Goal: Task Accomplishment & Management: Complete application form

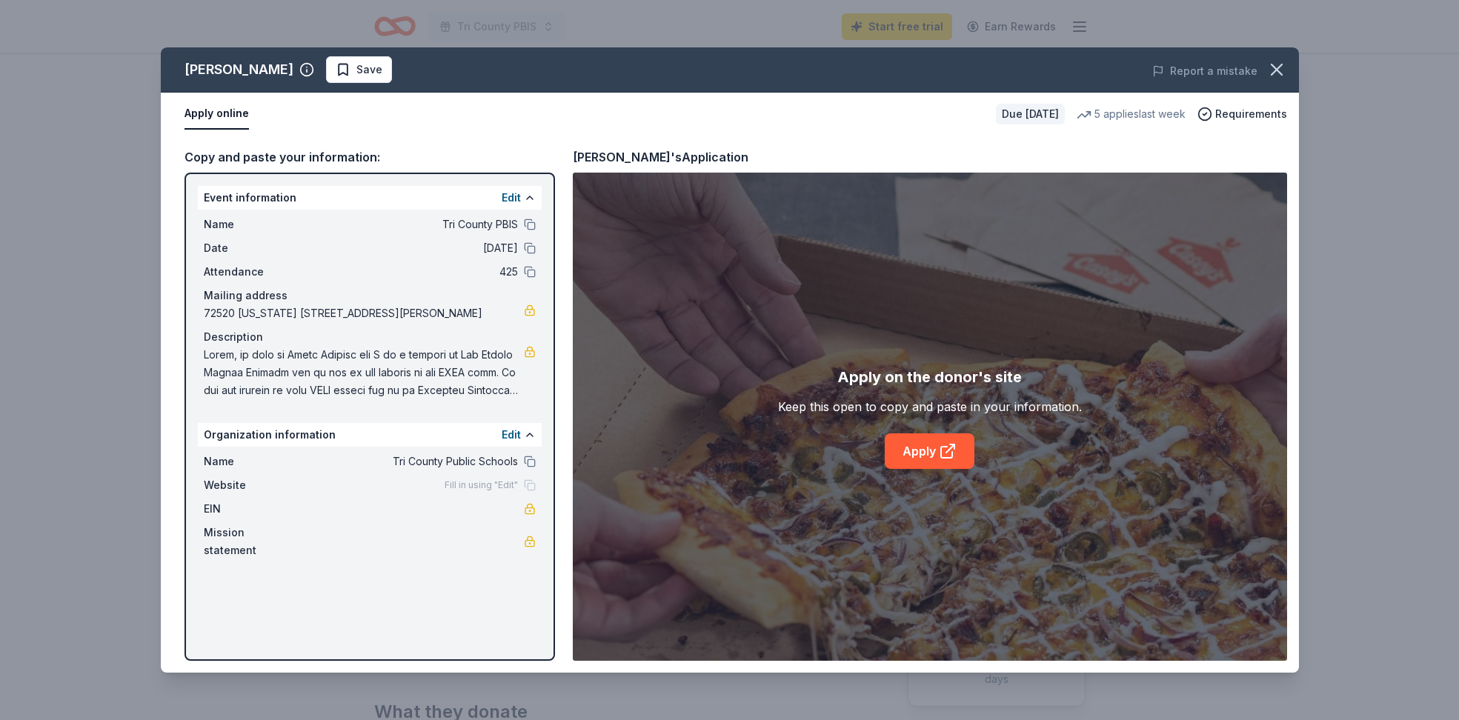
scroll to position [213, 0]
click at [917, 452] on link "Apply" at bounding box center [930, 452] width 90 height 36
click at [1277, 73] on icon "button" at bounding box center [1276, 69] width 21 height 21
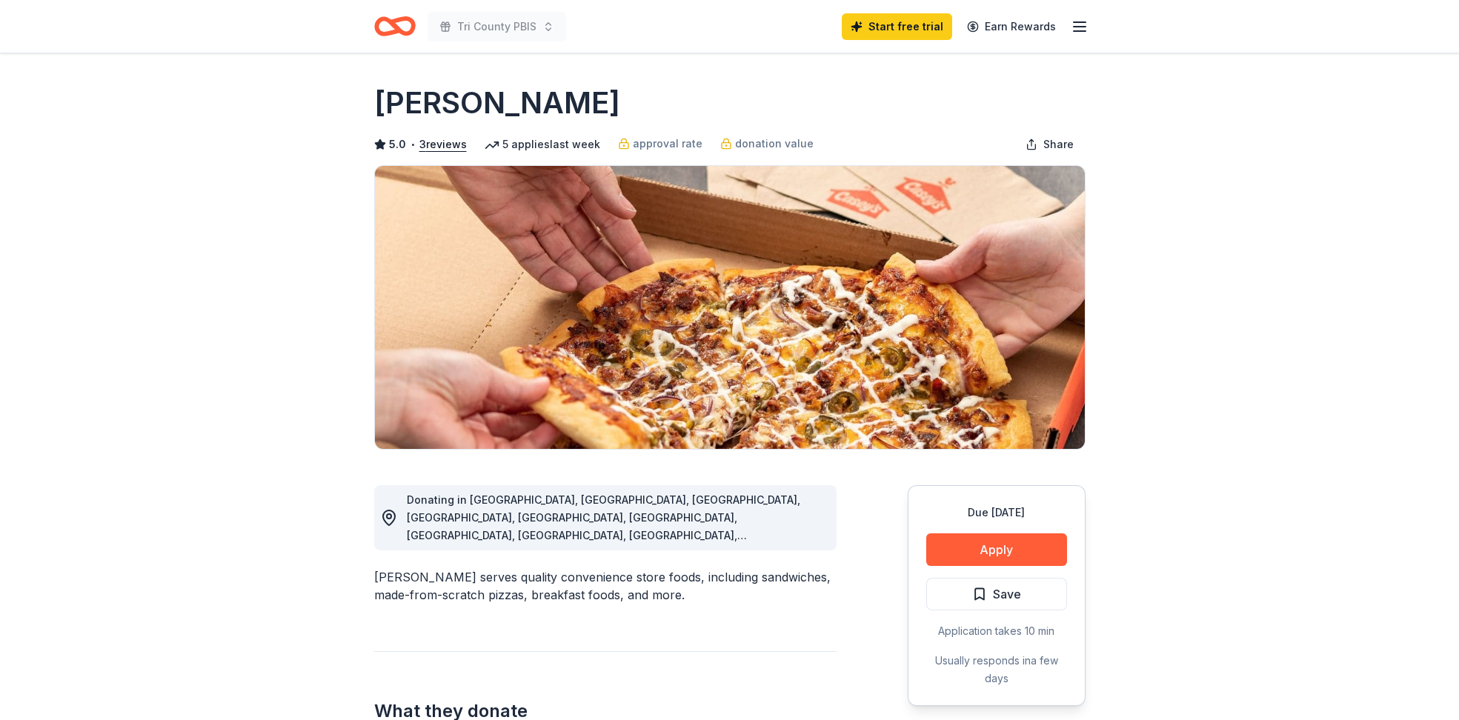
scroll to position [0, 0]
click at [400, 29] on icon "Home" at bounding box center [401, 26] width 23 height 15
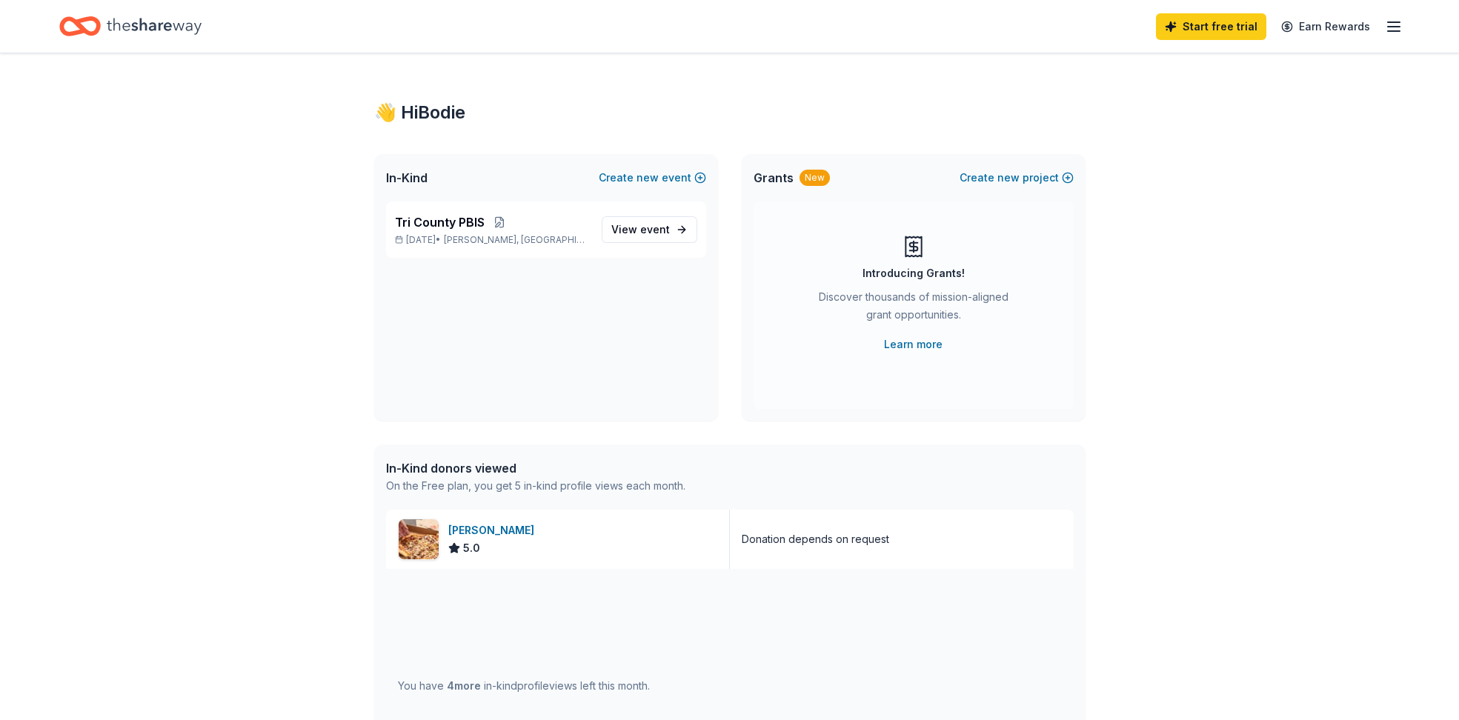
click at [1400, 31] on icon "button" at bounding box center [1394, 27] width 18 height 18
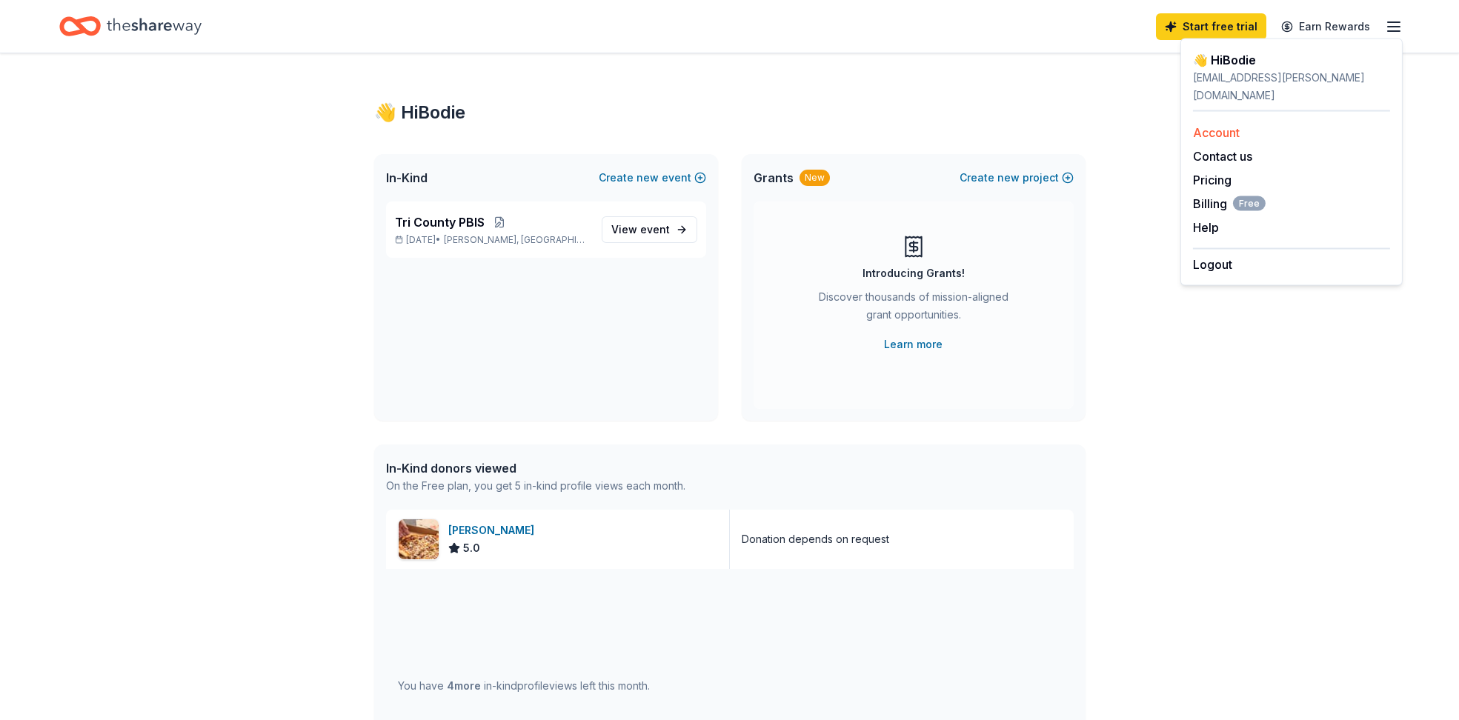
click at [1231, 125] on link "Account" at bounding box center [1216, 132] width 47 height 15
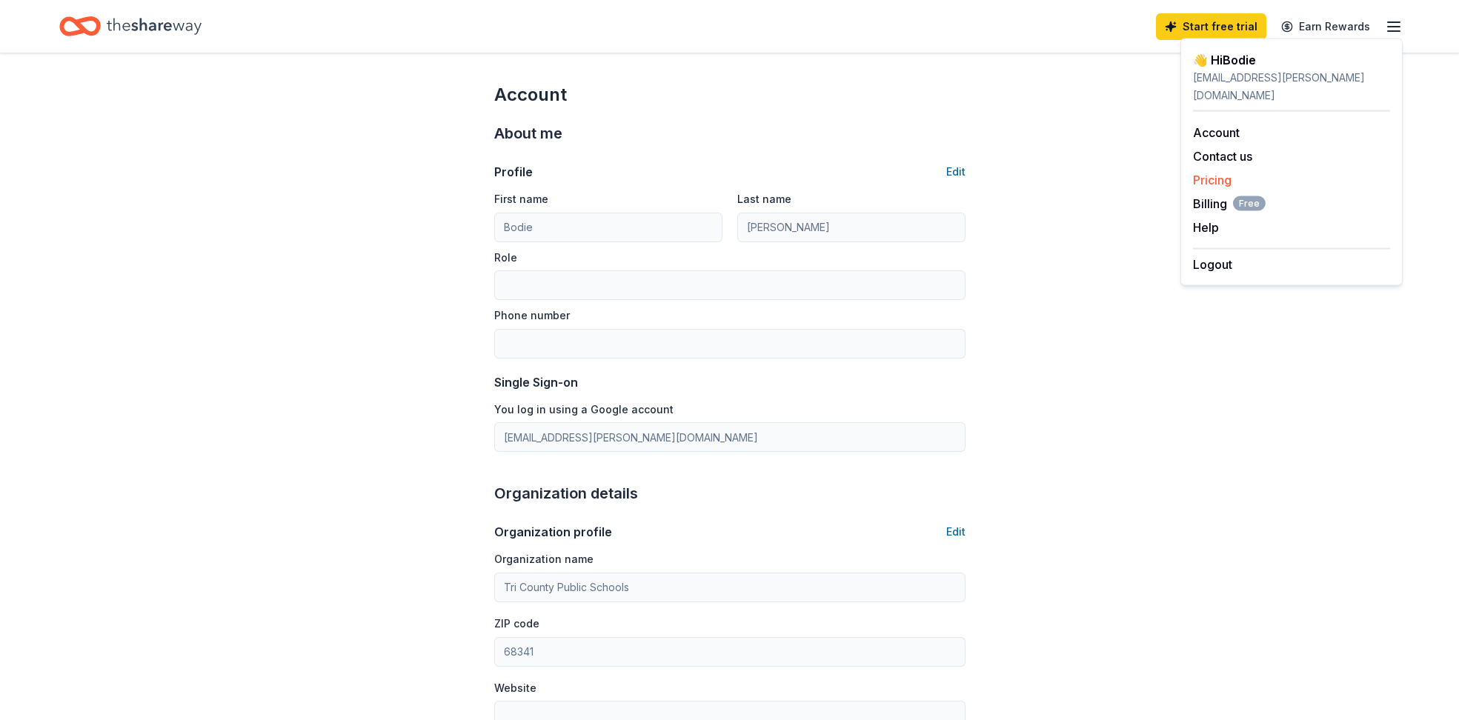
click at [1219, 173] on link "Pricing" at bounding box center [1212, 180] width 39 height 15
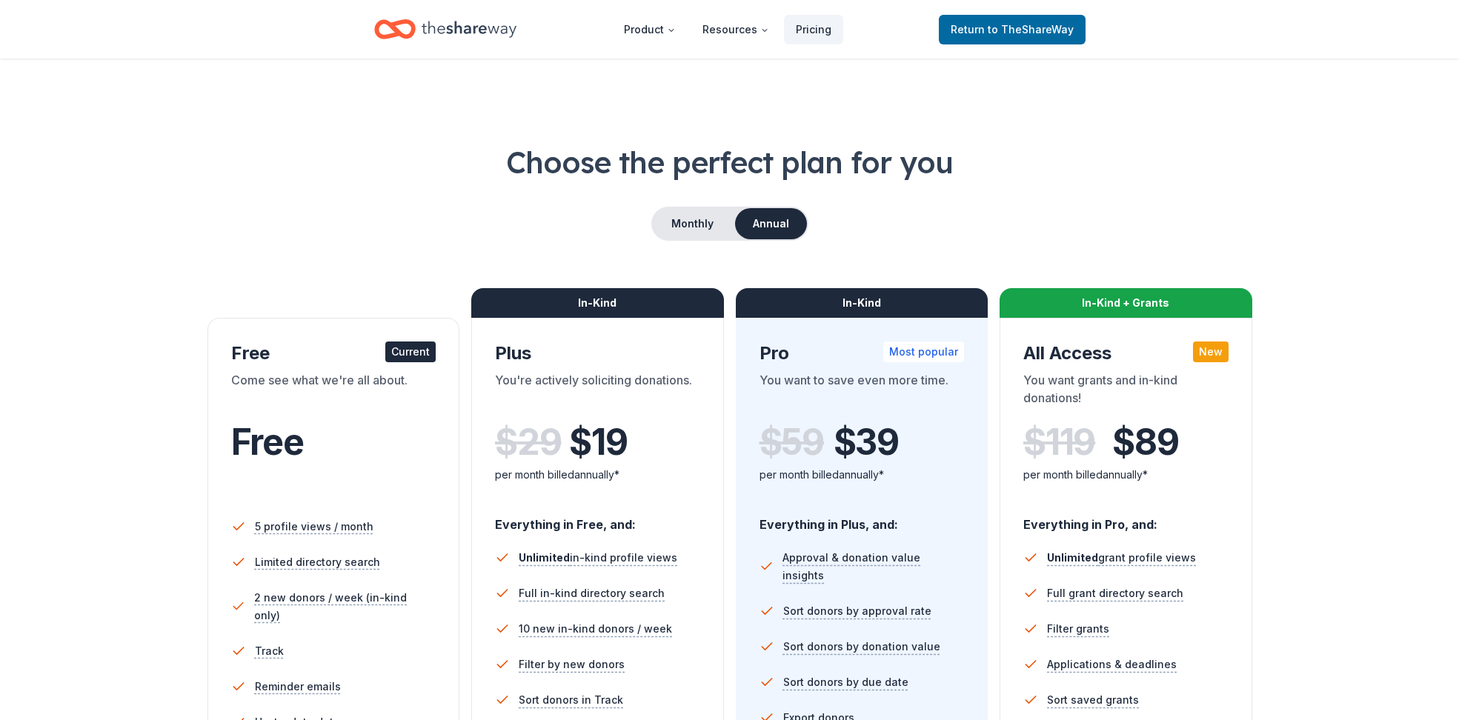
click at [762, 223] on button "Annual" at bounding box center [771, 223] width 72 height 31
click at [709, 222] on button "Monthly" at bounding box center [692, 223] width 79 height 31
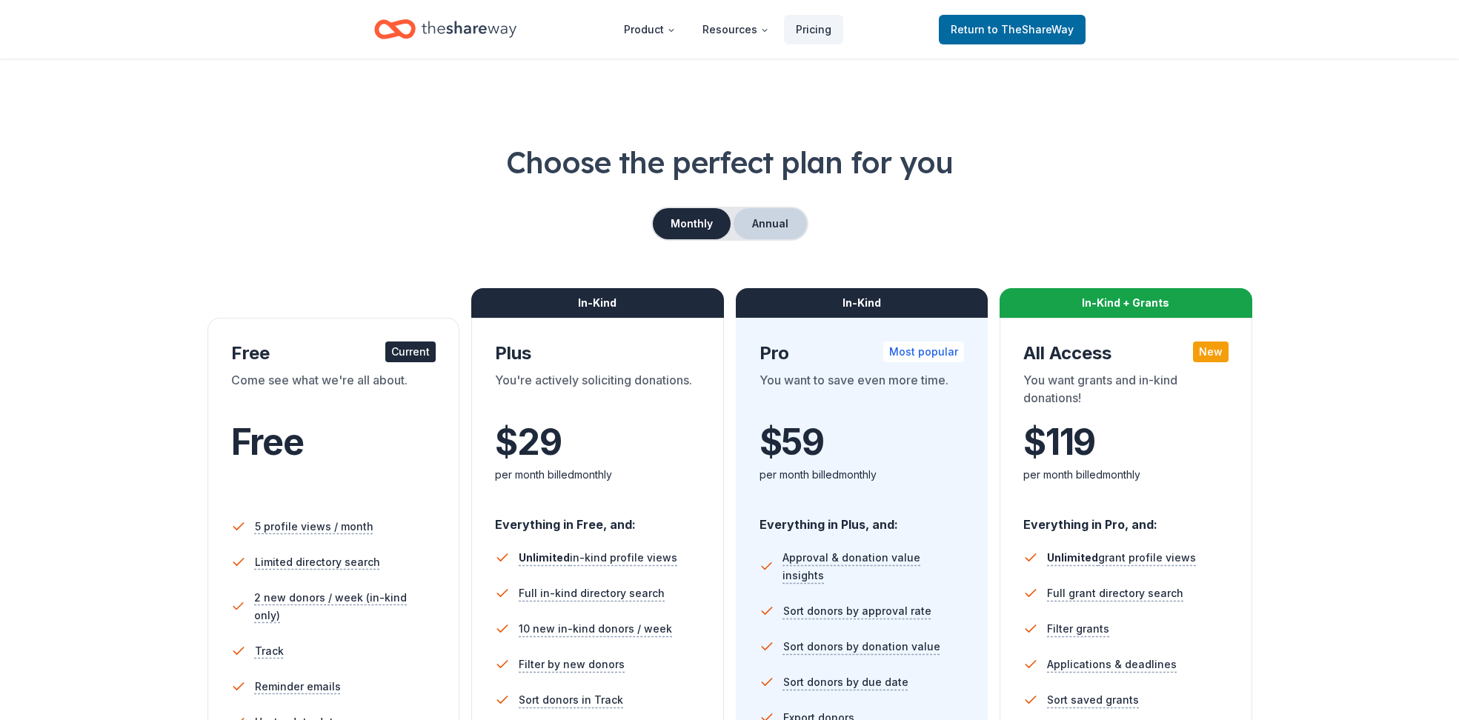
click at [763, 219] on button "Annual" at bounding box center [770, 223] width 73 height 31
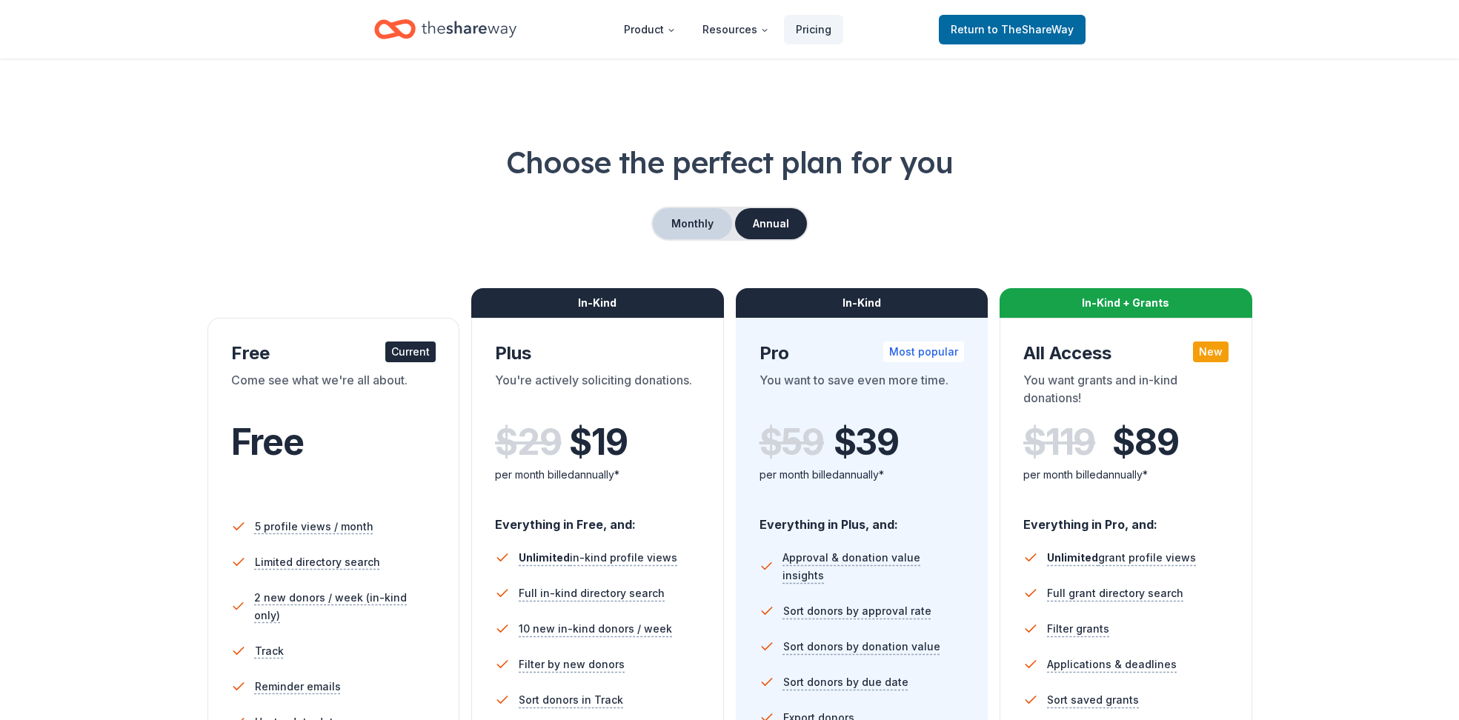
click at [704, 225] on button "Monthly" at bounding box center [692, 223] width 79 height 31
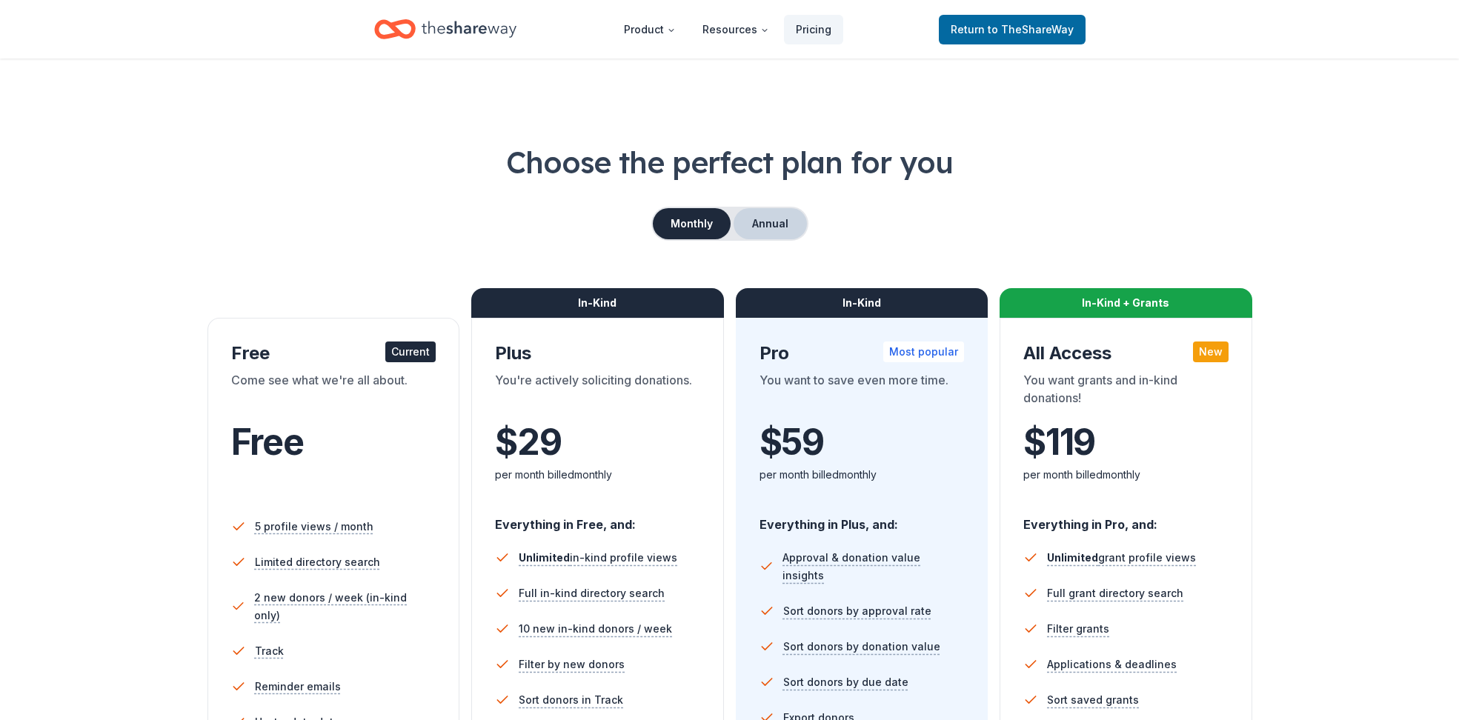
click at [784, 222] on button "Annual" at bounding box center [770, 223] width 73 height 31
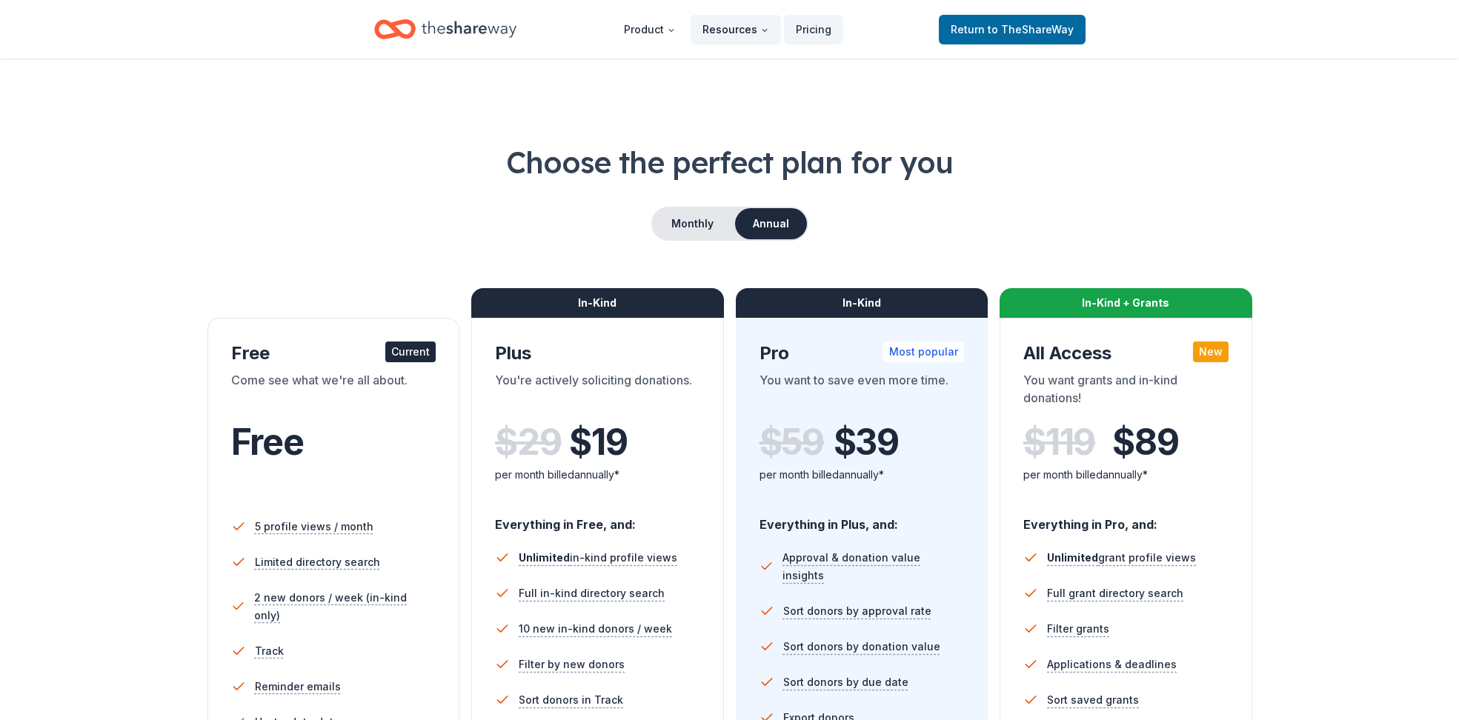
click at [756, 27] on button "Resources" at bounding box center [736, 30] width 90 height 30
click at [751, 30] on button "Resources" at bounding box center [736, 30] width 90 height 30
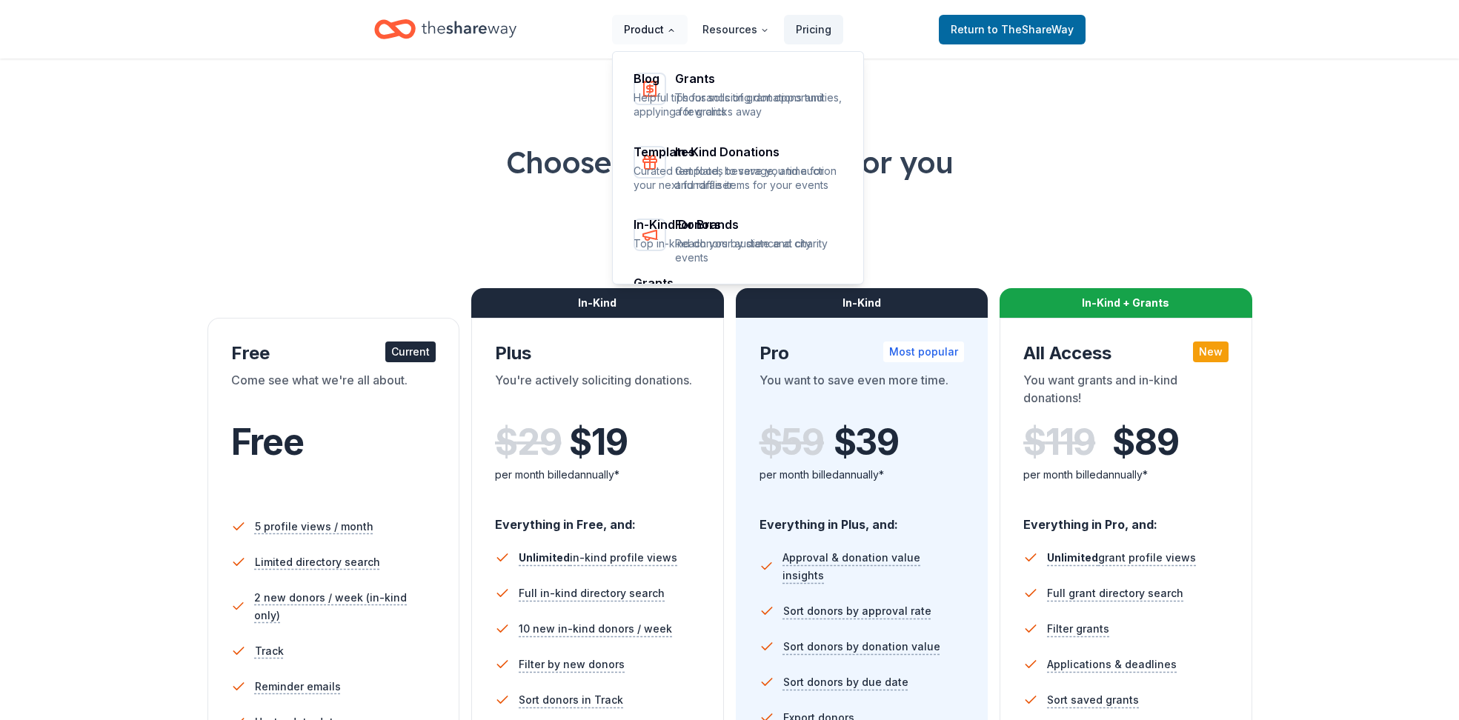
click at [637, 23] on button "Product" at bounding box center [650, 30] width 76 height 30
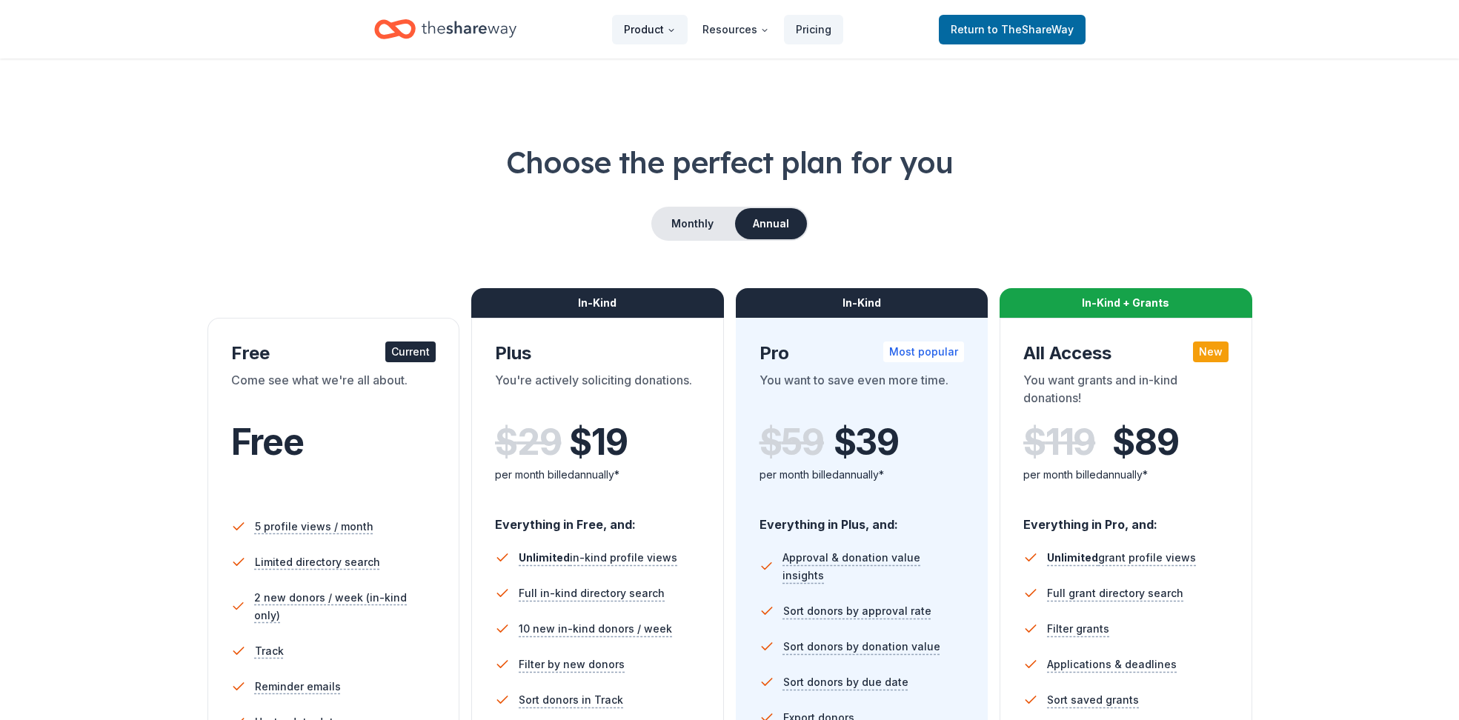
click at [640, 28] on button "Product" at bounding box center [650, 30] width 76 height 30
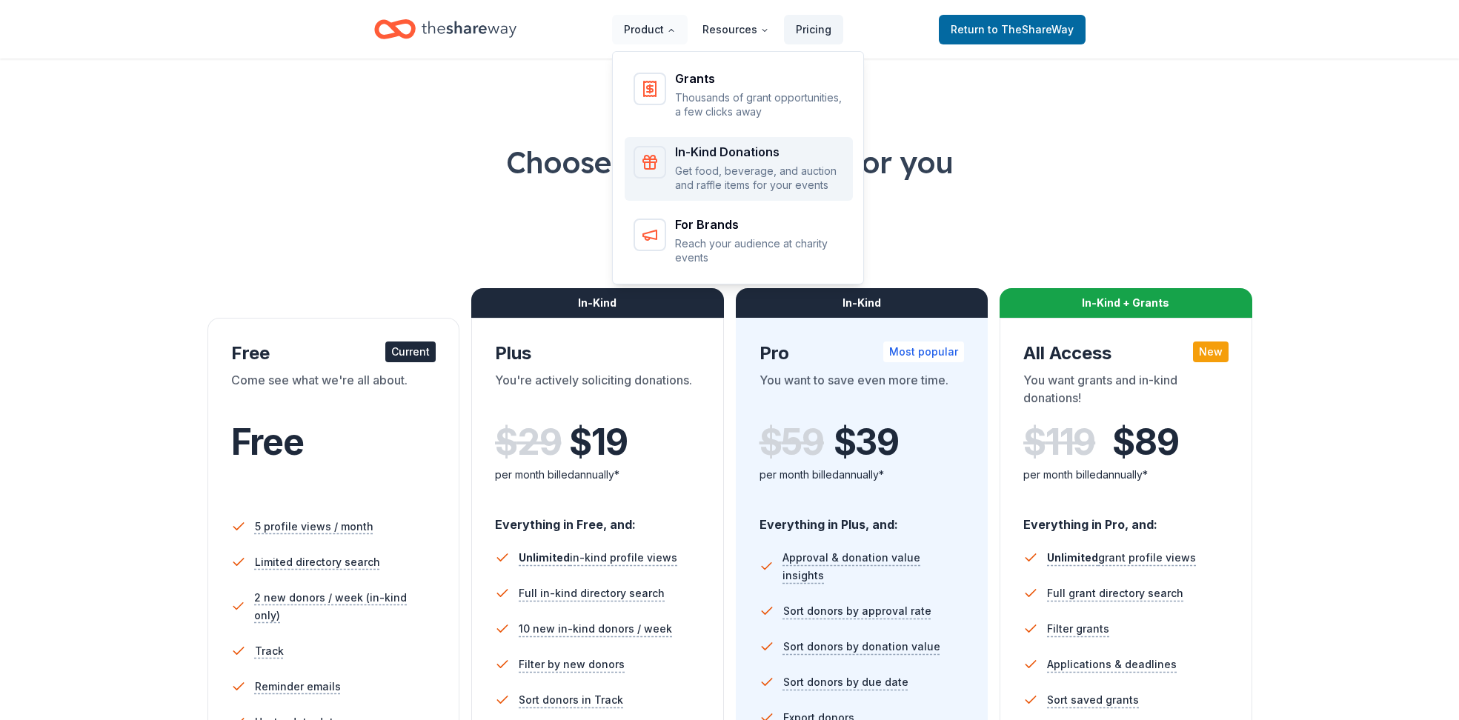
click at [706, 155] on div "In-Kind Donations" at bounding box center [759, 152] width 169 height 12
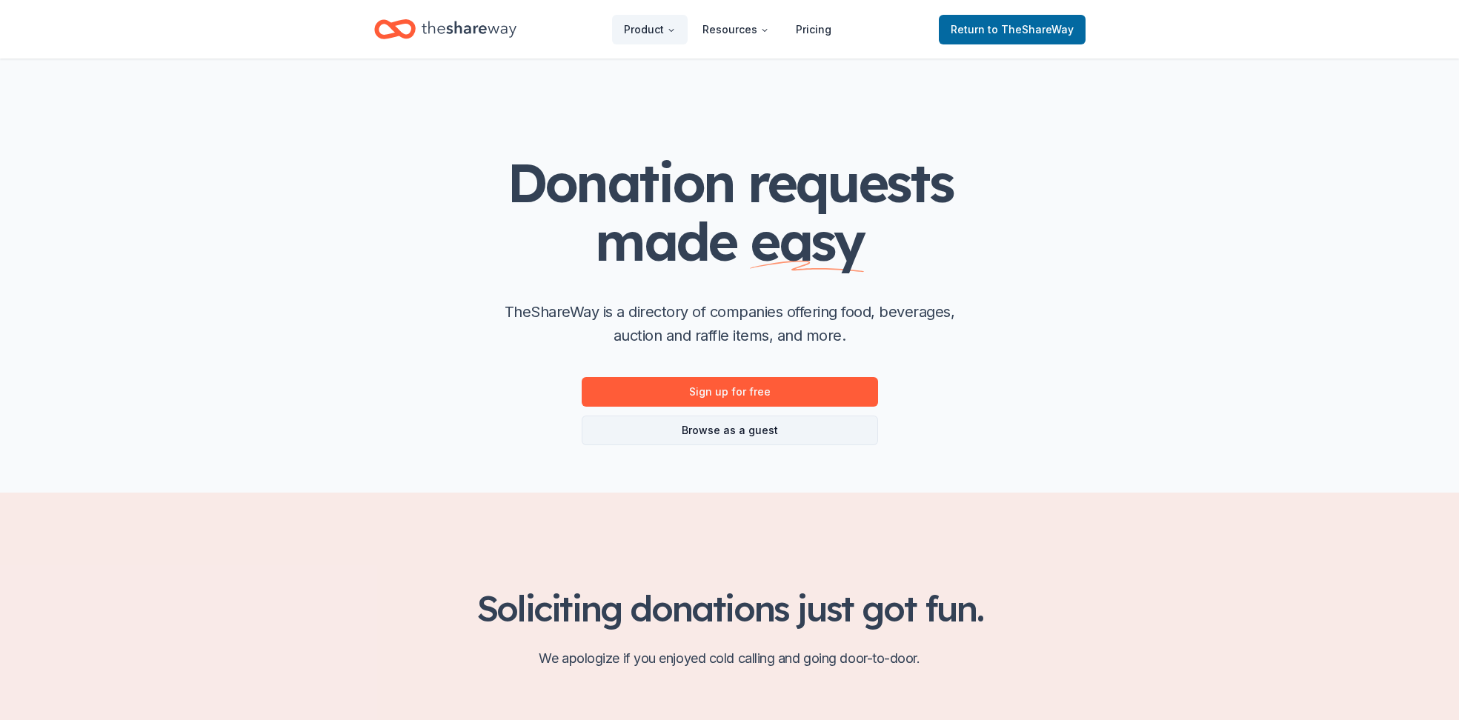
click at [734, 435] on link "Browse as a guest" at bounding box center [730, 431] width 296 height 30
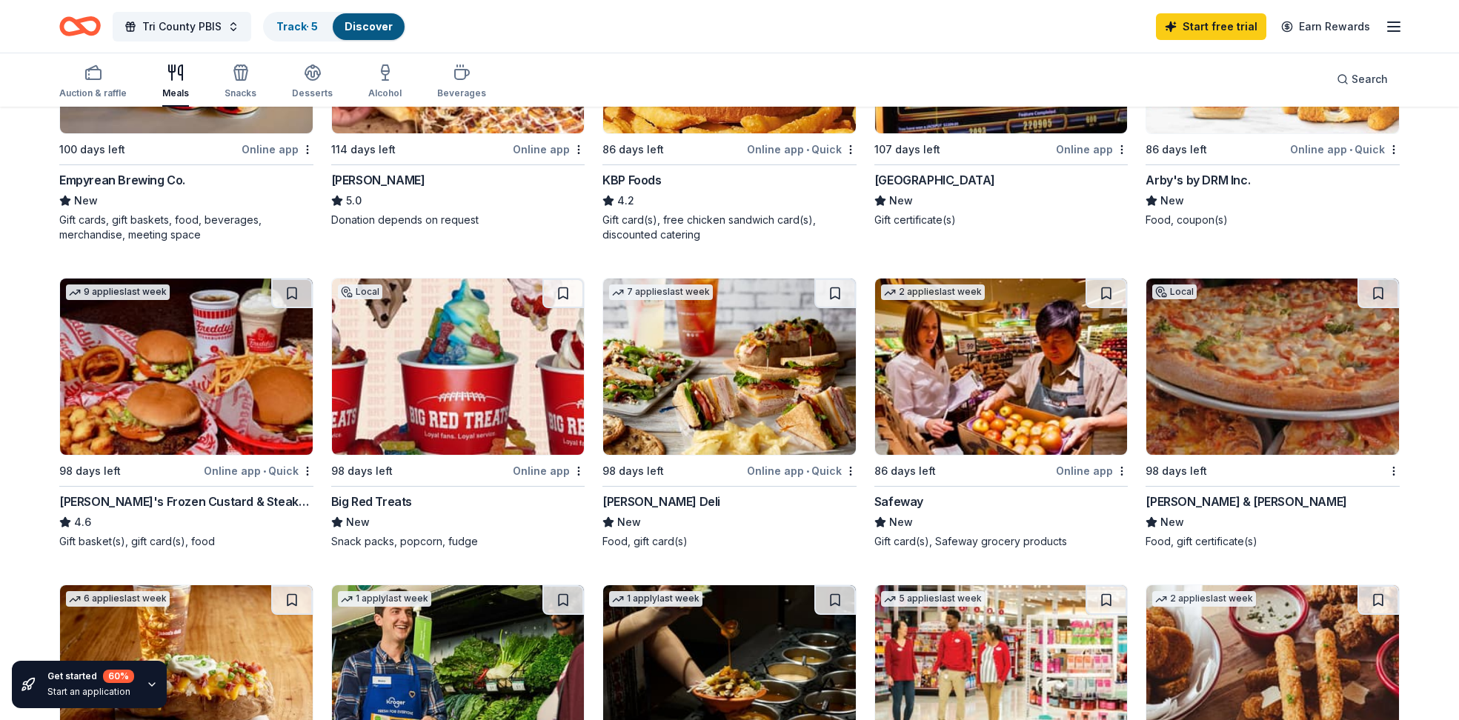
scroll to position [319, 0]
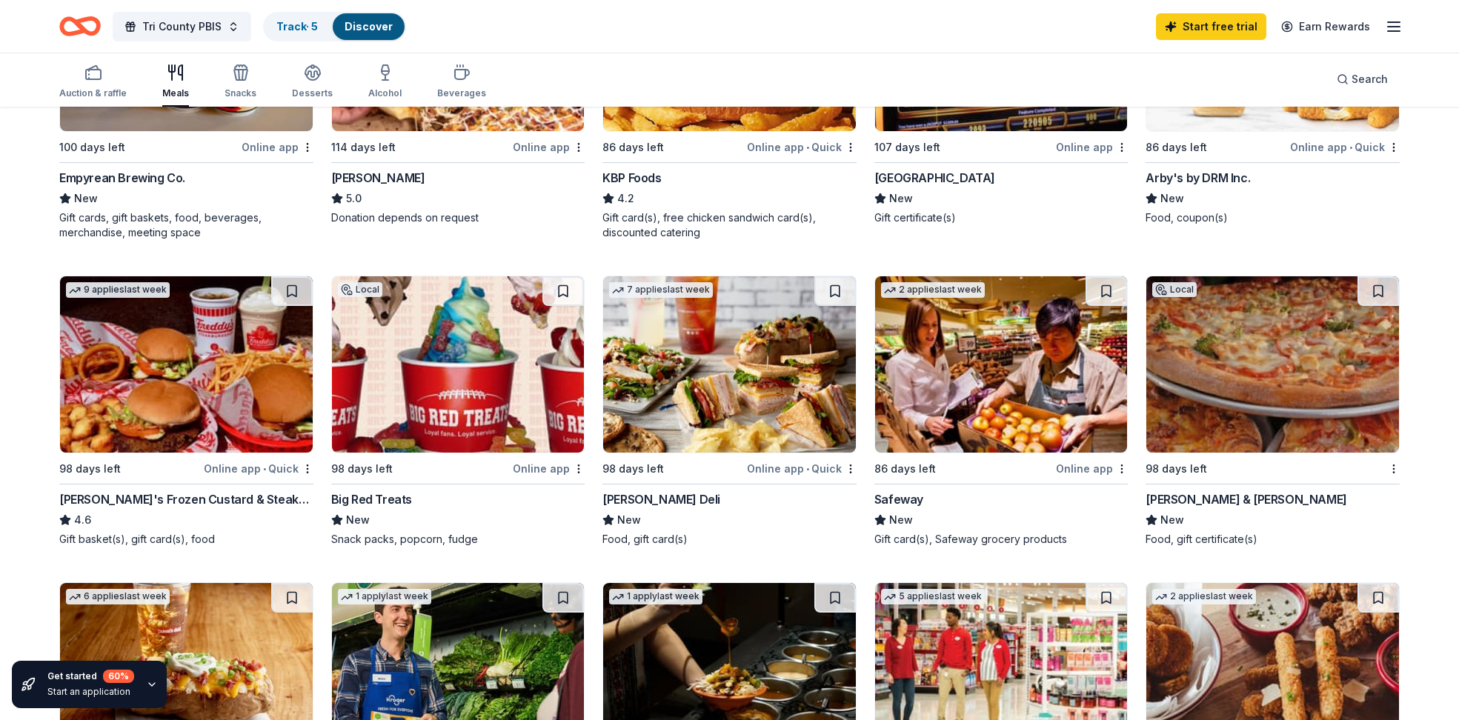
click at [193, 493] on div "[PERSON_NAME]'s Frozen Custard & Steakburgers" at bounding box center [186, 500] width 254 height 18
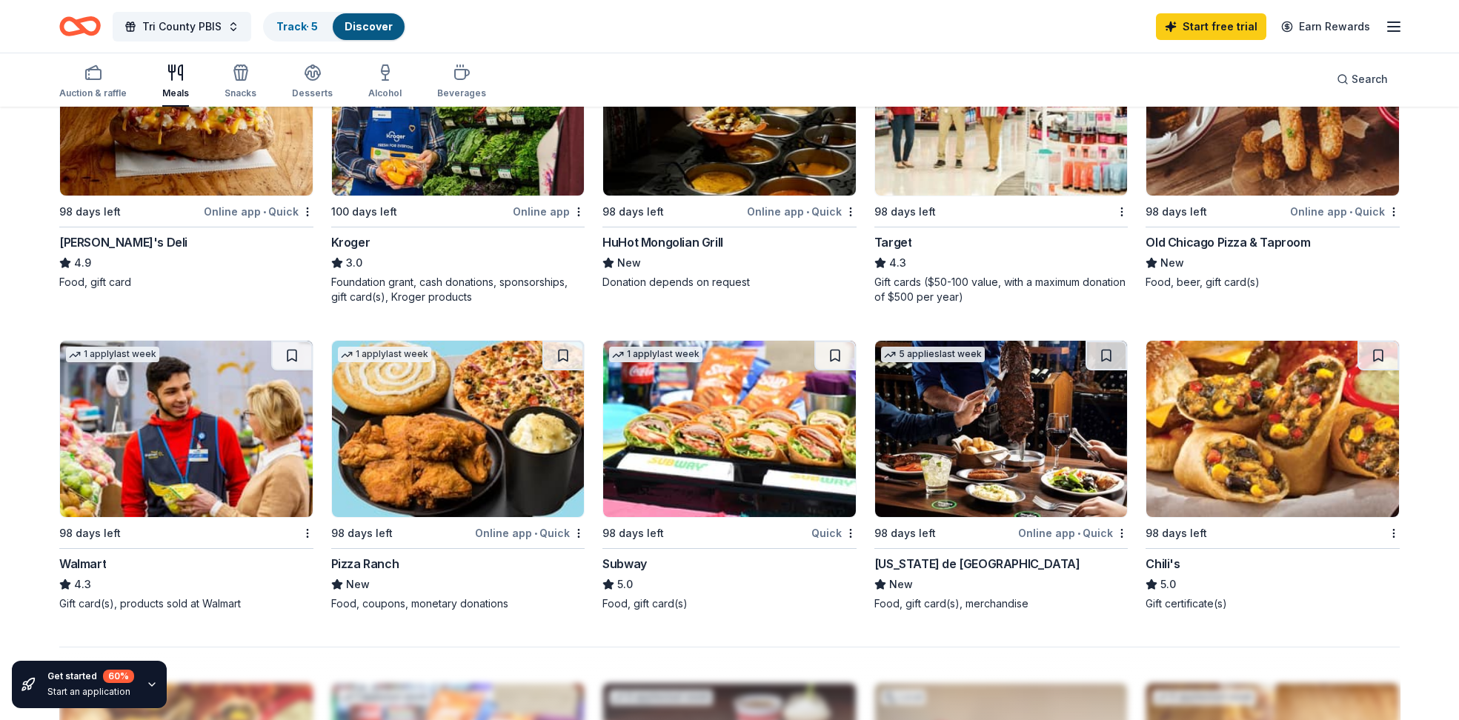
scroll to position [886, 0]
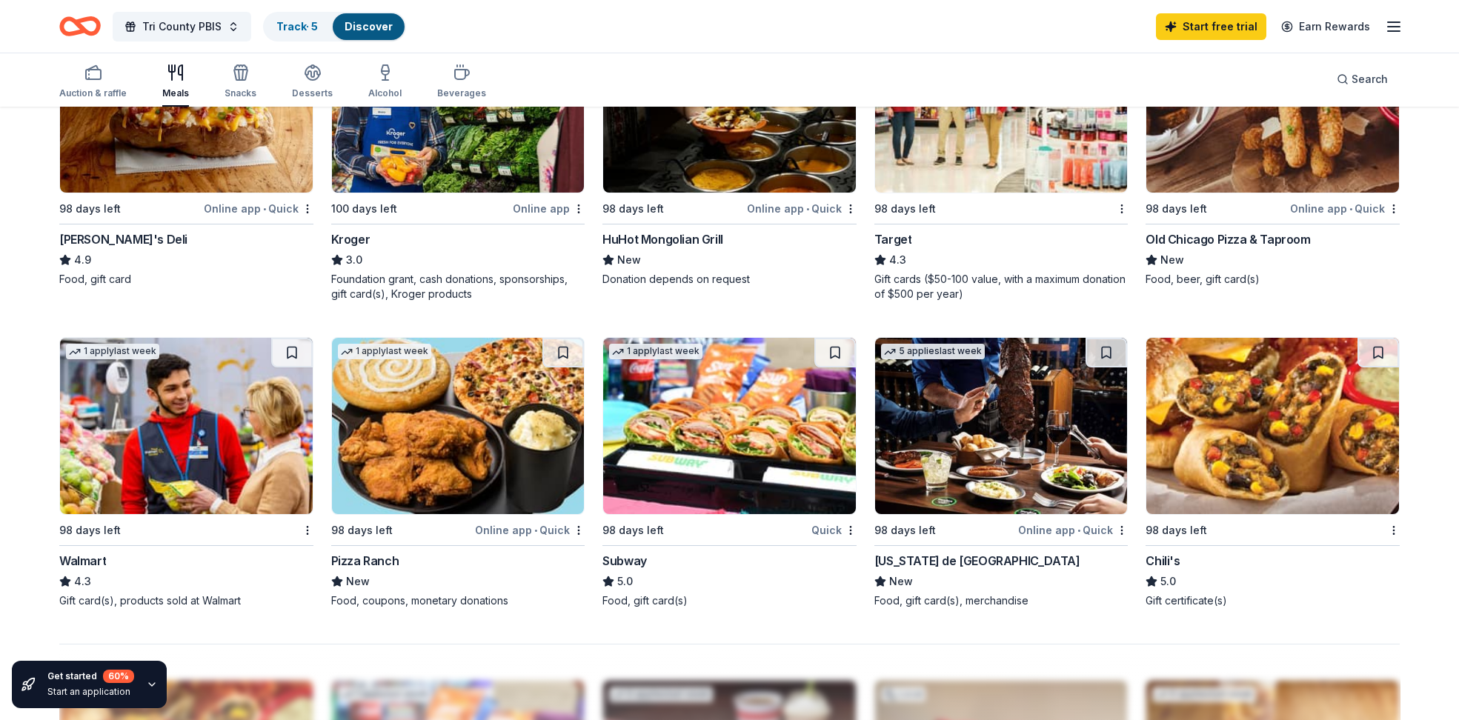
click at [81, 559] on div "Walmart" at bounding box center [82, 561] width 47 height 18
click at [642, 555] on div "Subway" at bounding box center [624, 561] width 44 height 18
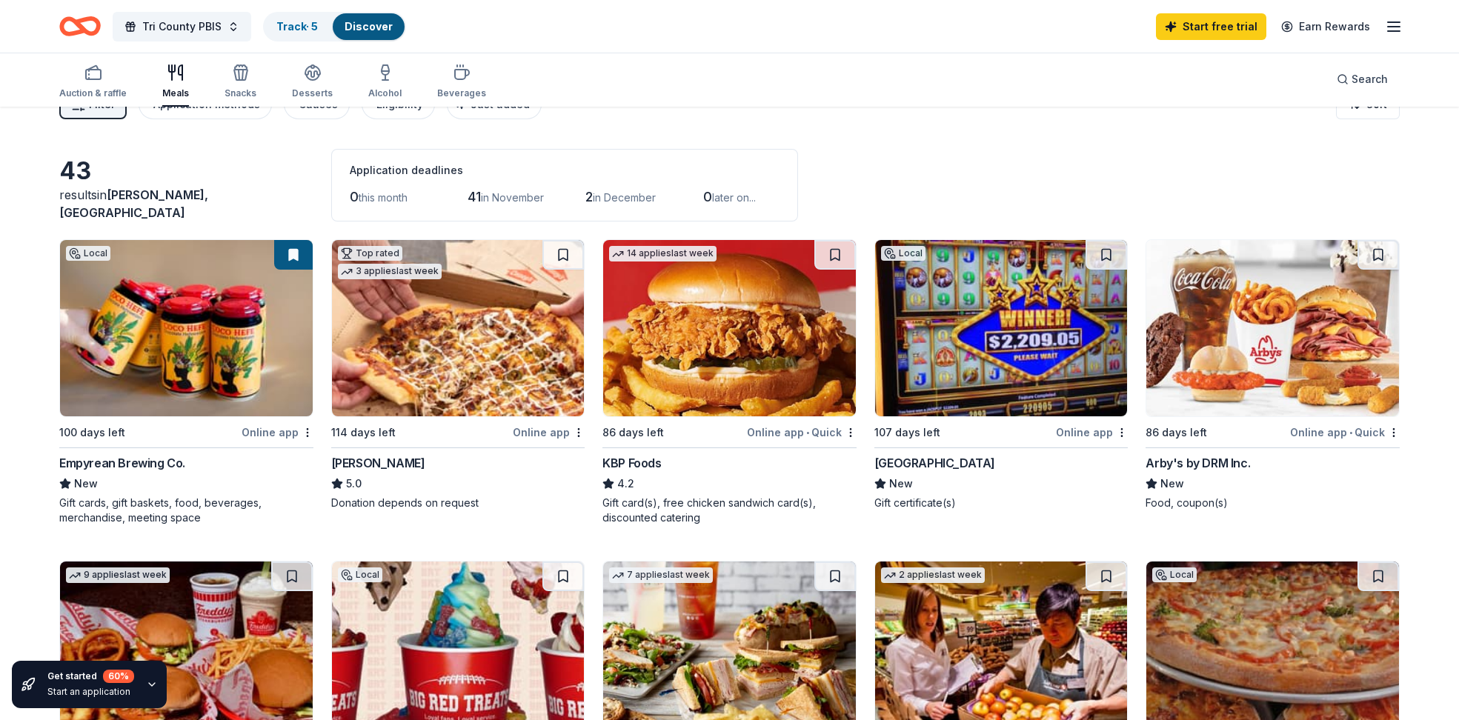
scroll to position [0, 0]
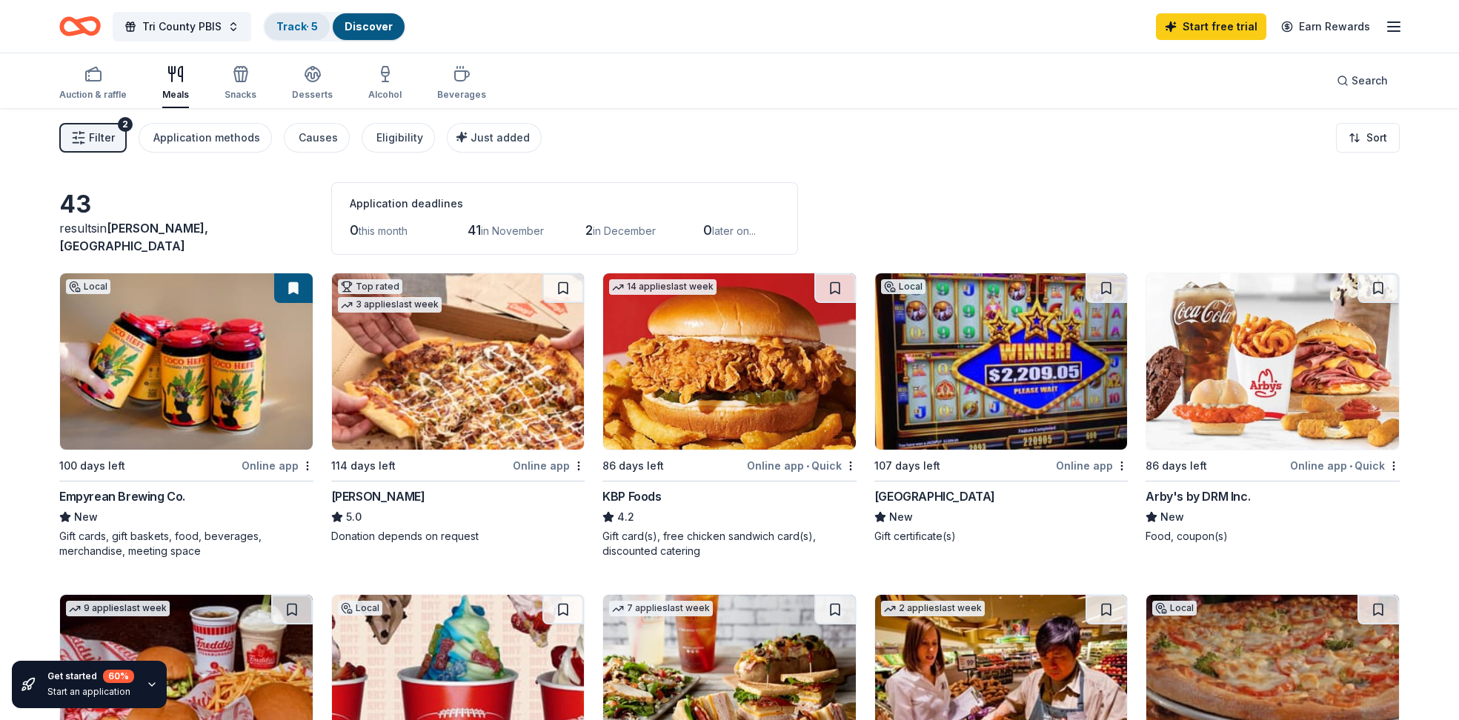
click at [300, 22] on link "Track · 5" at bounding box center [296, 26] width 41 height 13
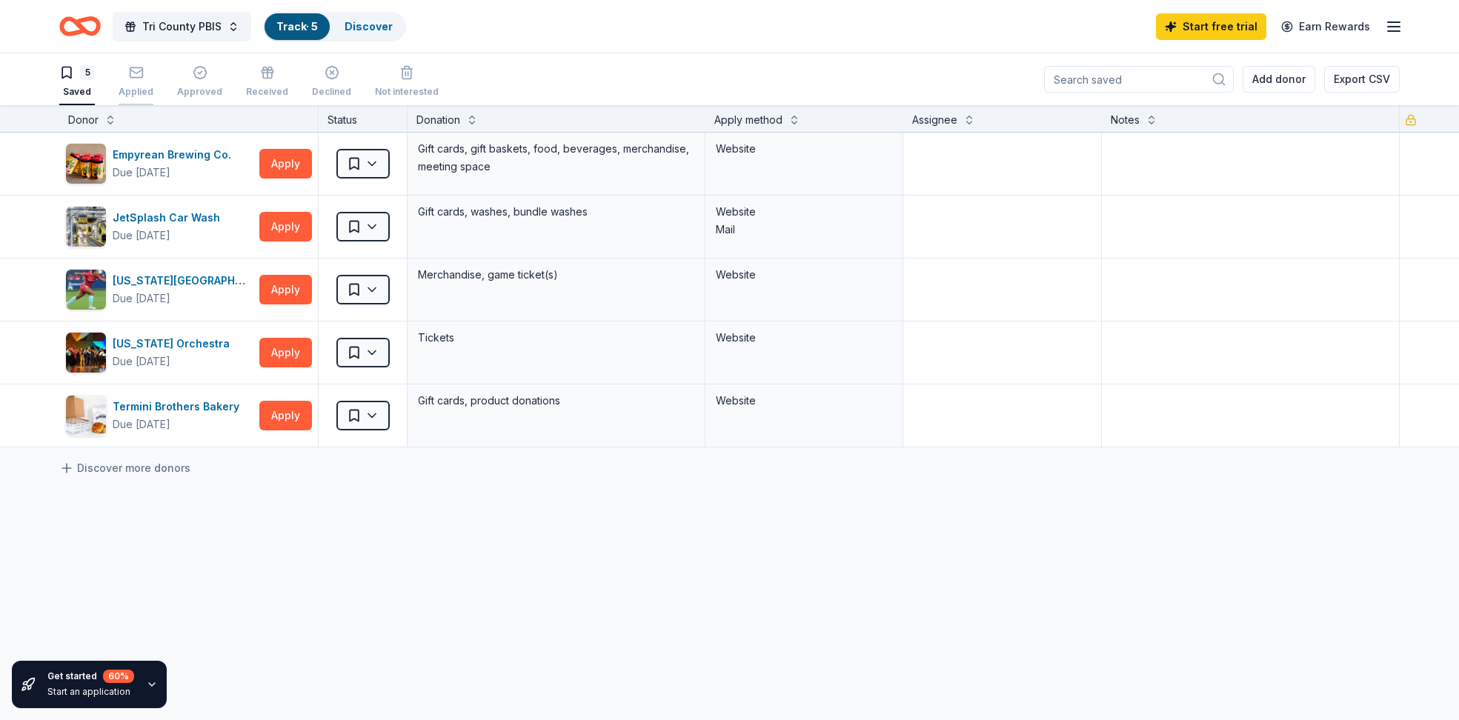
click at [139, 81] on div "Applied" at bounding box center [136, 81] width 35 height 33
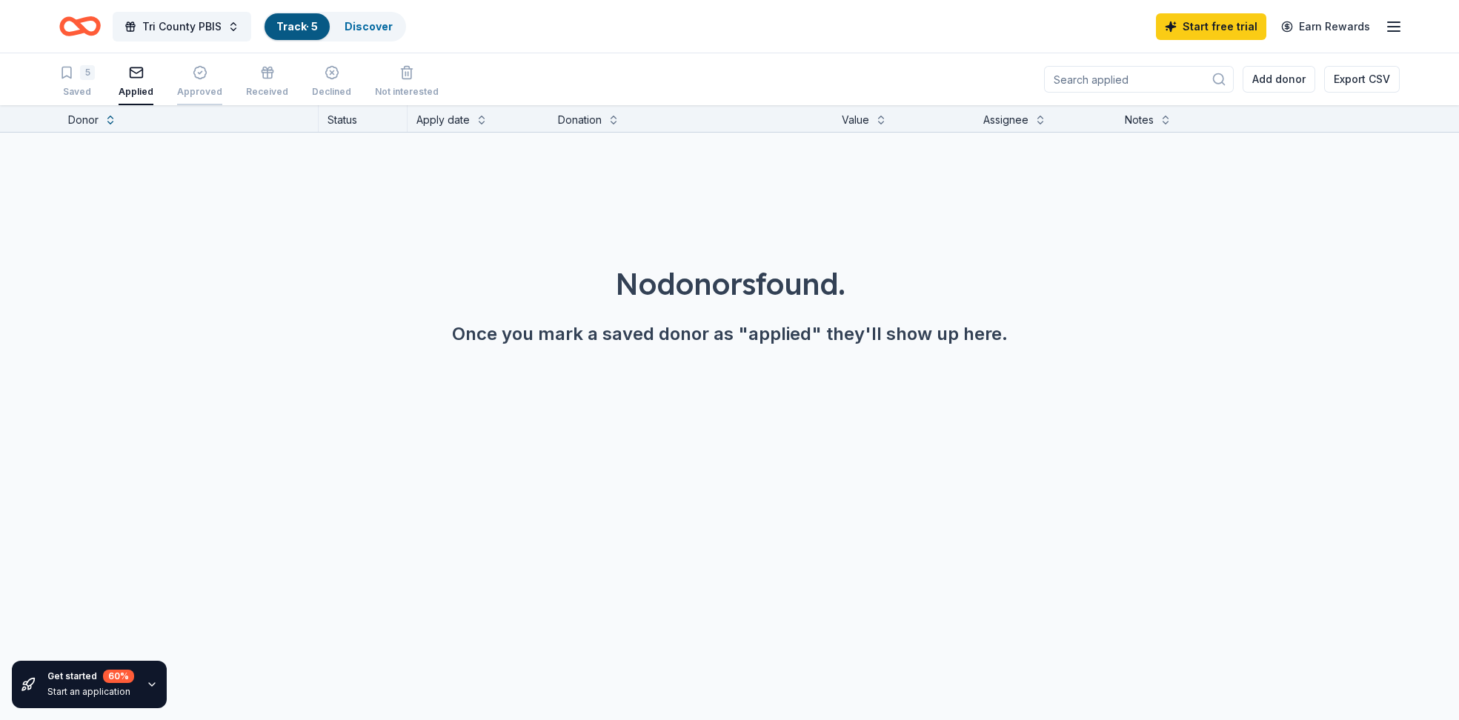
click at [208, 86] on div "Approved" at bounding box center [199, 92] width 45 height 12
click at [262, 79] on icon "button" at bounding box center [267, 72] width 15 height 15
click at [312, 78] on div "button" at bounding box center [331, 72] width 39 height 15
click at [399, 76] on icon "button" at bounding box center [406, 72] width 15 height 15
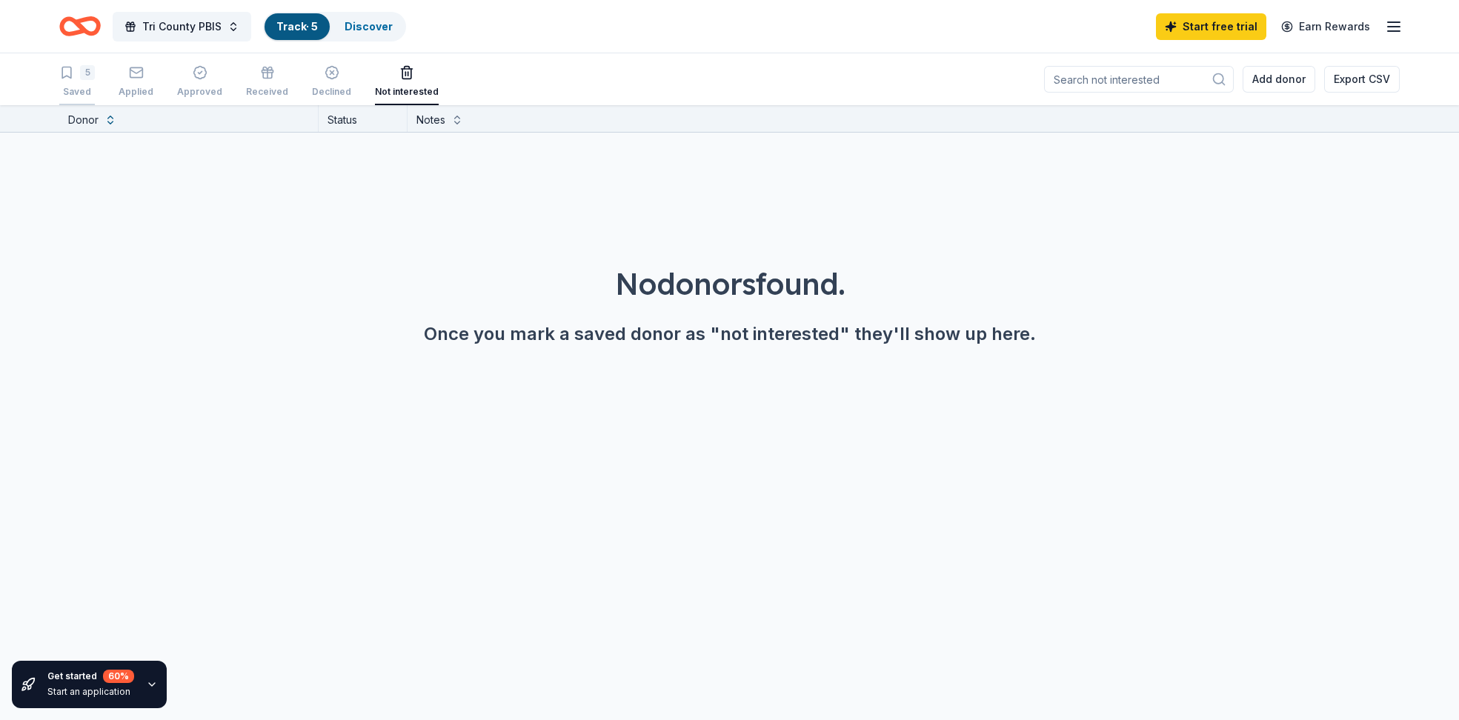
click at [75, 81] on div "5 Saved" at bounding box center [77, 81] width 36 height 33
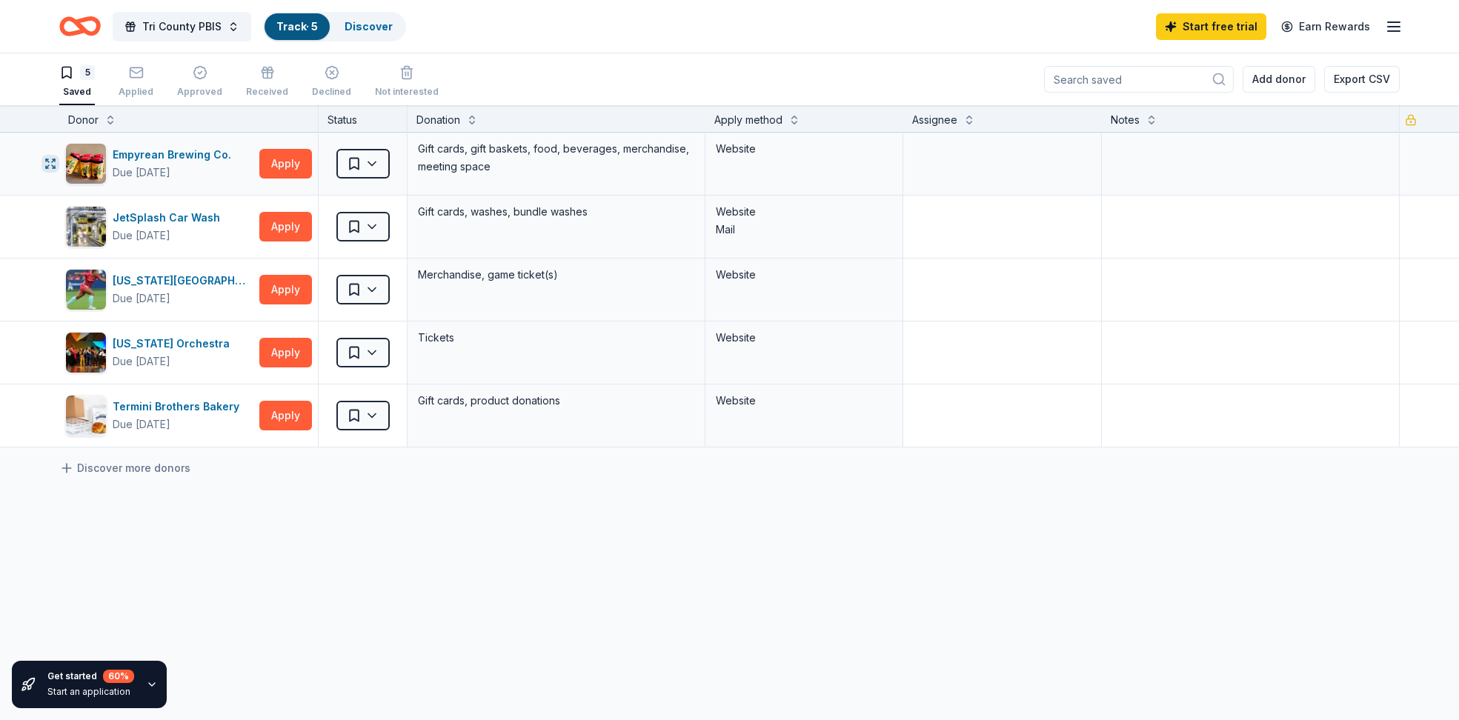
click at [50, 160] on icon "button" at bounding box center [50, 164] width 12 height 12
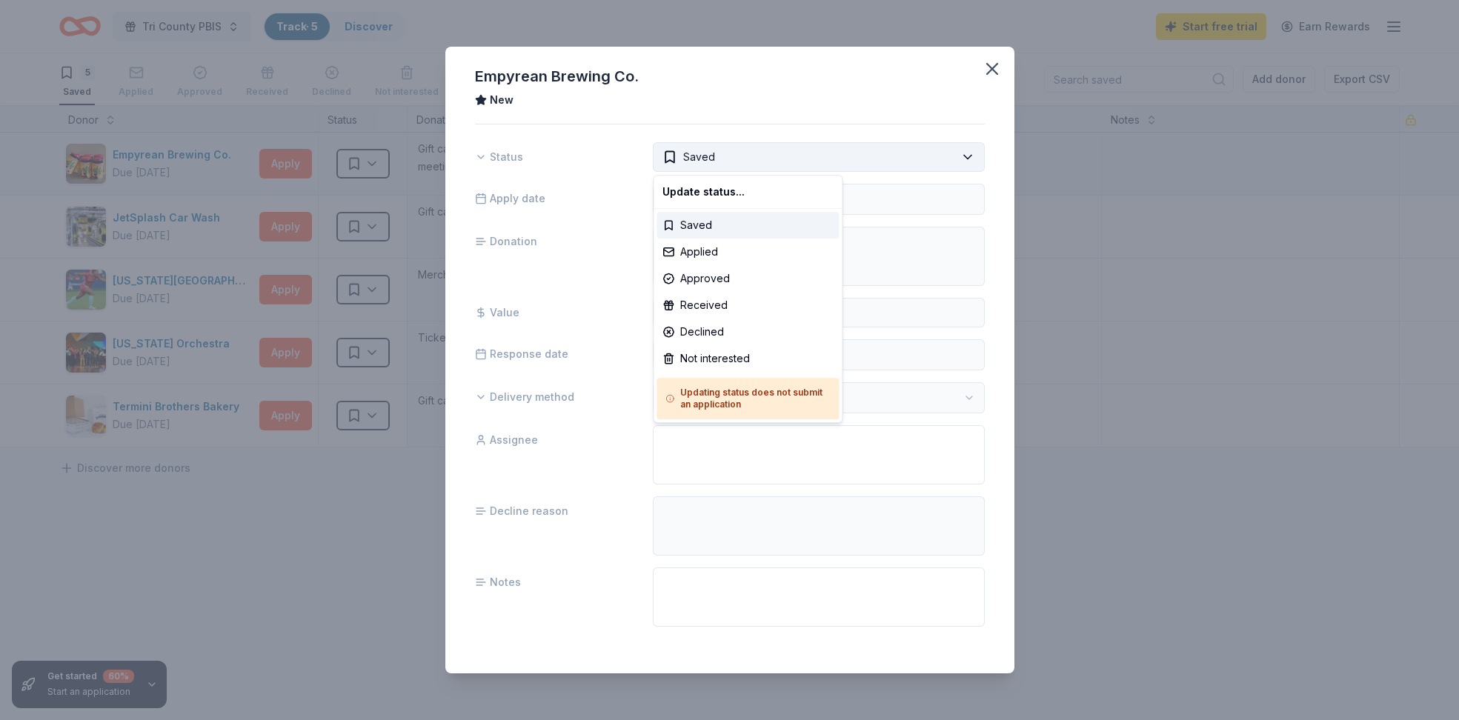
click at [925, 157] on html "Tri County PBIS Track · 5 Discover Start free trial Earn Rewards 5 Saved Applie…" at bounding box center [729, 360] width 1459 height 720
click at [723, 364] on div "Not interested" at bounding box center [748, 358] width 182 height 27
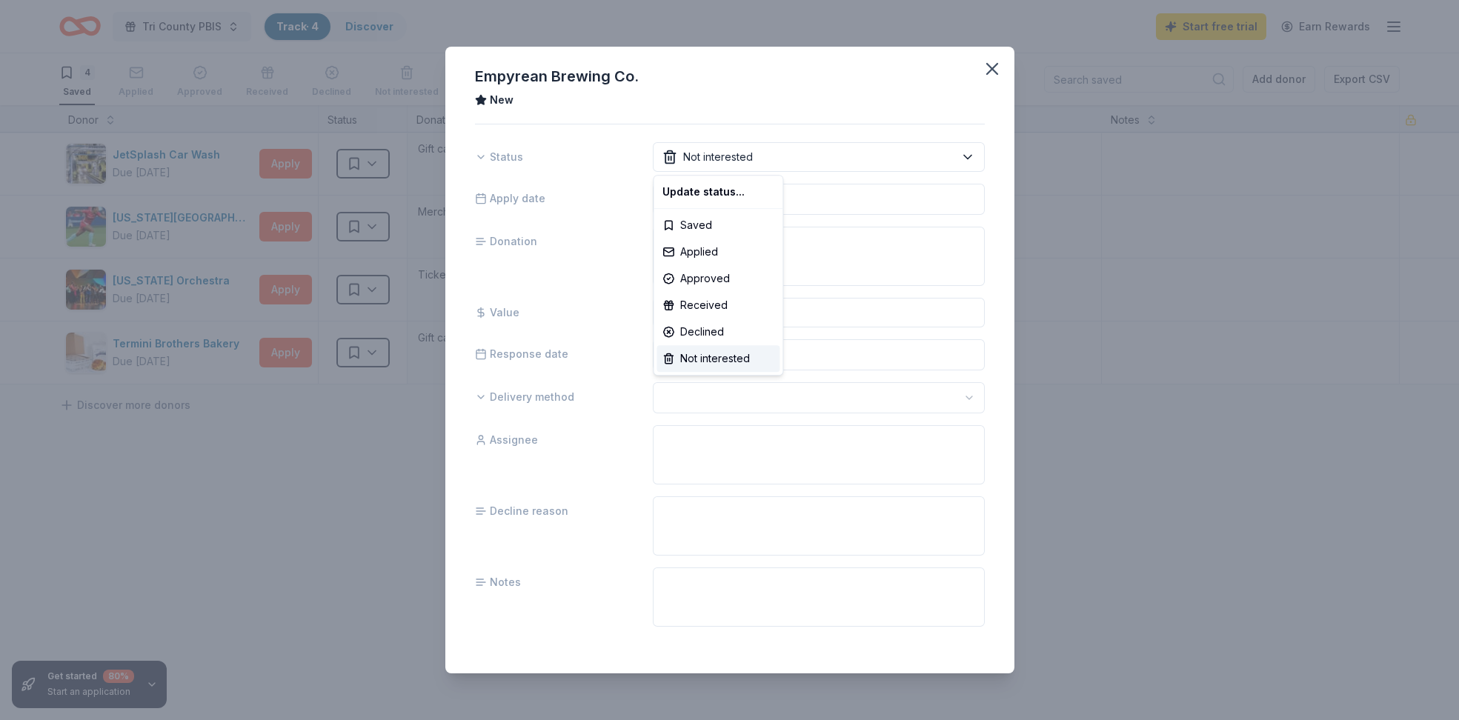
click at [303, 560] on html "Tri County PBIS Track · 4 Discover Start free trial Earn Rewards 4 Saved Applie…" at bounding box center [729, 360] width 1459 height 720
click at [990, 64] on icon "button" at bounding box center [992, 69] width 21 height 21
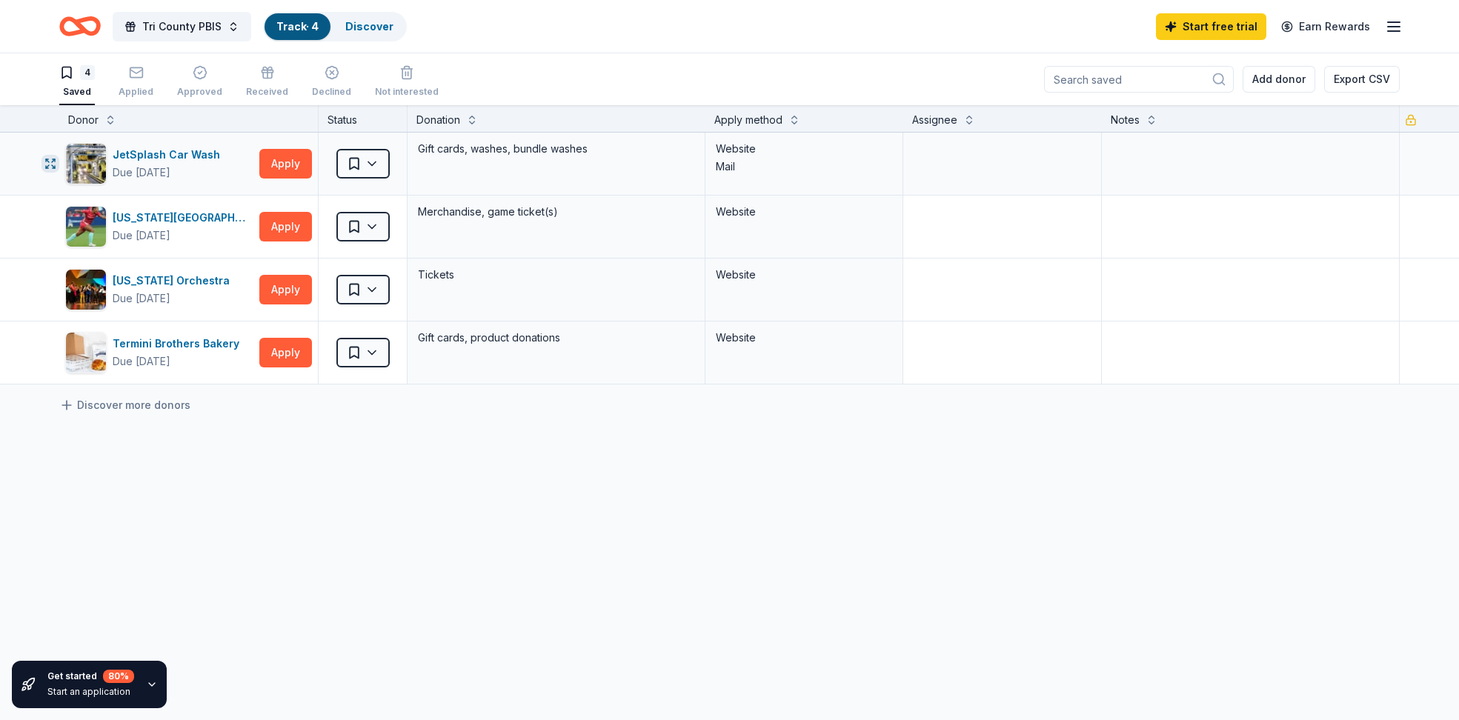
click at [50, 161] on icon "button" at bounding box center [50, 164] width 12 height 12
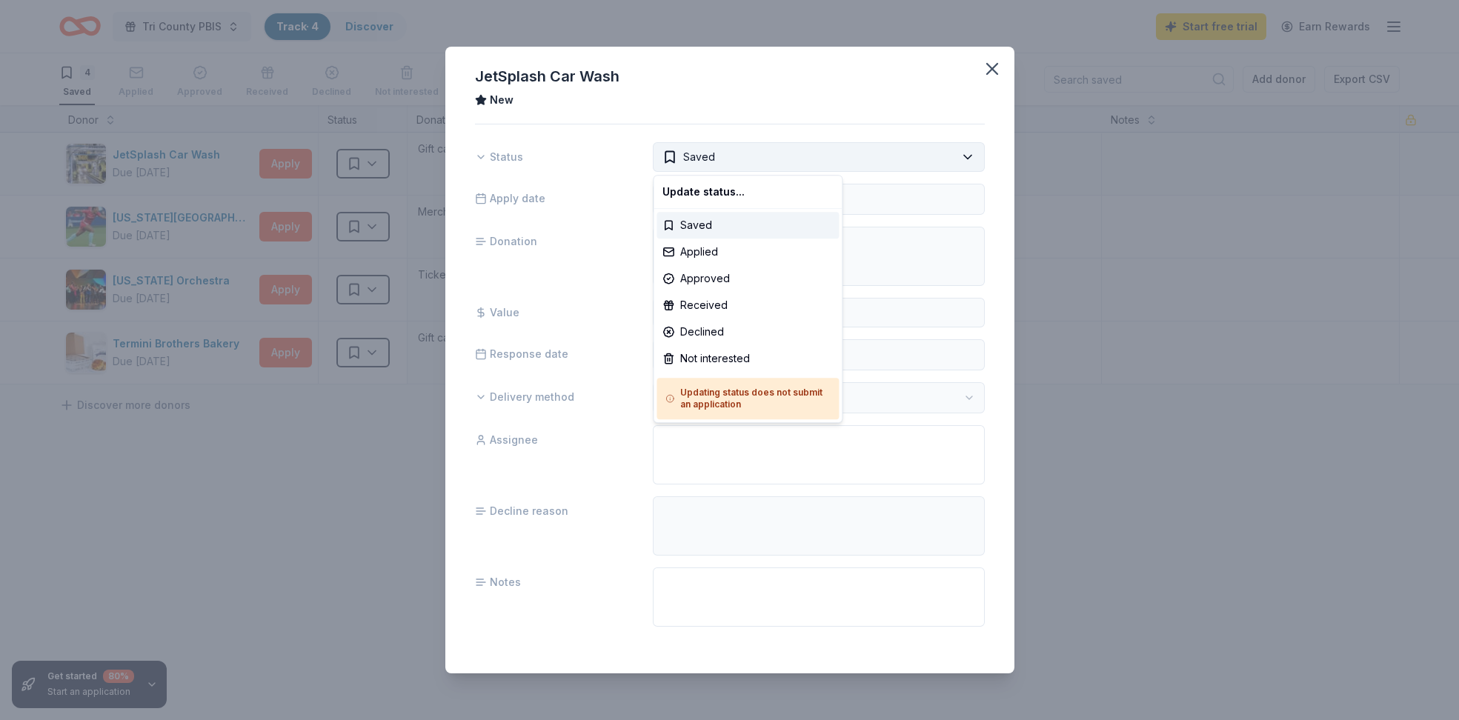
click at [954, 157] on html "Tri County PBIS Track · 4 Discover Start free trial Earn Rewards 4 Saved Applie…" at bounding box center [729, 360] width 1459 height 720
click at [706, 362] on div "Not interested" at bounding box center [748, 358] width 182 height 27
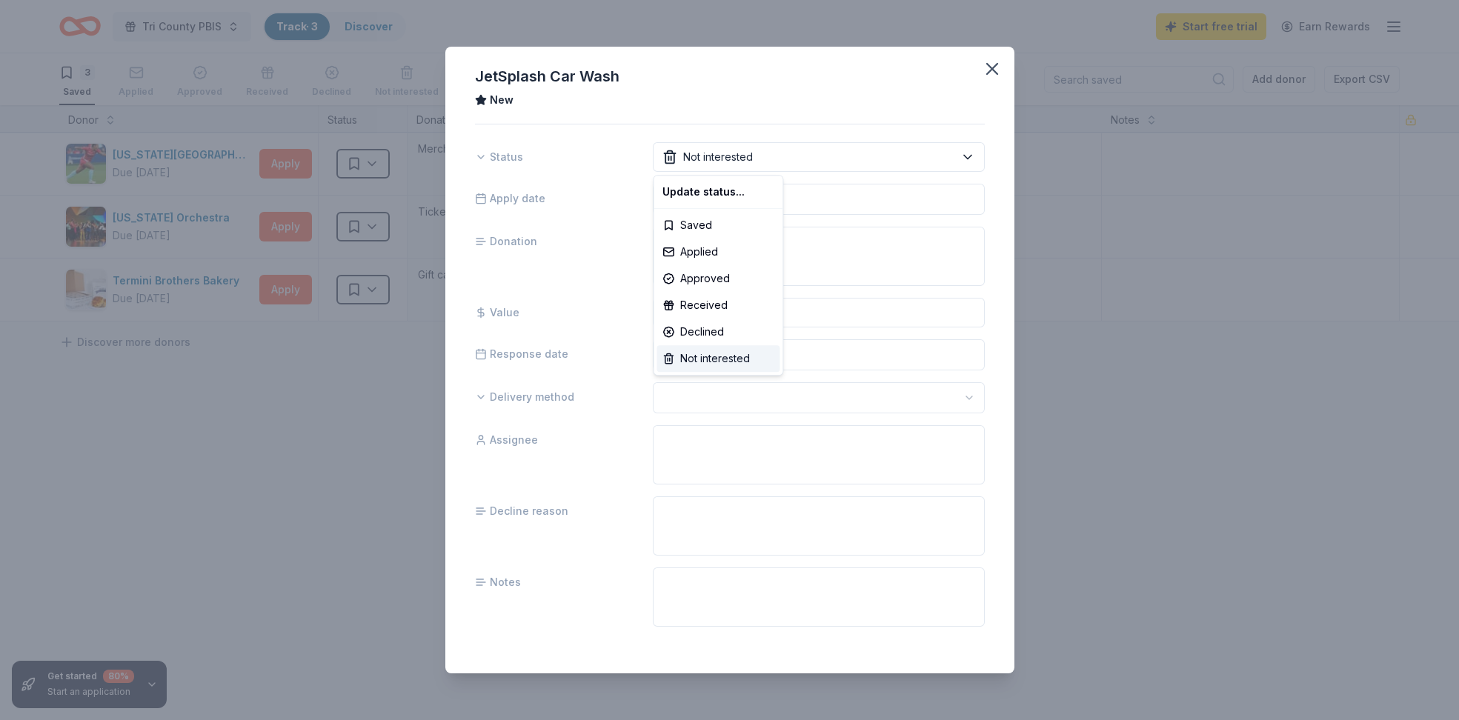
click at [712, 353] on div "Not interested" at bounding box center [718, 358] width 123 height 27
click at [954, 153] on html "Tri County PBIS Track · 3 Discover Start free trial Earn Rewards 3 Saved Applie…" at bounding box center [729, 360] width 1459 height 720
click at [989, 66] on html "Tri County PBIS Track · 3 Discover Start free trial Earn Rewards 3 Saved Applie…" at bounding box center [729, 360] width 1459 height 720
click at [994, 71] on icon "button" at bounding box center [992, 69] width 10 height 10
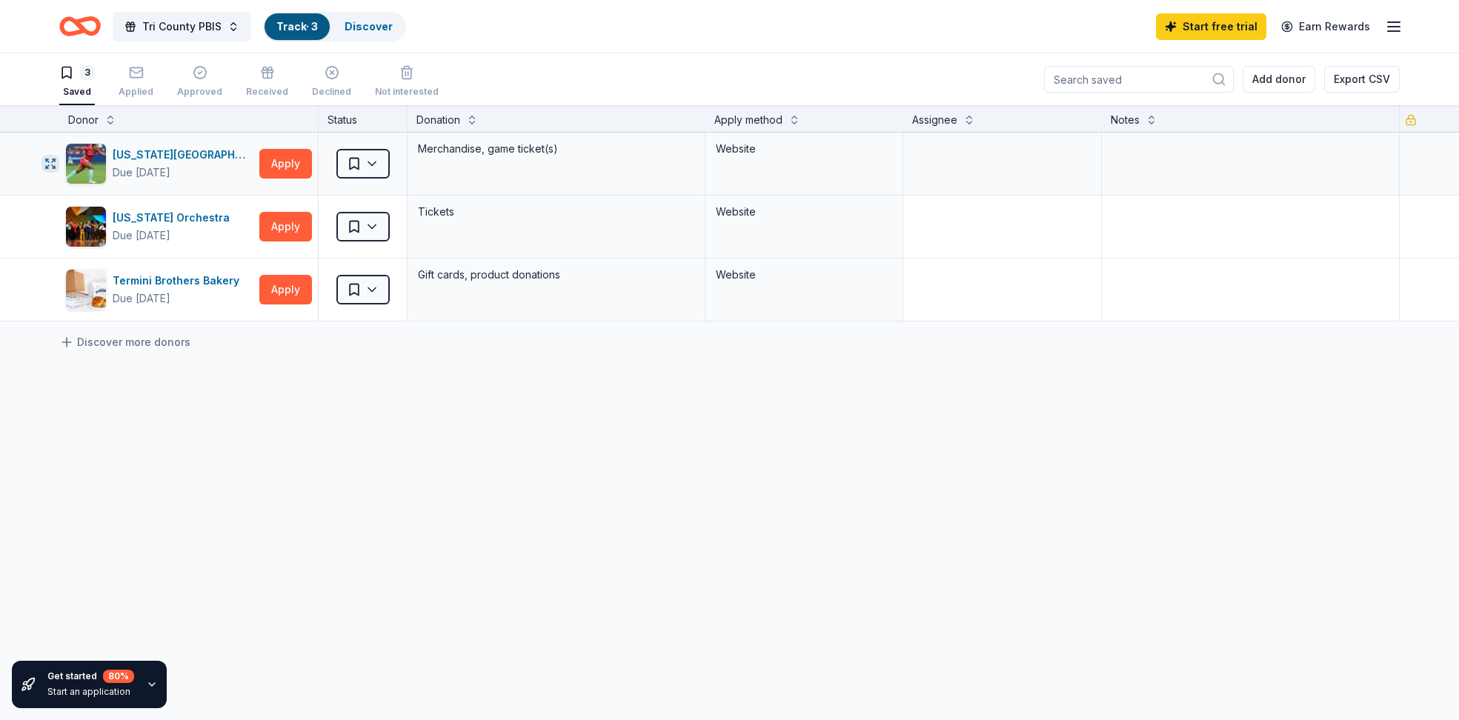
click at [47, 159] on icon "button" at bounding box center [50, 164] width 12 height 12
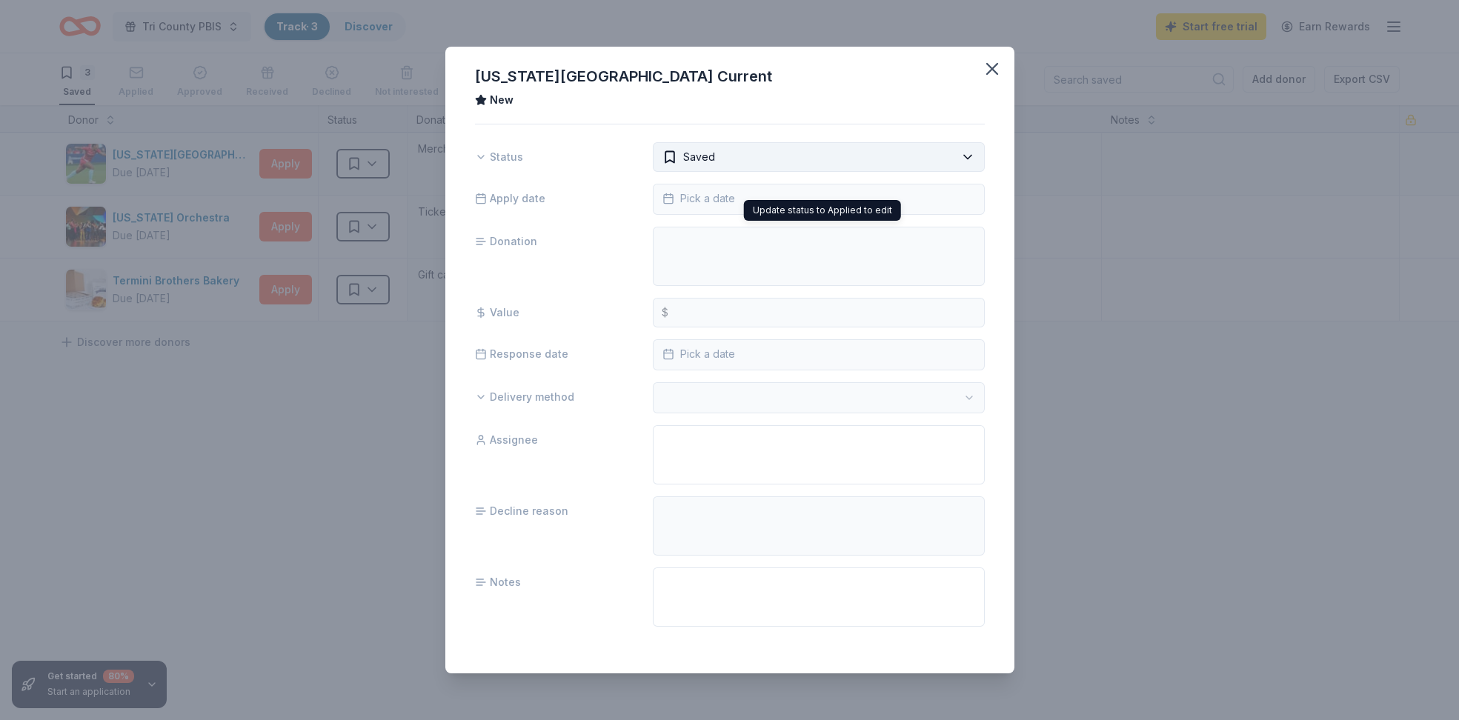
click at [851, 159] on html "Tri County PBIS Track · 3 Discover Start free trial Earn Rewards 3 Saved Applie…" at bounding box center [729, 360] width 1459 height 720
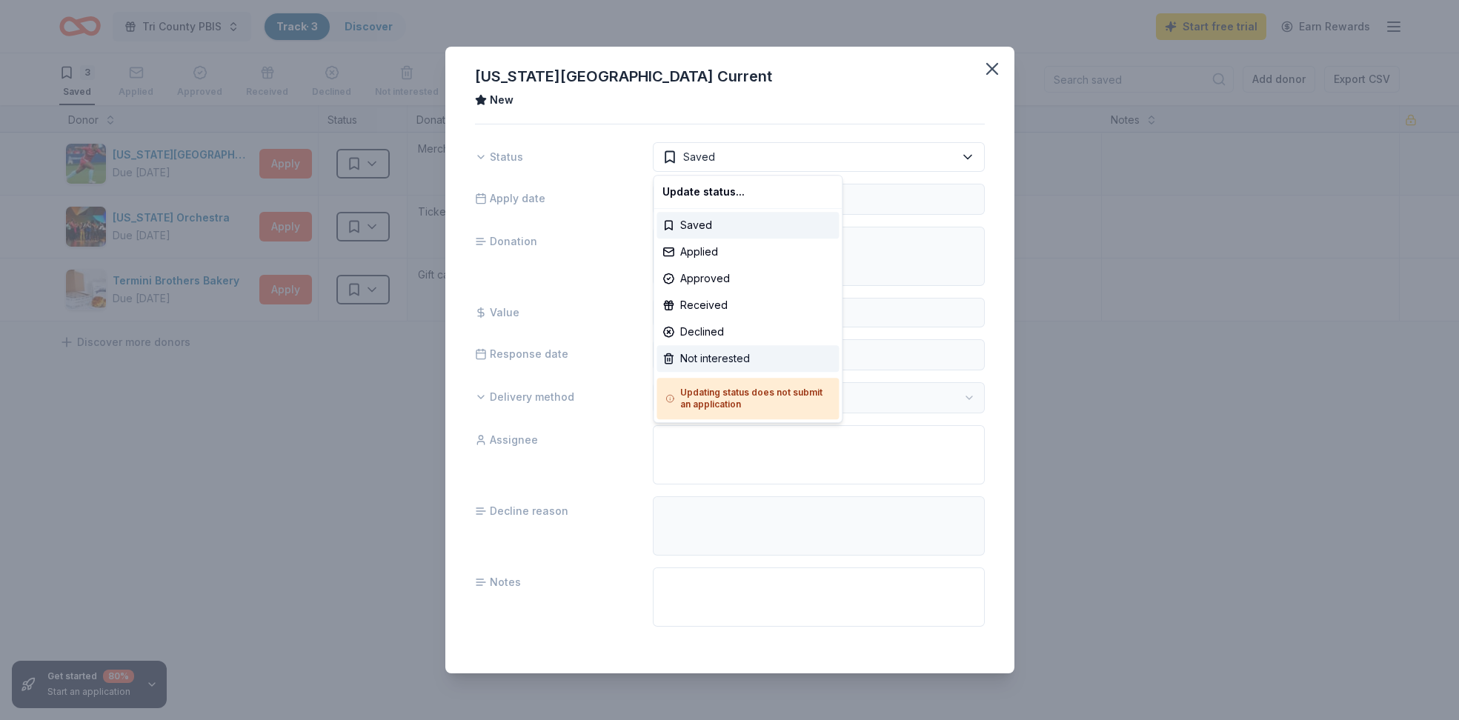
click at [717, 359] on div "Not interested" at bounding box center [748, 358] width 182 height 27
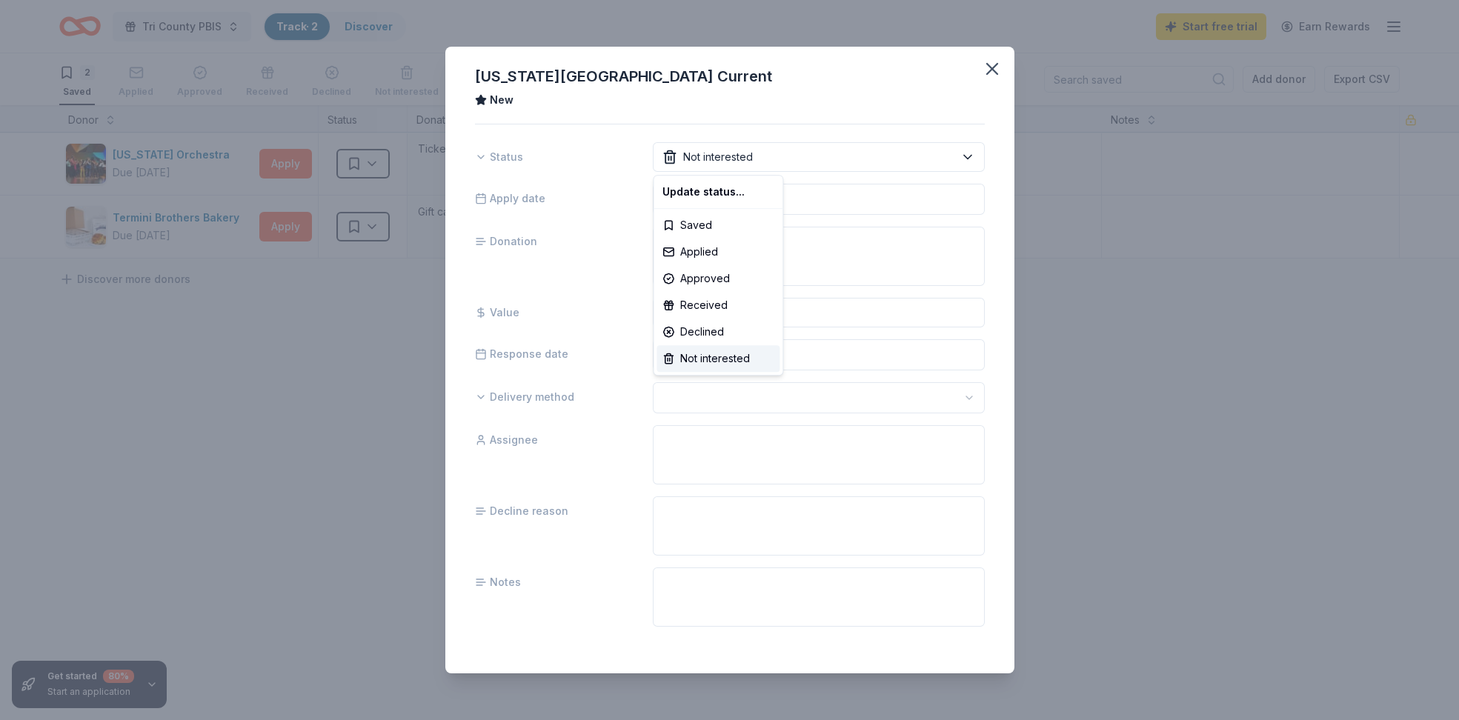
click at [191, 345] on html "Tri County PBIS Track · 2 Discover Start free trial Earn Rewards 2 Saved Applie…" at bounding box center [729, 360] width 1459 height 720
click at [993, 67] on icon "button" at bounding box center [992, 69] width 10 height 10
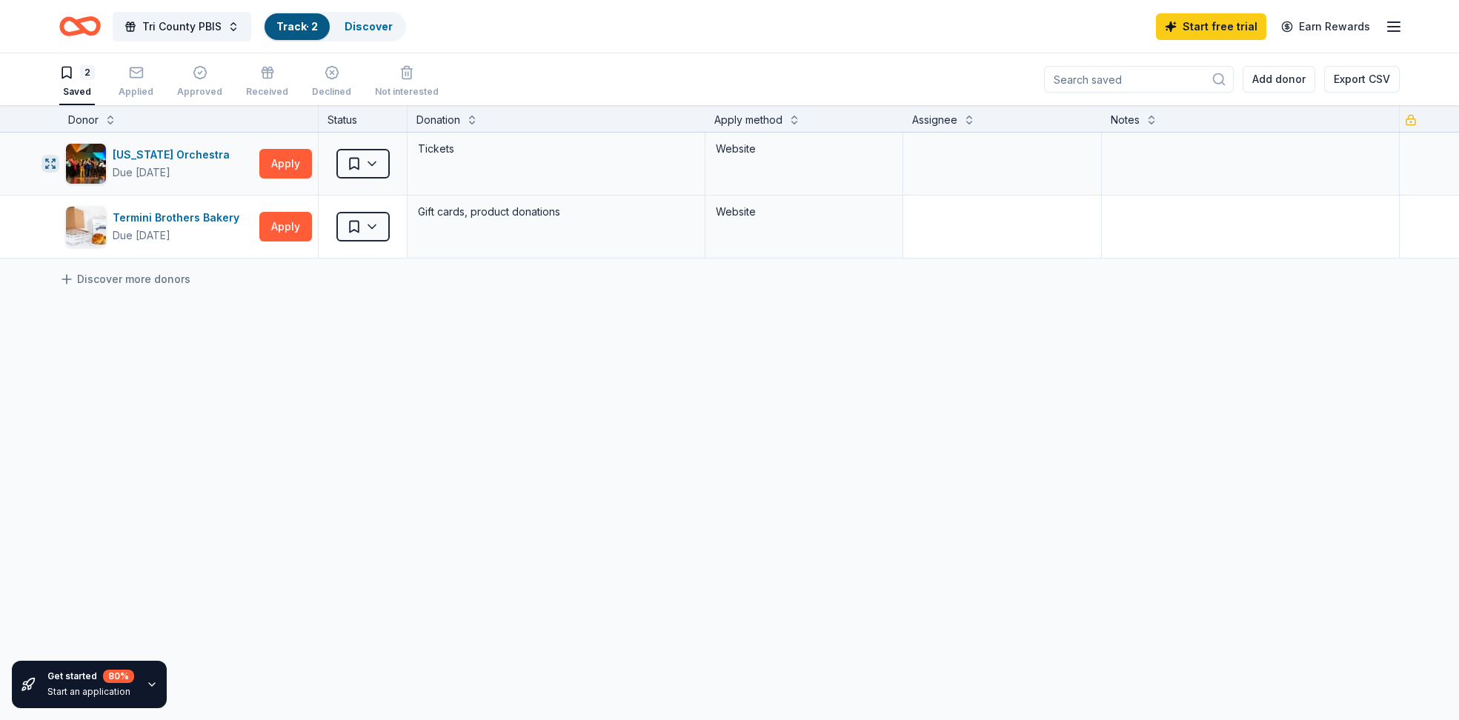
click at [45, 162] on icon "button" at bounding box center [50, 164] width 12 height 12
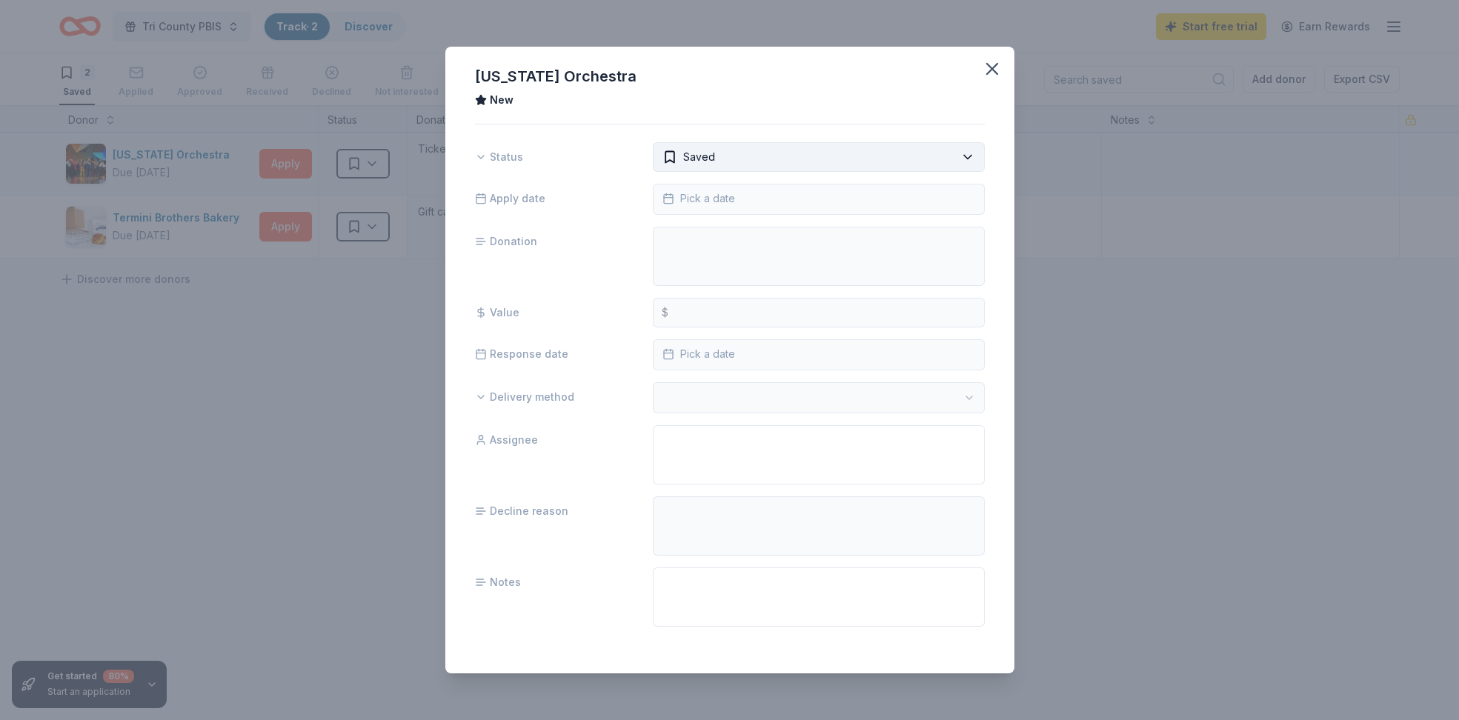
click at [937, 152] on html "Tri County PBIS Track · 2 Discover Start free trial Earn Rewards 2 Saved Applie…" at bounding box center [729, 360] width 1459 height 720
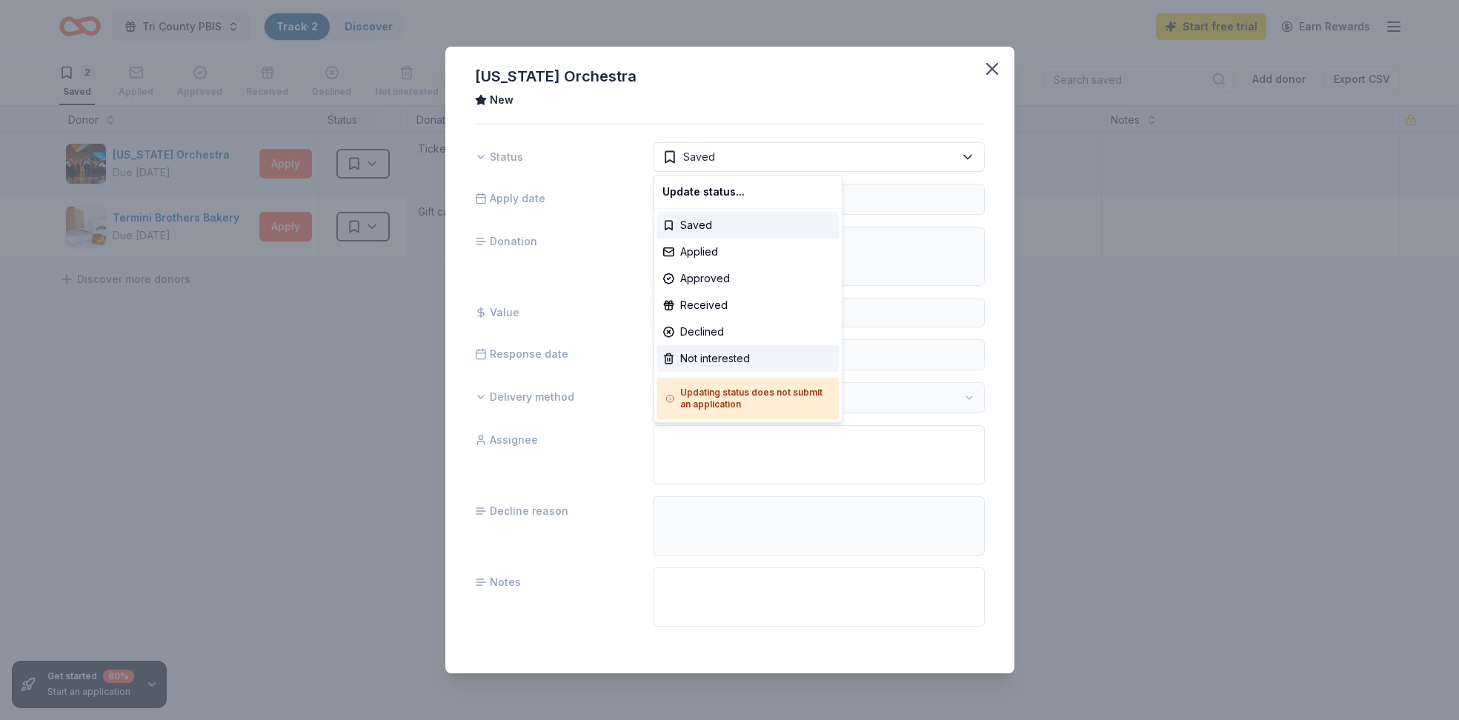
click at [724, 360] on div "Not interested" at bounding box center [748, 358] width 182 height 27
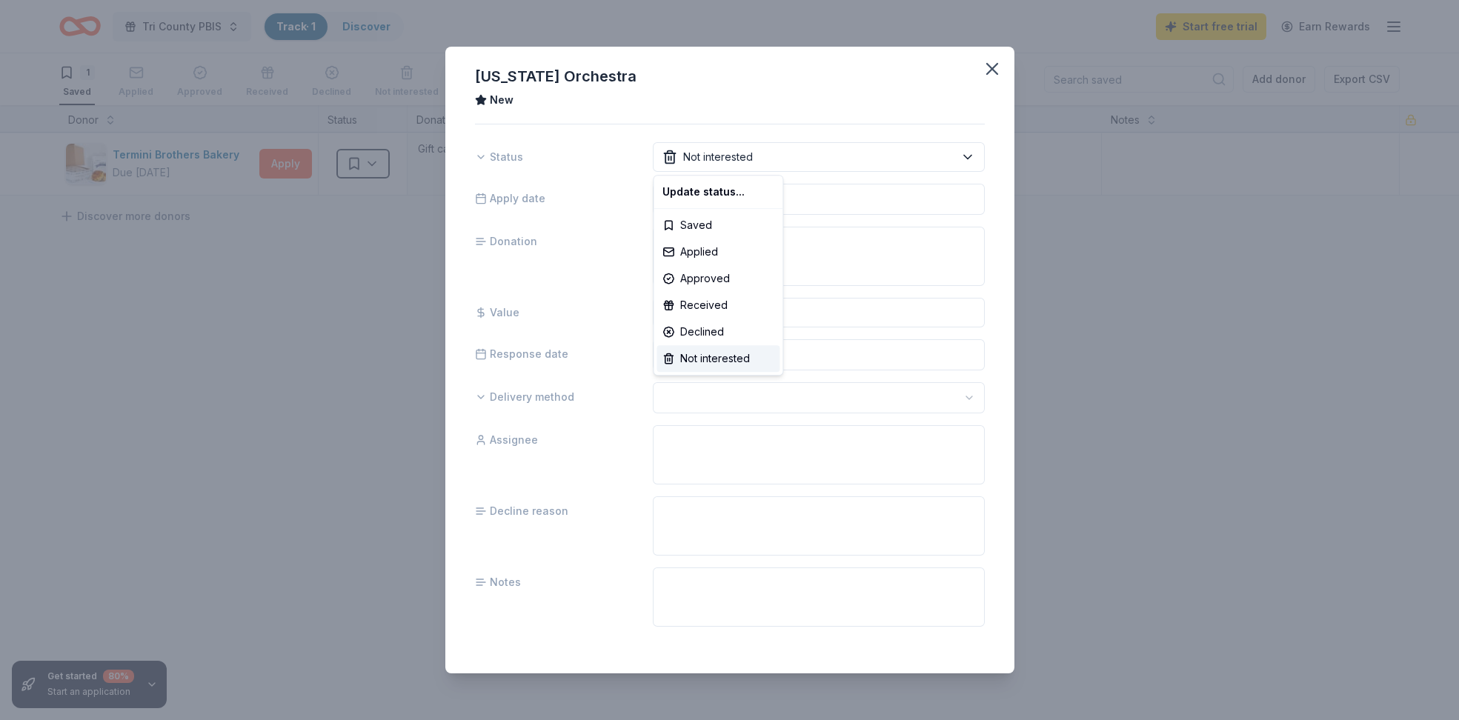
click at [994, 64] on html "Tri County PBIS Track · 1 Discover Start free trial Earn Rewards 1 Saved Applie…" at bounding box center [729, 360] width 1459 height 720
click at [987, 64] on icon "button" at bounding box center [992, 69] width 10 height 10
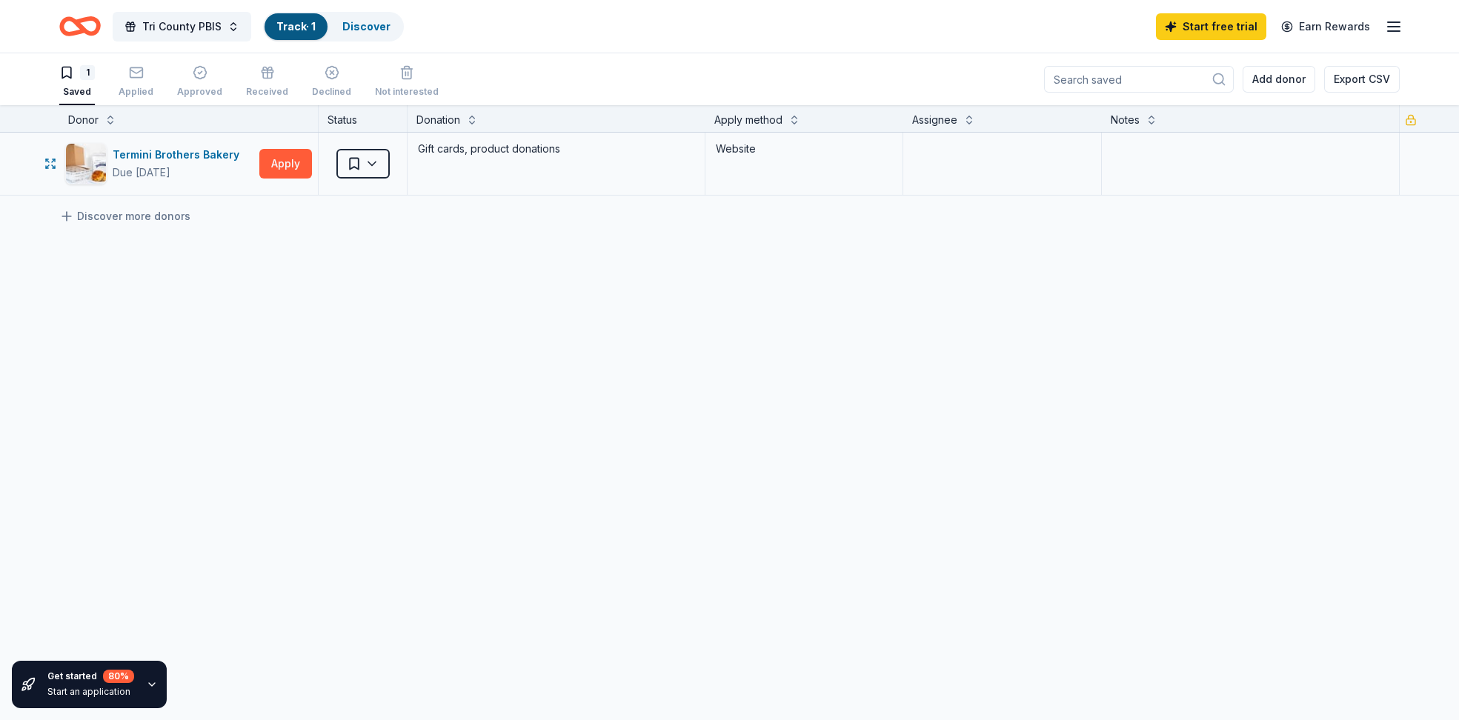
click at [39, 162] on div "Termini Brothers Bakery Due in 98 days Apply Saved Gift cards, product donation…" at bounding box center [729, 164] width 1459 height 62
click at [56, 167] on icon "button" at bounding box center [50, 164] width 12 height 12
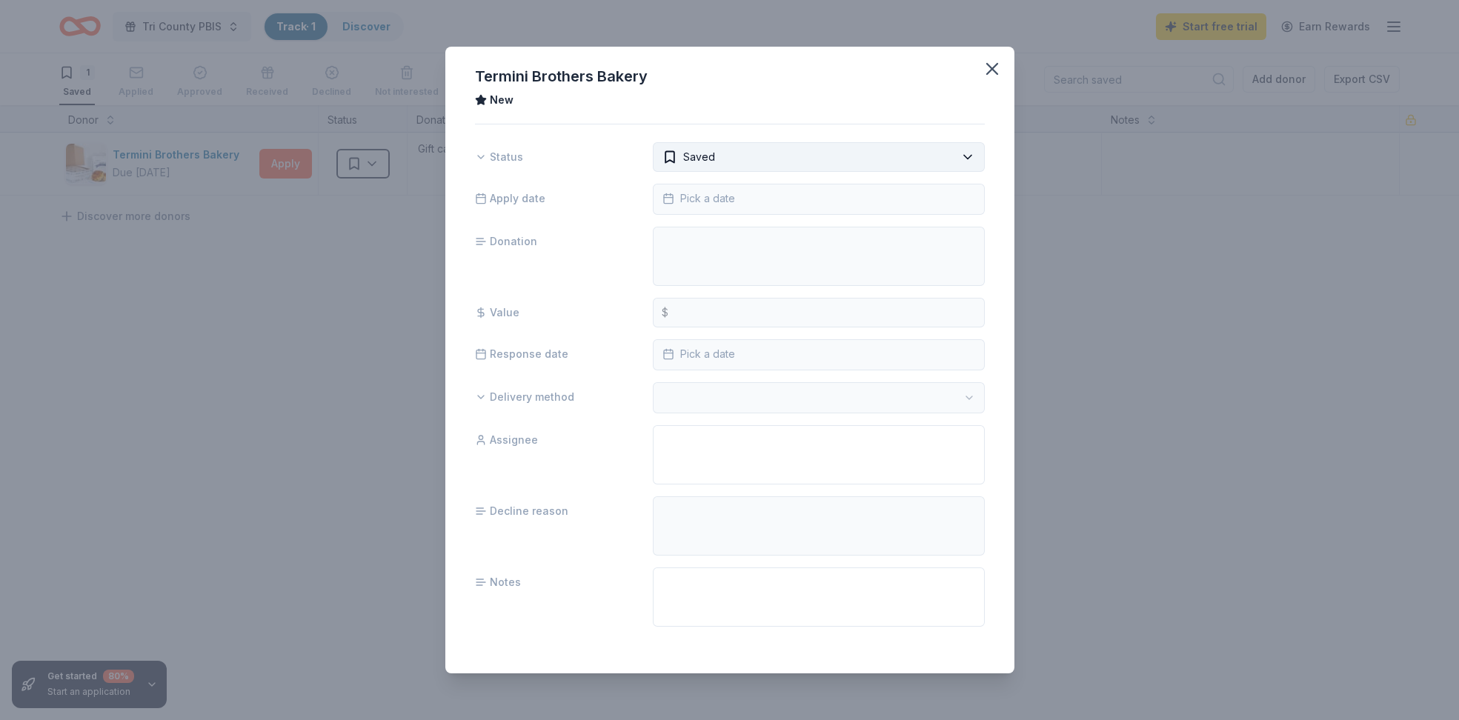
click at [924, 160] on html "Tri County PBIS Track · 1 Discover Start free trial Earn Rewards 1 Saved Applie…" at bounding box center [729, 360] width 1459 height 720
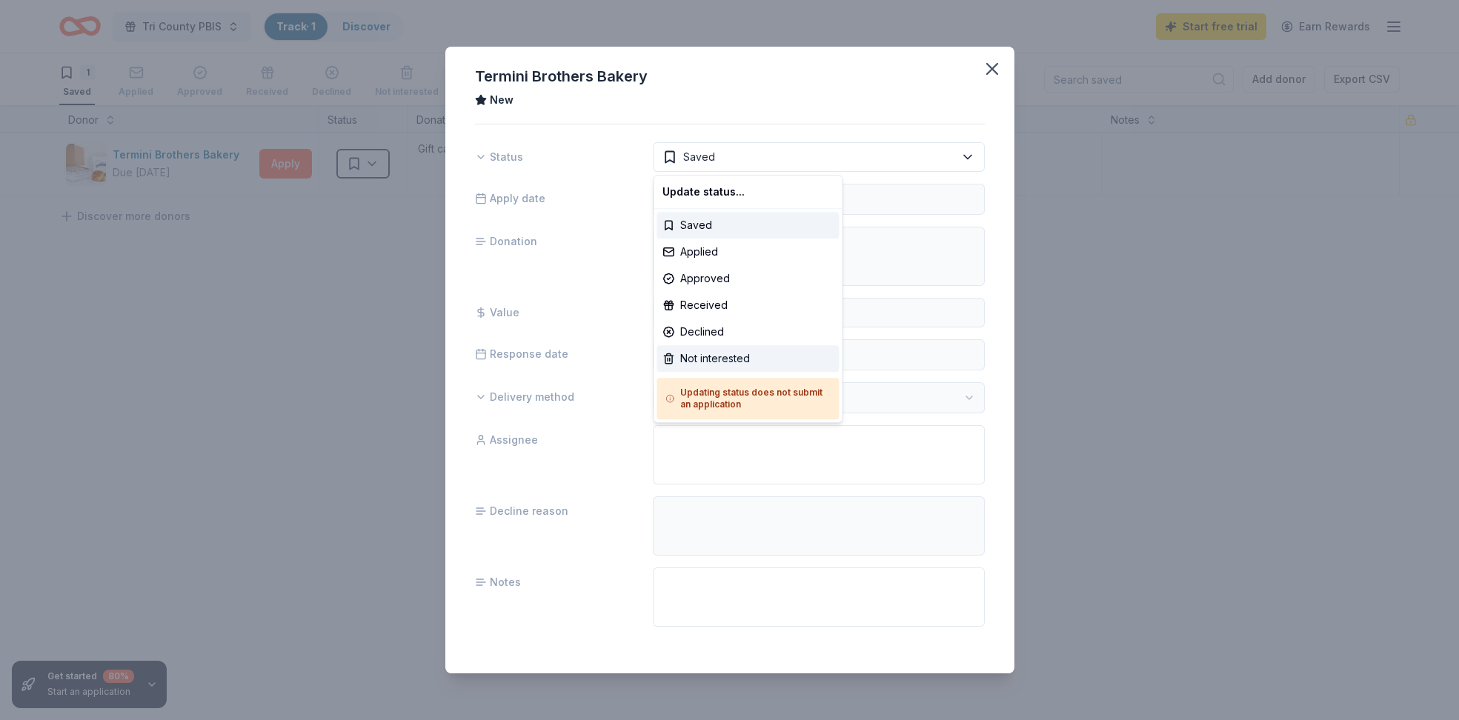
click at [694, 352] on div "Not interested" at bounding box center [748, 358] width 182 height 27
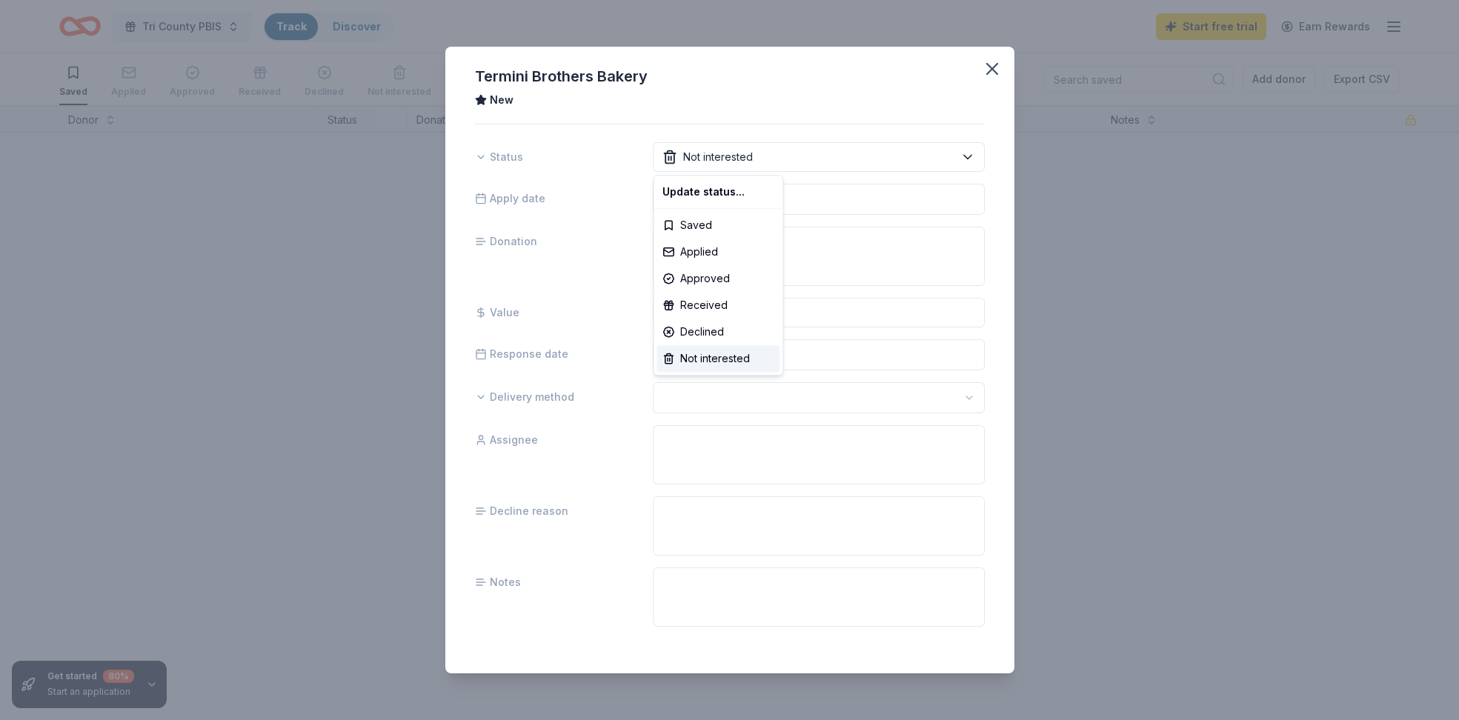
click at [991, 73] on html "Tri County PBIS Track Discover Start free trial Earn Rewards Saved Applied Appr…" at bounding box center [729, 360] width 1459 height 720
click at [991, 73] on icon "button" at bounding box center [992, 69] width 21 height 21
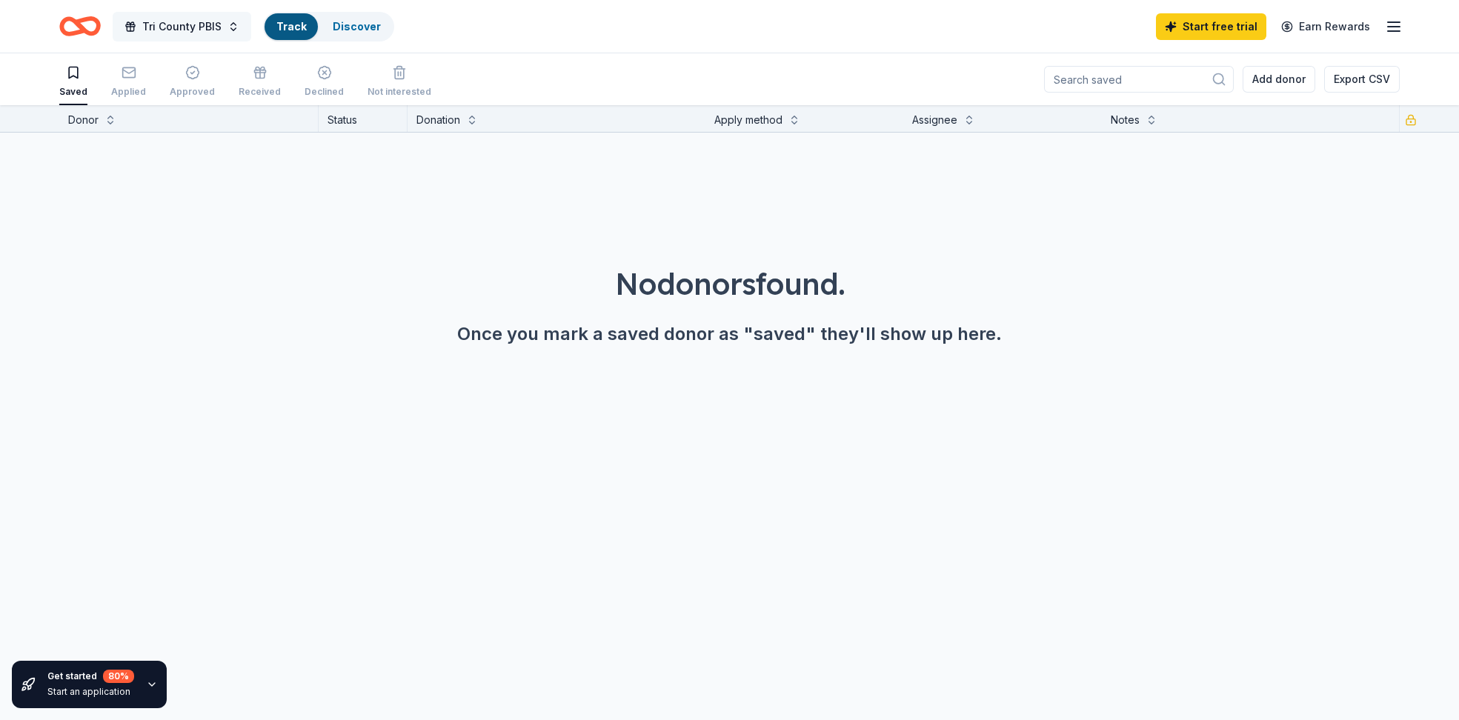
click at [212, 24] on span "Tri County PBIS" at bounding box center [181, 27] width 79 height 18
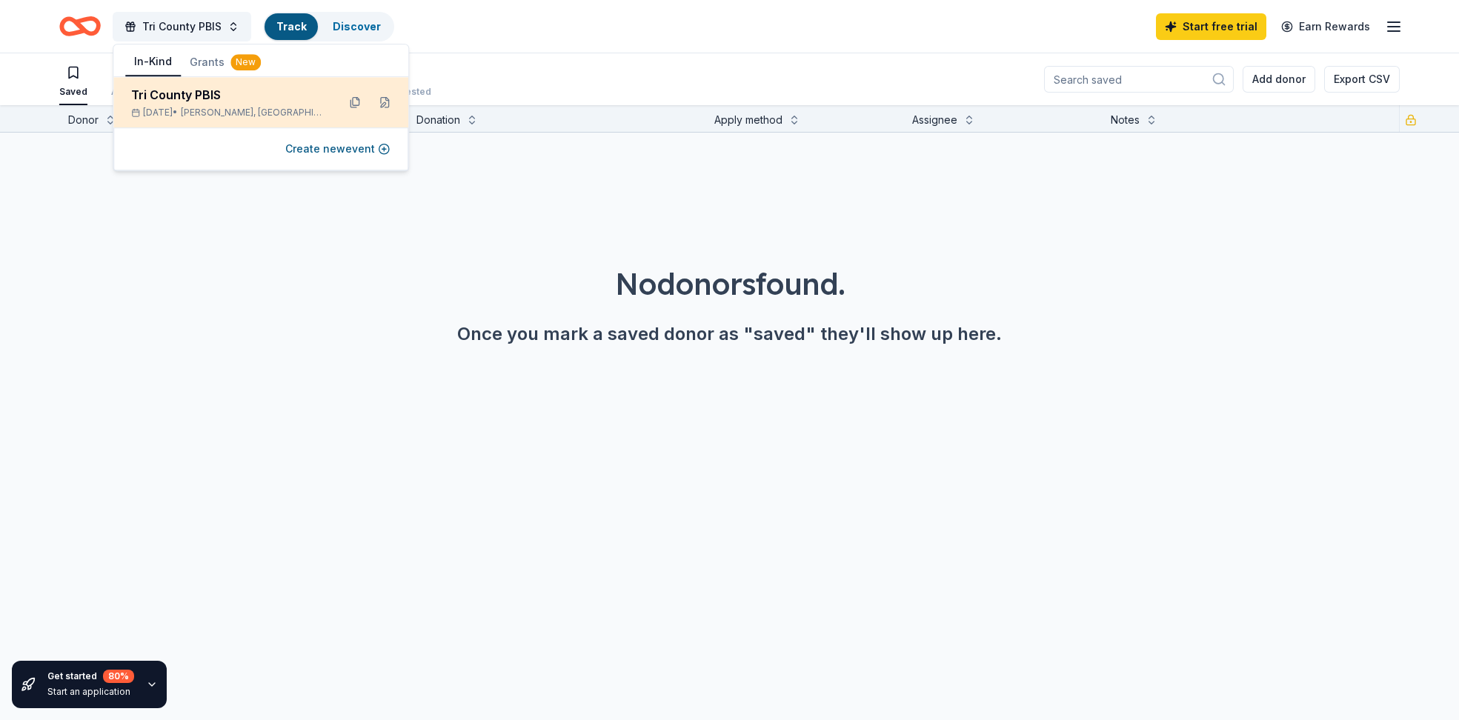
click at [209, 101] on div "Tri County PBIS" at bounding box center [228, 95] width 194 height 18
click at [481, 232] on div "No donors found. Once you mark a saved donor as "saved" they'll show up here." at bounding box center [729, 263] width 1459 height 261
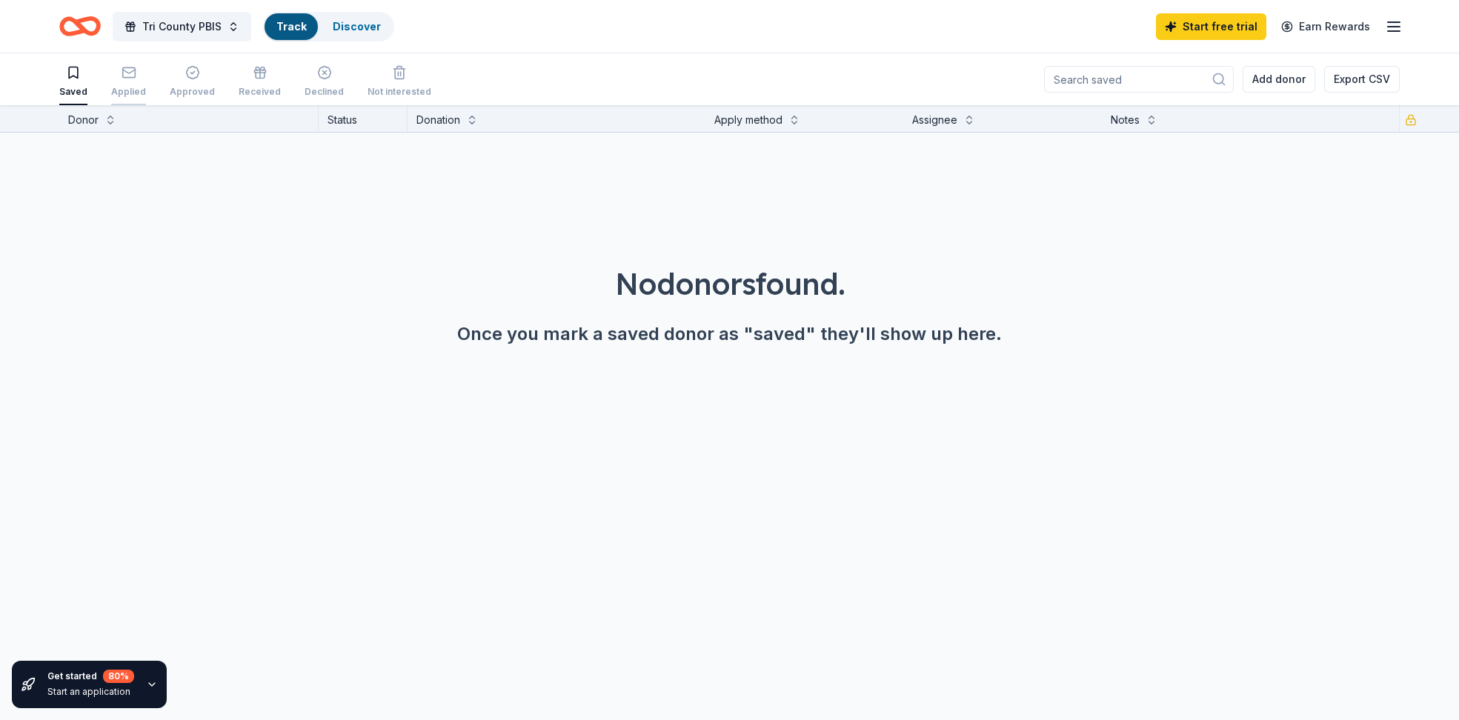
click at [126, 89] on div "Applied" at bounding box center [128, 92] width 35 height 12
click at [72, 87] on div "Saved" at bounding box center [73, 92] width 28 height 12
click at [176, 83] on div "Approved" at bounding box center [192, 81] width 45 height 33
click at [133, 87] on div "Applied" at bounding box center [128, 92] width 35 height 12
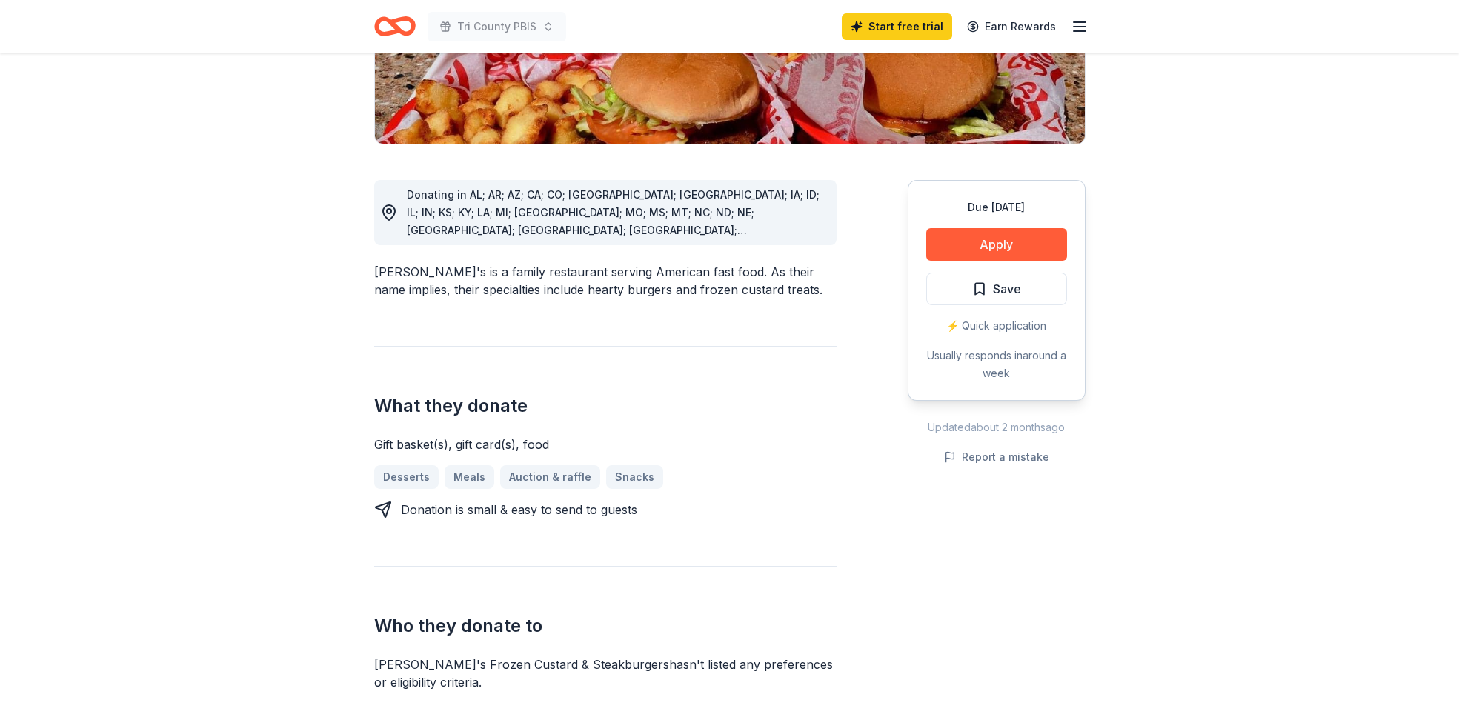
scroll to position [59, 0]
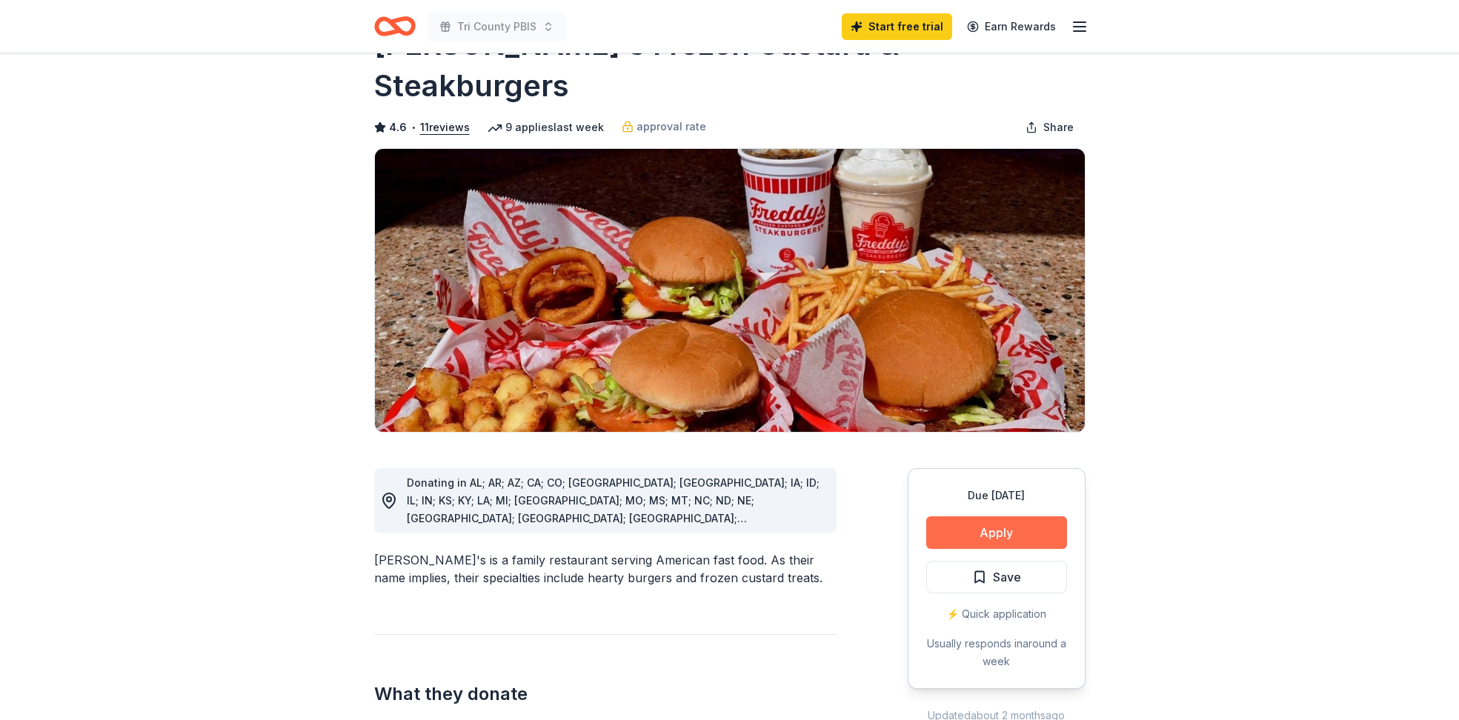
click at [981, 516] on button "Apply" at bounding box center [996, 532] width 141 height 33
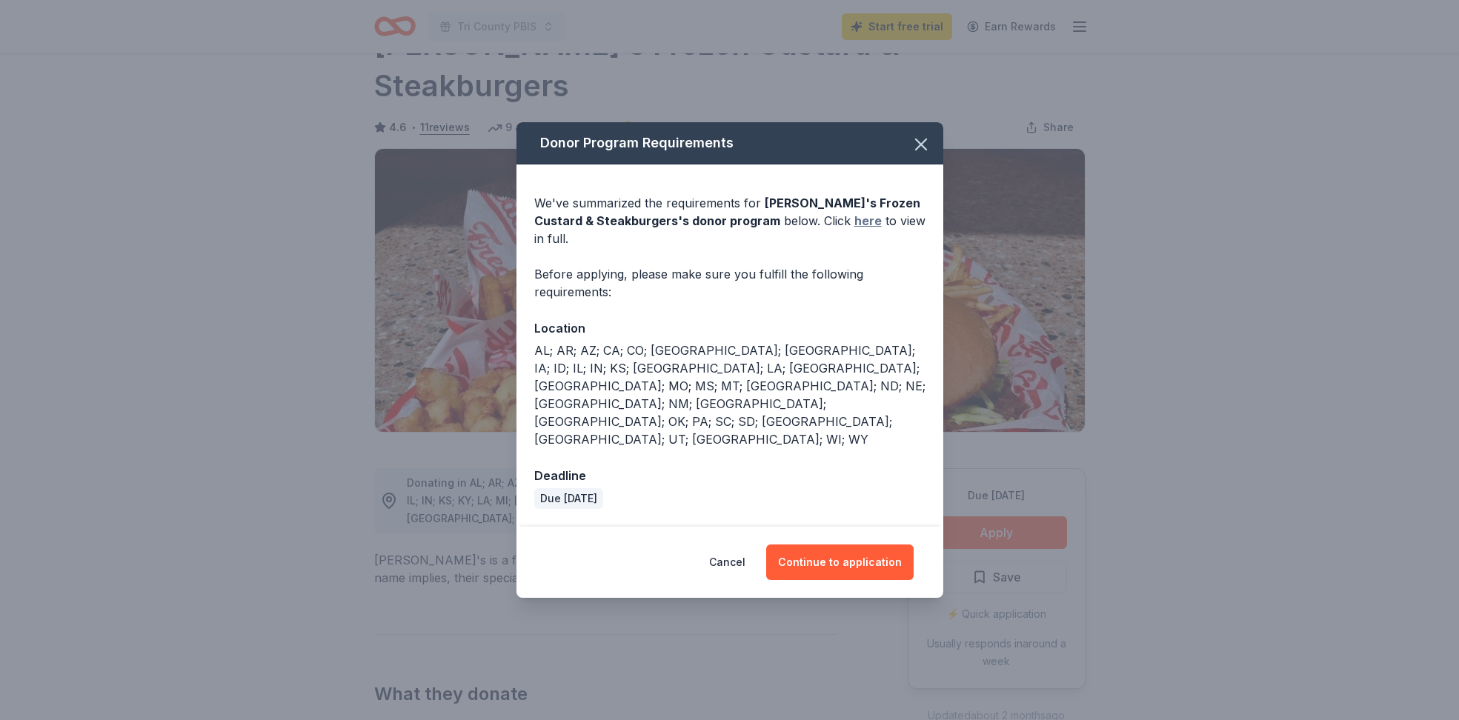
click at [854, 230] on link "here" at bounding box center [867, 221] width 27 height 18
click at [924, 155] on icon "button" at bounding box center [921, 144] width 21 height 21
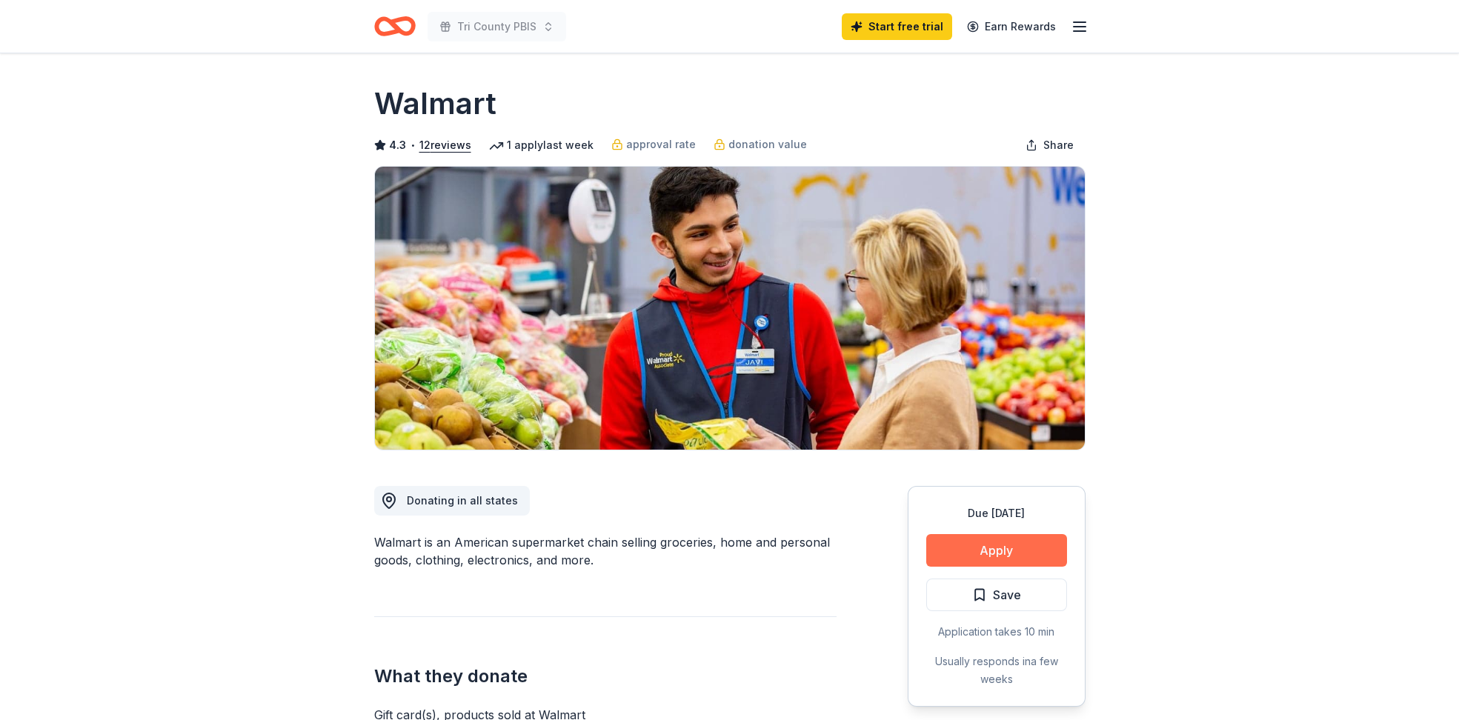
click at [1021, 542] on button "Apply" at bounding box center [996, 550] width 141 height 33
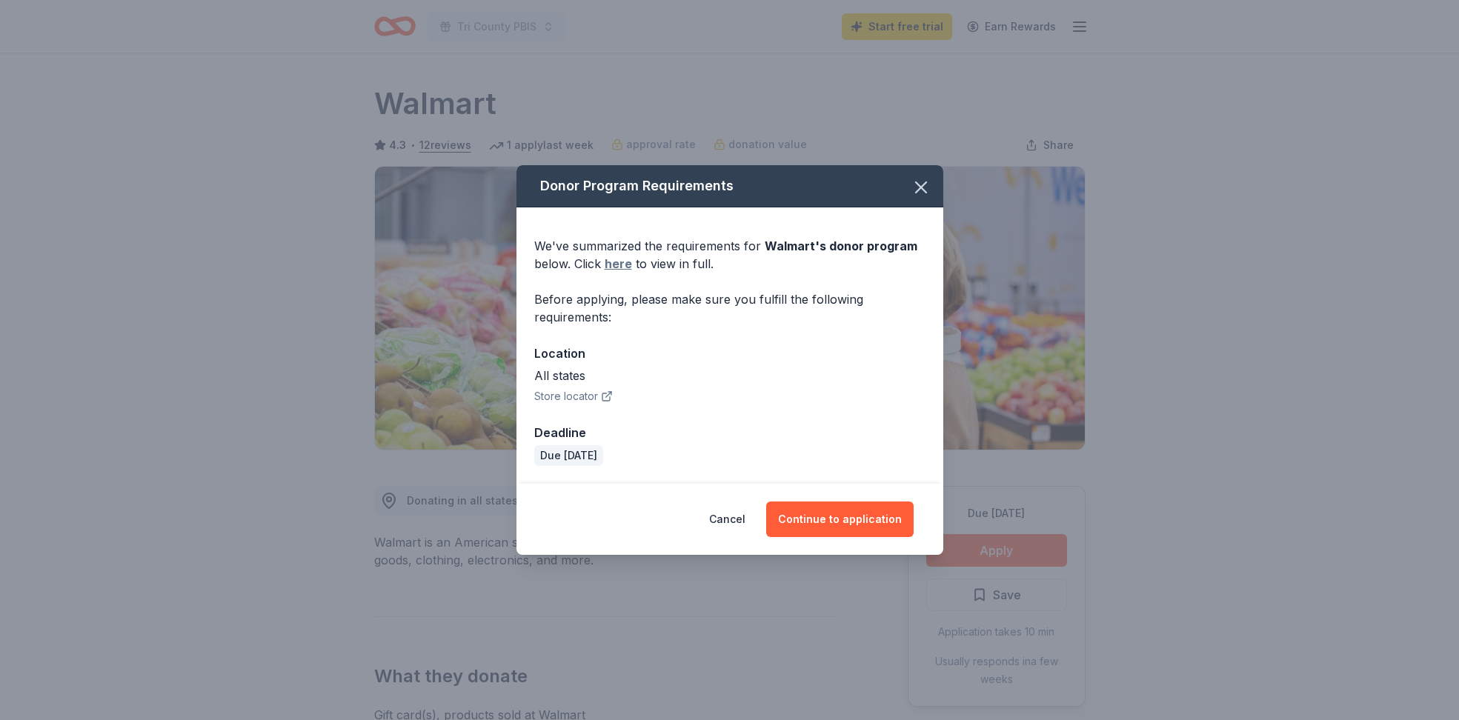
click at [611, 263] on link "here" at bounding box center [618, 264] width 27 height 18
click at [877, 522] on button "Continue to application" at bounding box center [839, 520] width 147 height 36
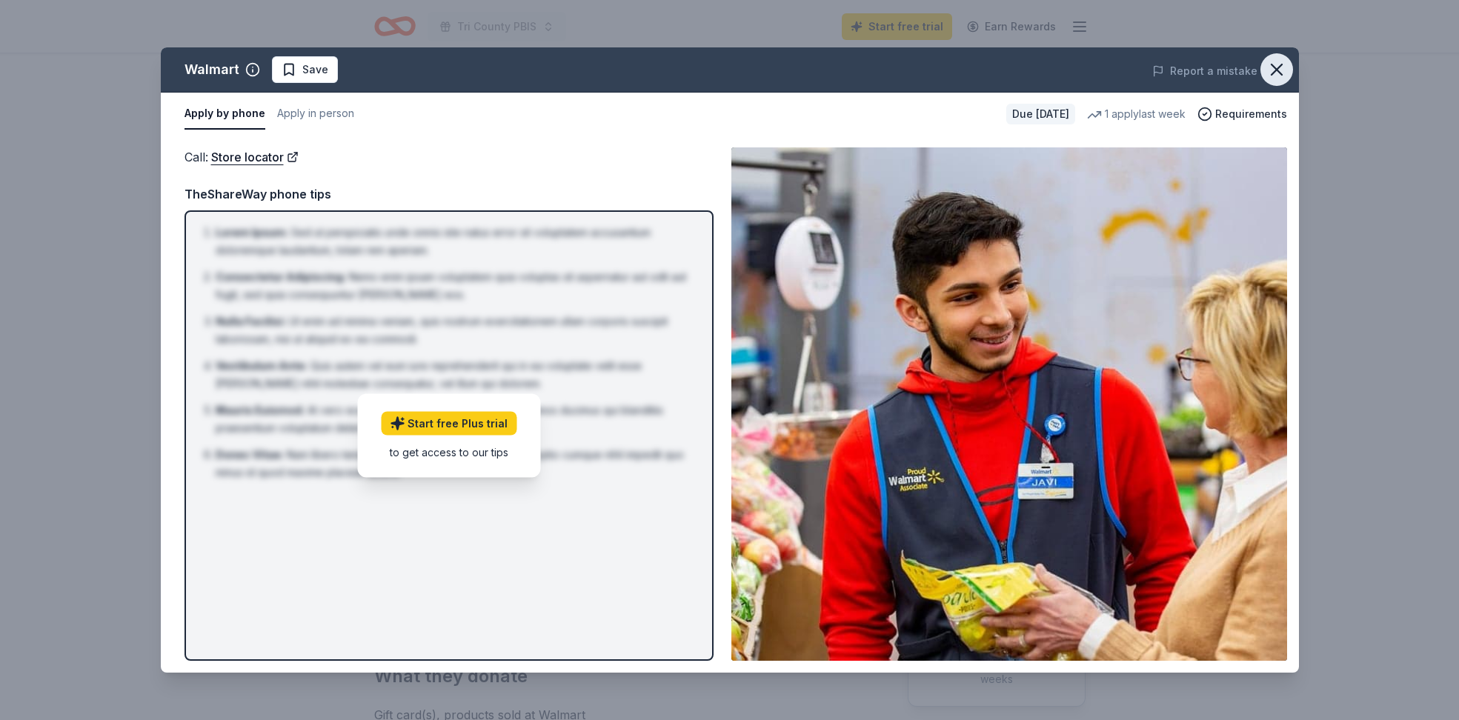
click at [1264, 70] on button "button" at bounding box center [1276, 69] width 33 height 33
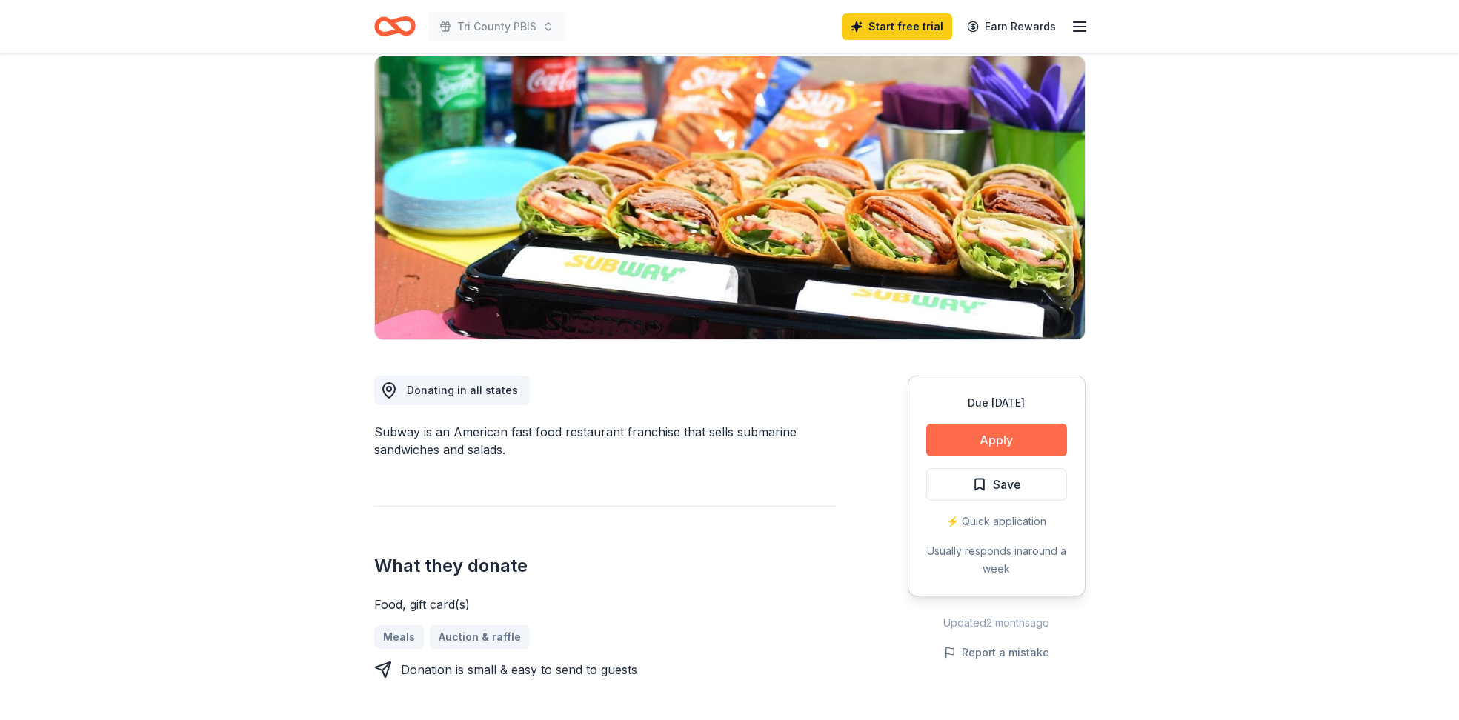
scroll to position [121, 0]
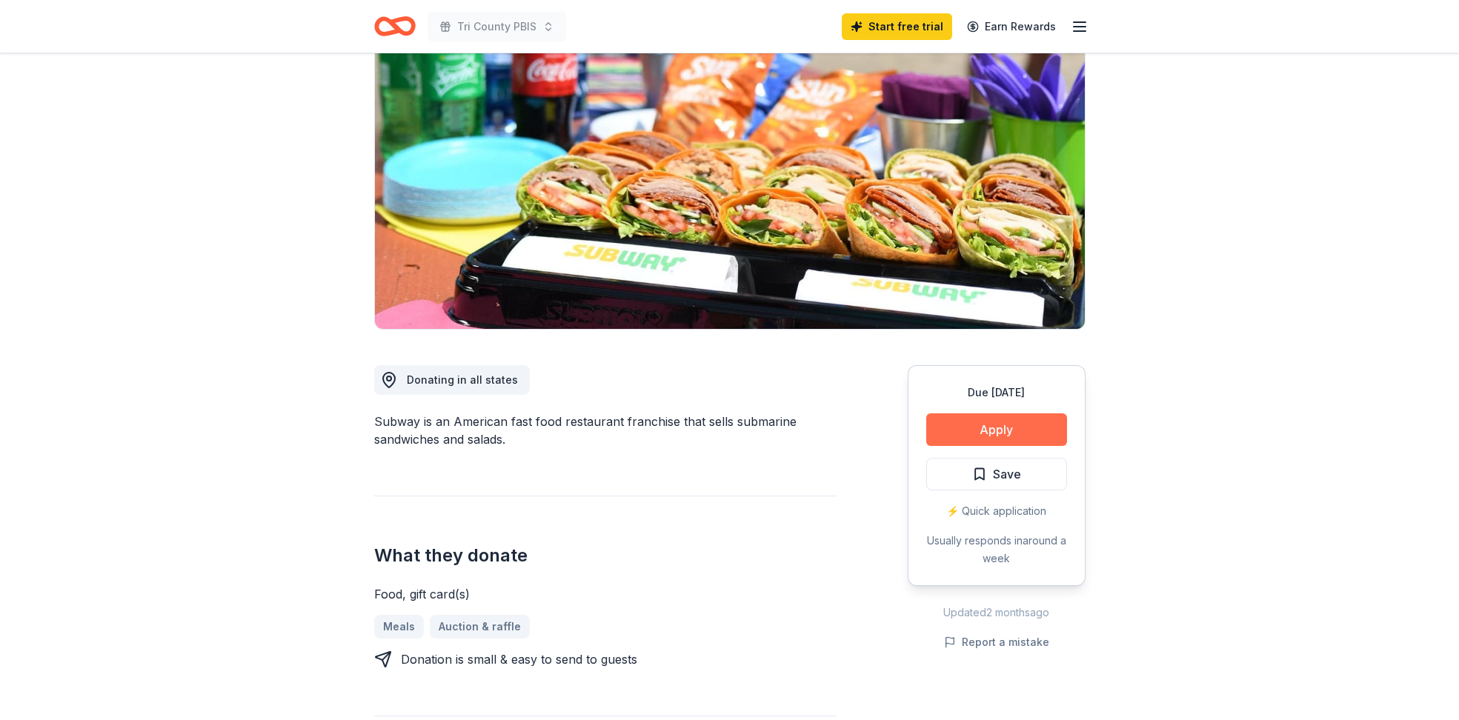
click at [982, 440] on button "Apply" at bounding box center [996, 429] width 141 height 33
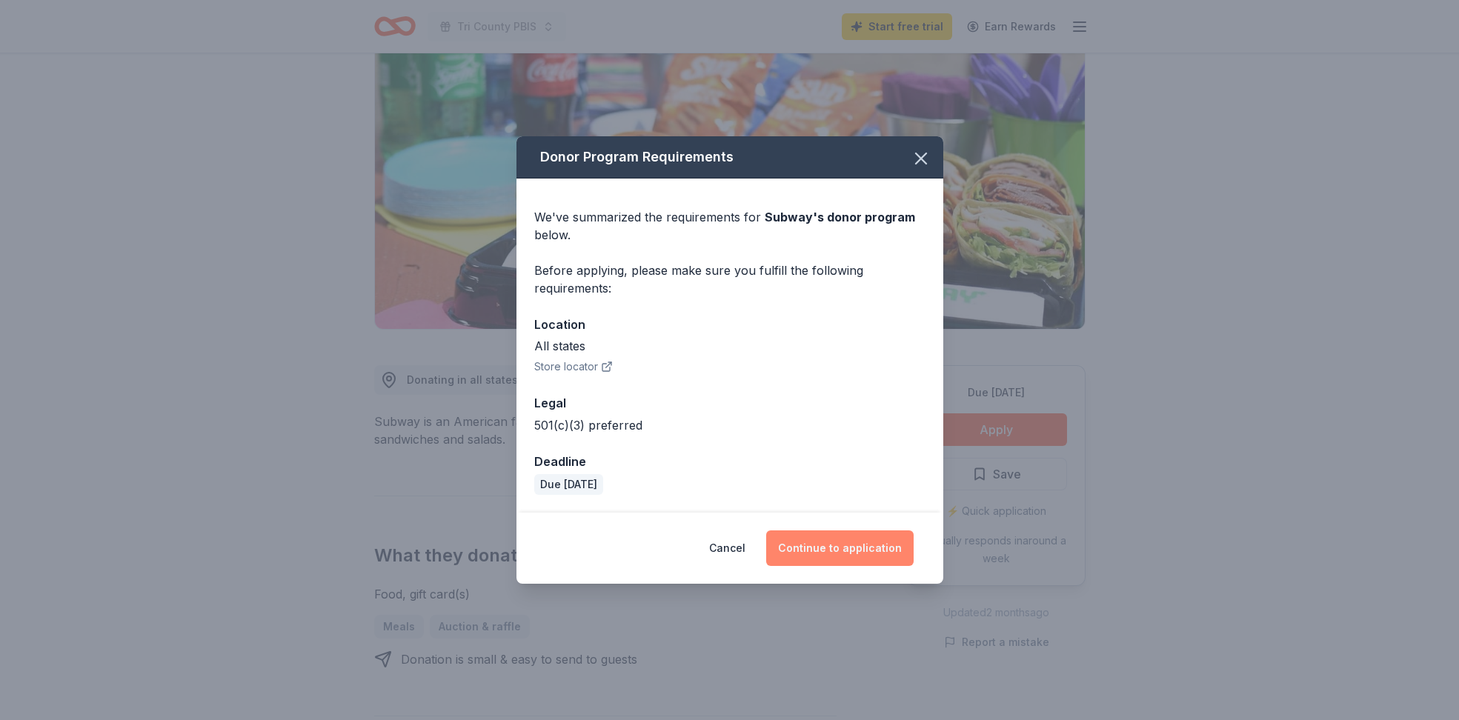
click at [841, 554] on button "Continue to application" at bounding box center [839, 549] width 147 height 36
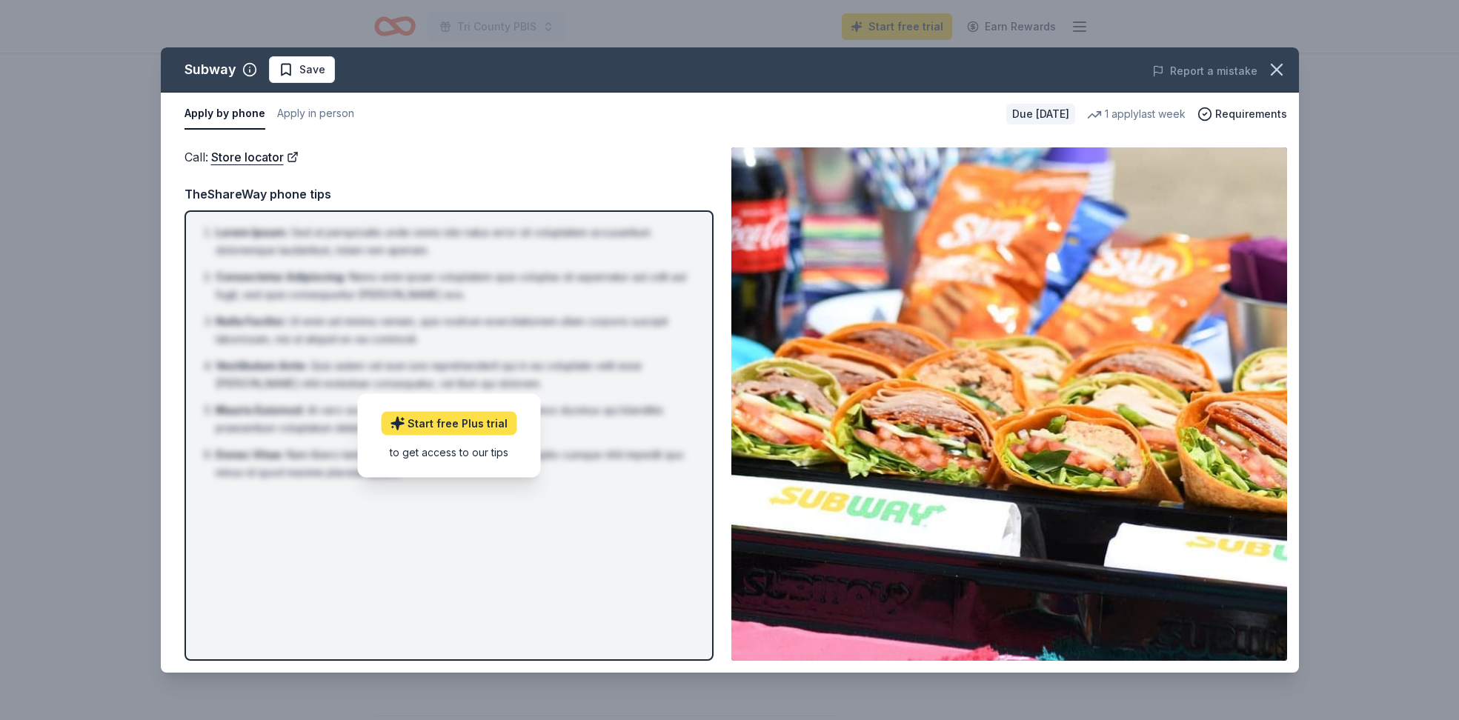
click at [462, 425] on link "Start free Plus trial" at bounding box center [449, 423] width 136 height 24
click at [594, 471] on li "Donec Vitae : Nam libero tempore, cum soluta nobis est eligendi optio cumque ni…" at bounding box center [454, 464] width 476 height 36
click at [599, 231] on li "[PERSON_NAME] : Sed ut perspiciatis unde omnis iste natus error sit voluptatem …" at bounding box center [454, 242] width 476 height 36
click at [571, 151] on div "Call : Store locator" at bounding box center [449, 156] width 529 height 19
drag, startPoint x: 606, startPoint y: 286, endPoint x: 625, endPoint y: 352, distance: 68.7
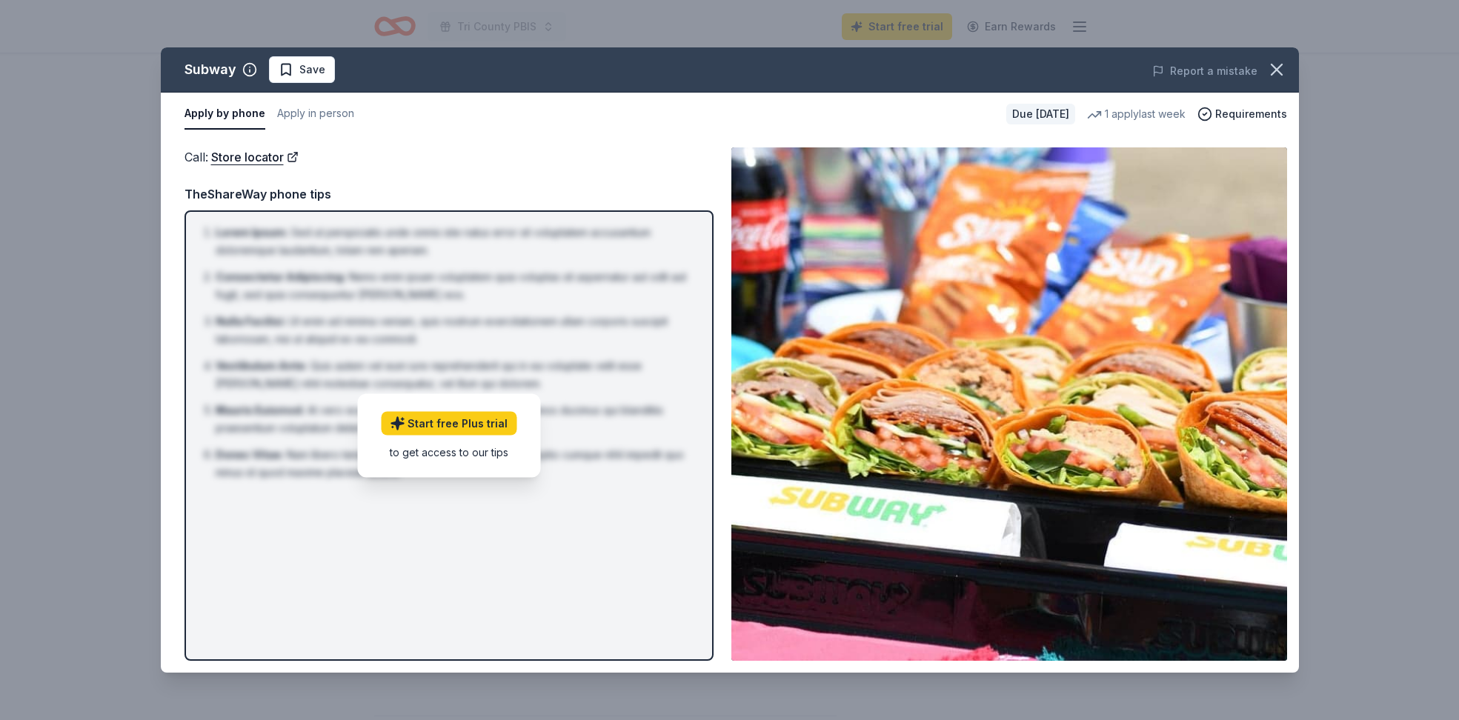
click at [606, 286] on li "Consectetur Adipiscing : Nemo enim ipsam voluptatem quia voluptas sit aspernatu…" at bounding box center [454, 286] width 476 height 36
click at [393, 147] on div "Call : Store locator" at bounding box center [449, 156] width 529 height 19
click at [330, 116] on button "Apply in person" at bounding box center [315, 114] width 77 height 31
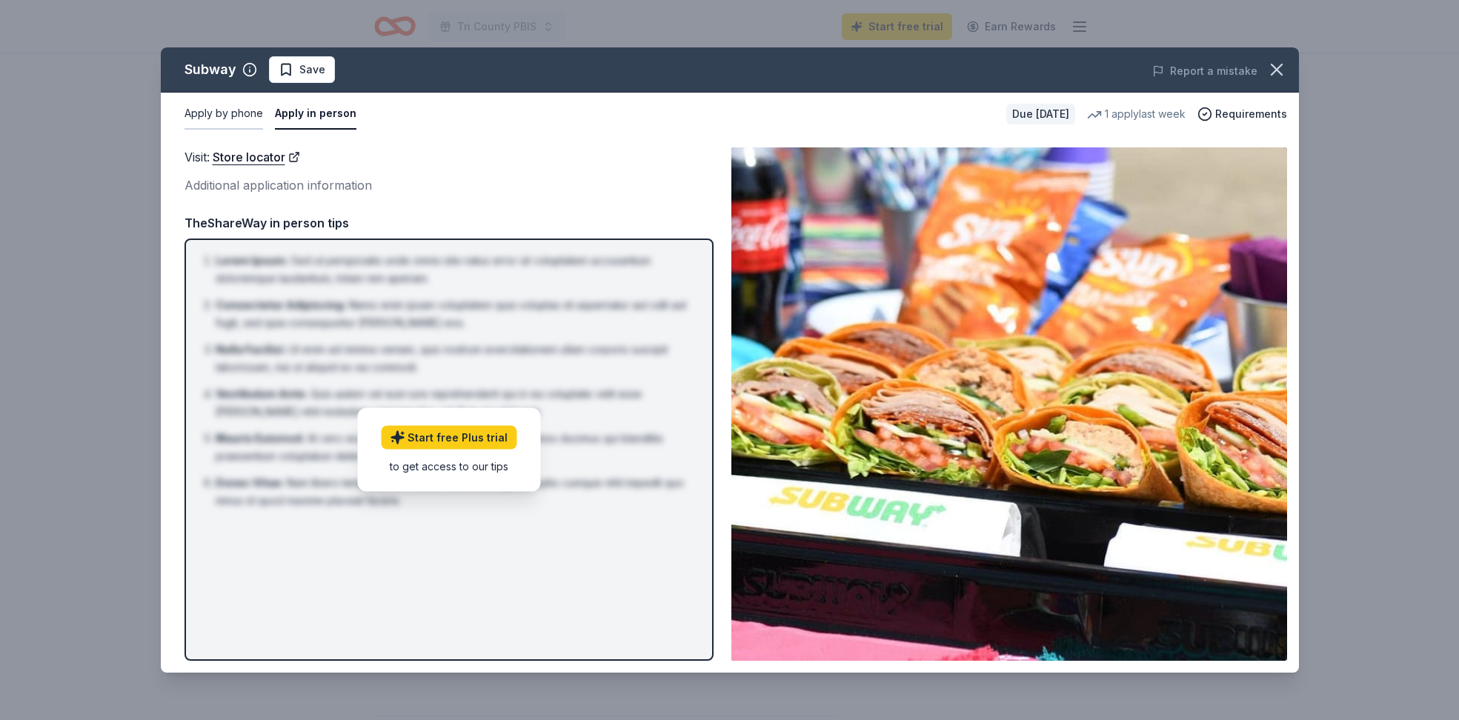
click at [240, 117] on button "Apply by phone" at bounding box center [224, 114] width 79 height 31
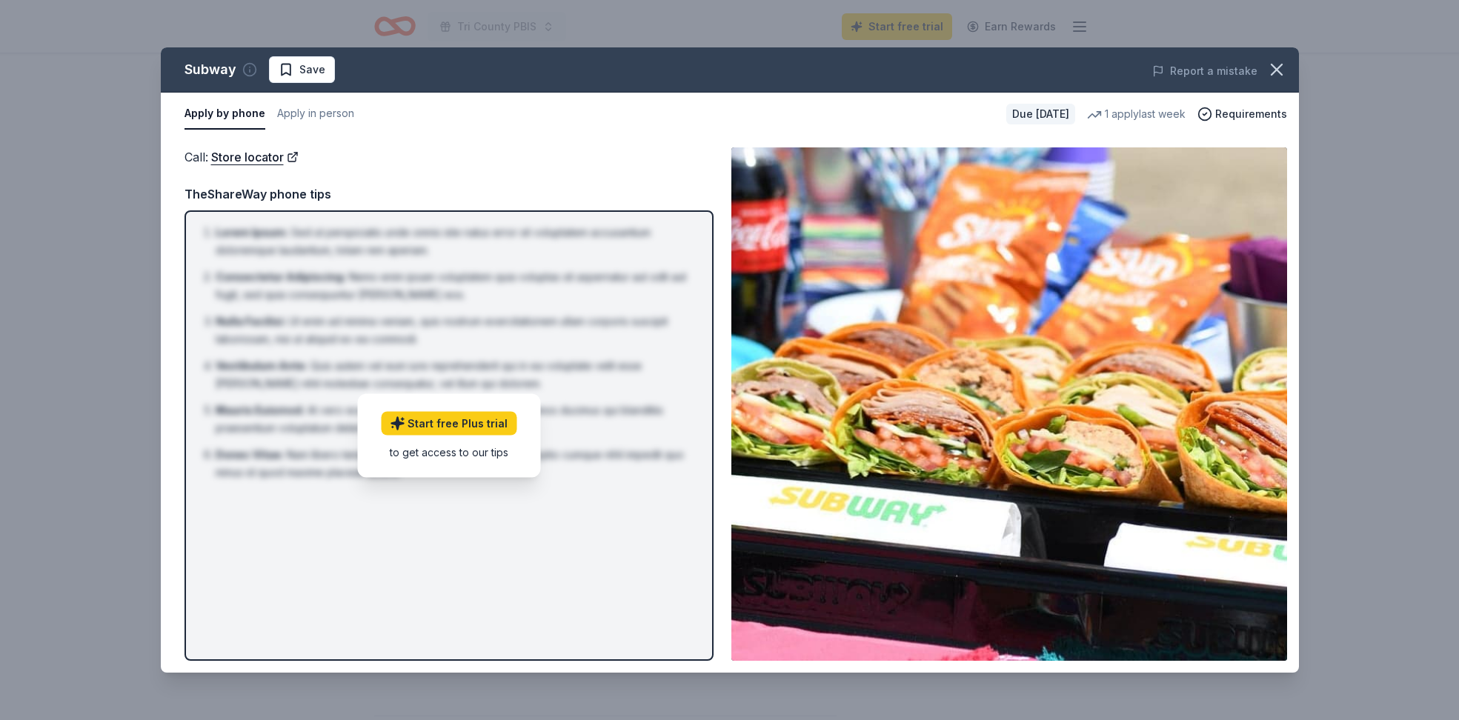
click at [243, 73] on circle "button" at bounding box center [249, 70] width 13 height 13
click at [575, 154] on div "Call : Store locator" at bounding box center [449, 156] width 529 height 19
click at [1271, 77] on icon "button" at bounding box center [1276, 69] width 21 height 21
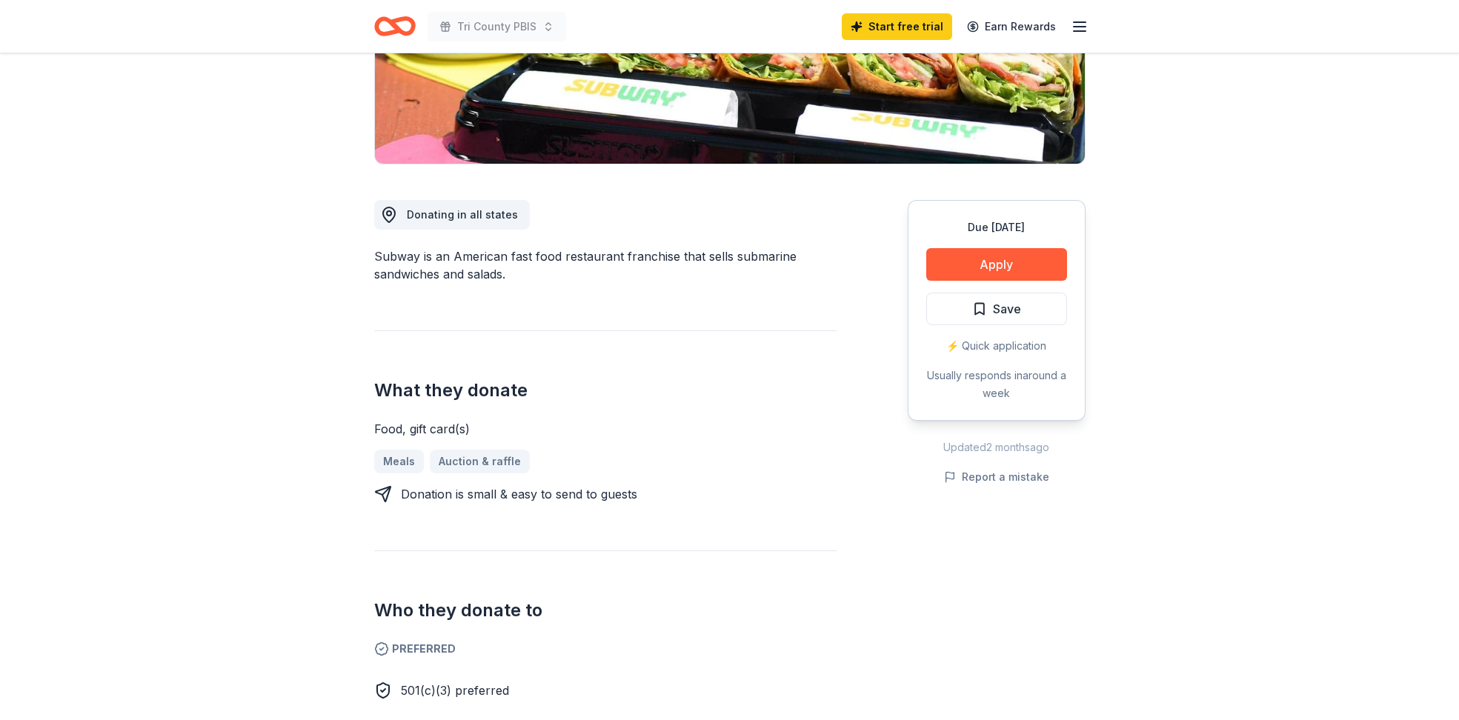
scroll to position [211, 0]
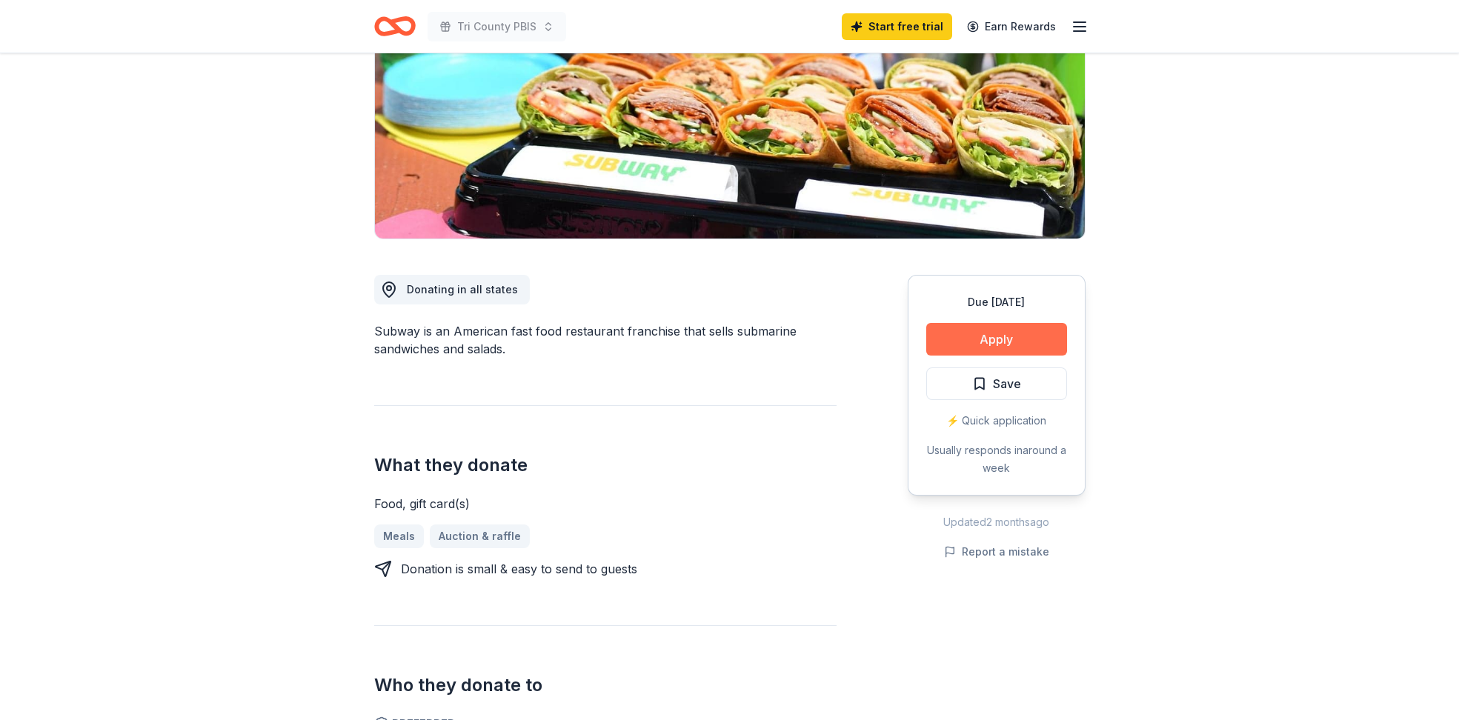
click at [1016, 336] on button "Apply" at bounding box center [996, 339] width 141 height 33
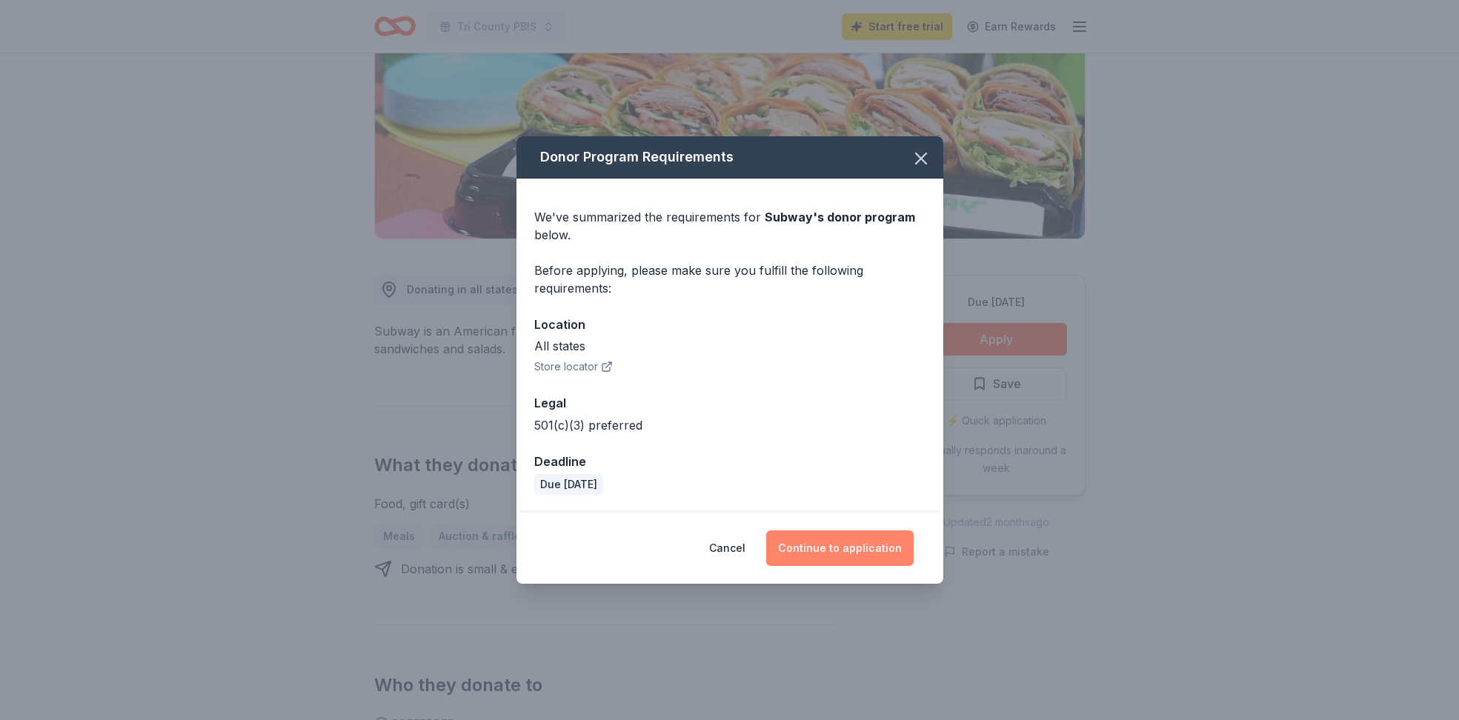
click at [838, 553] on button "Continue to application" at bounding box center [839, 549] width 147 height 36
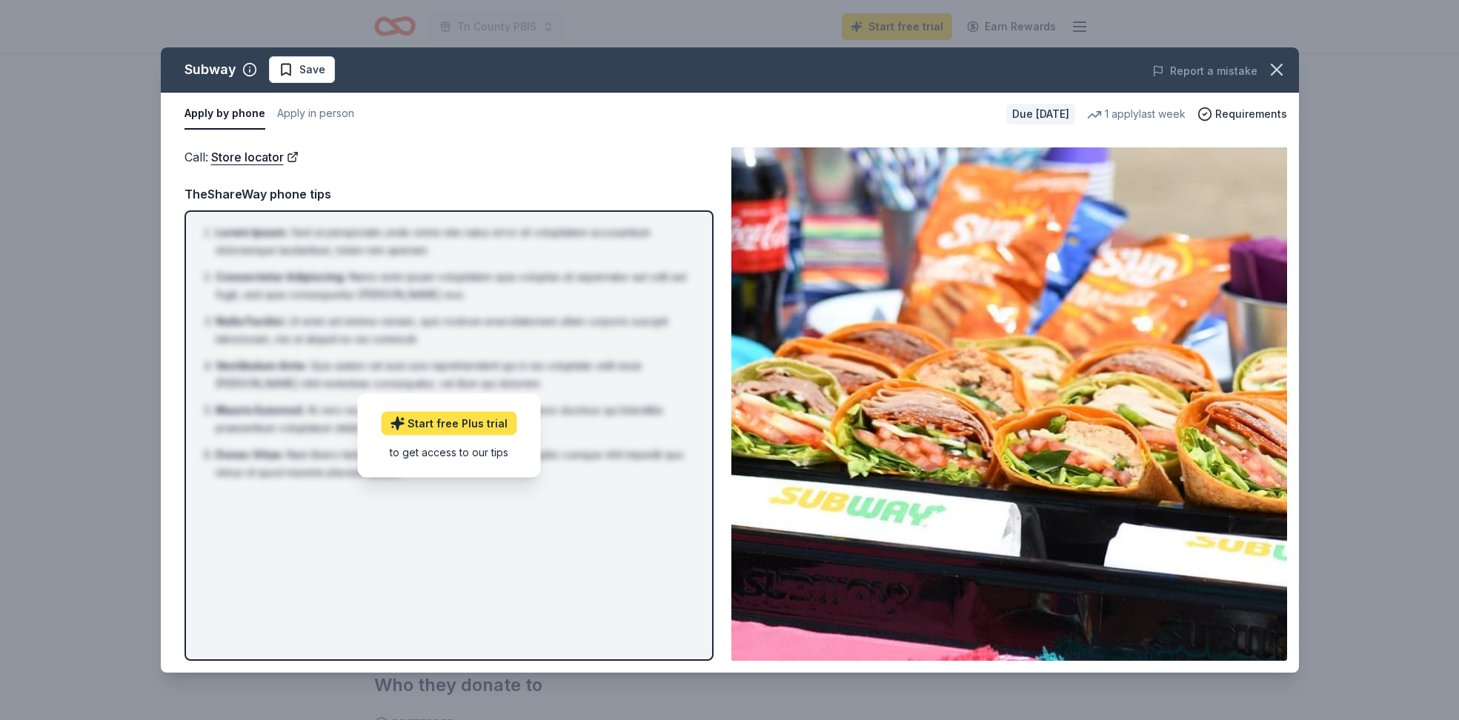
click at [434, 424] on link "Start free Plus trial" at bounding box center [449, 423] width 136 height 24
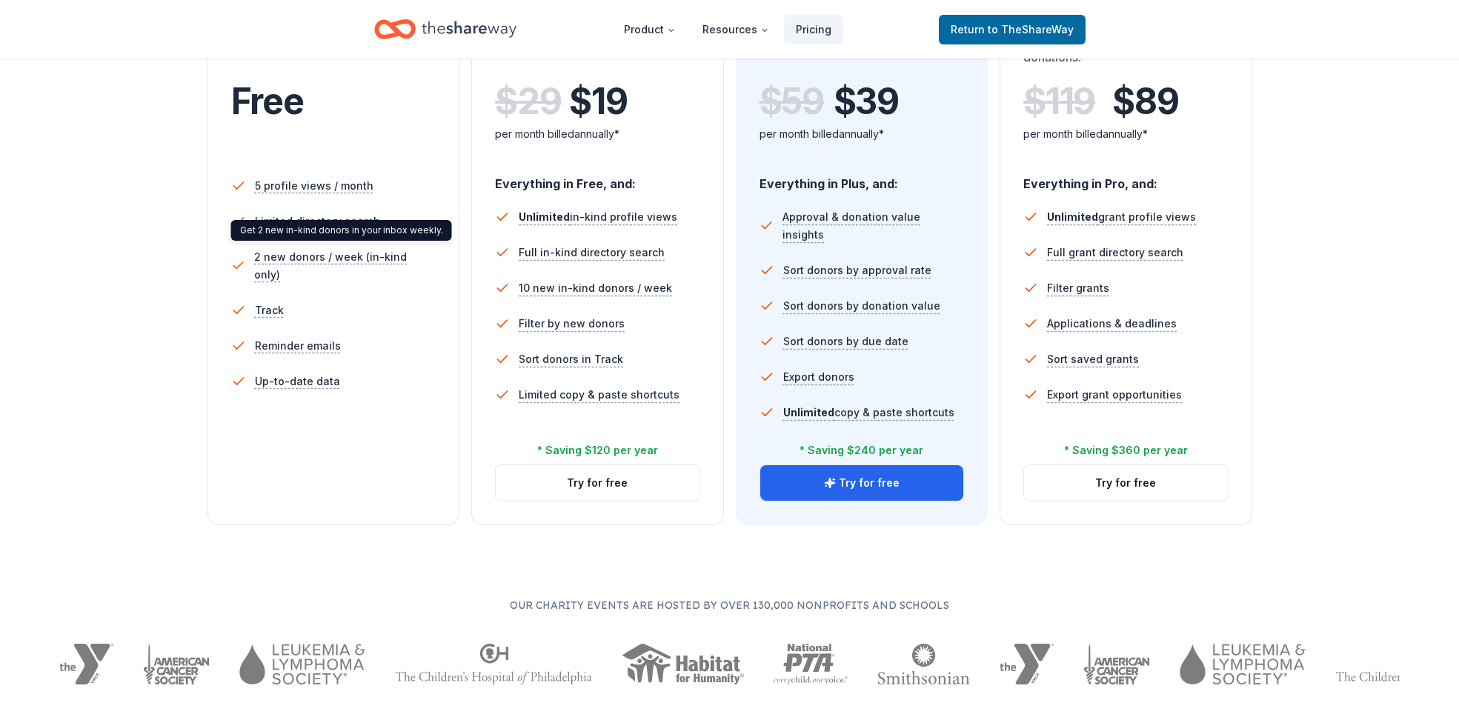
scroll to position [345, 0]
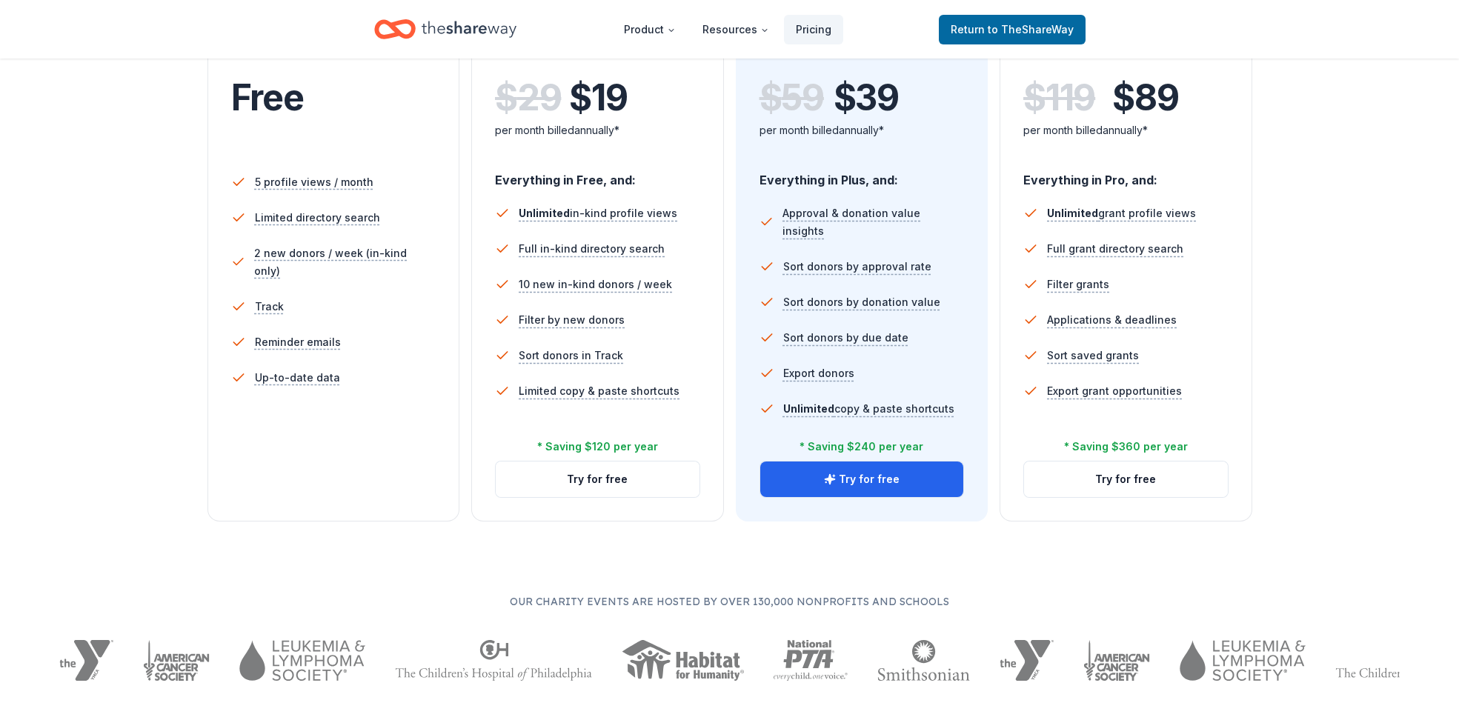
click at [355, 325] on li "Reminder emails" at bounding box center [333, 343] width 205 height 36
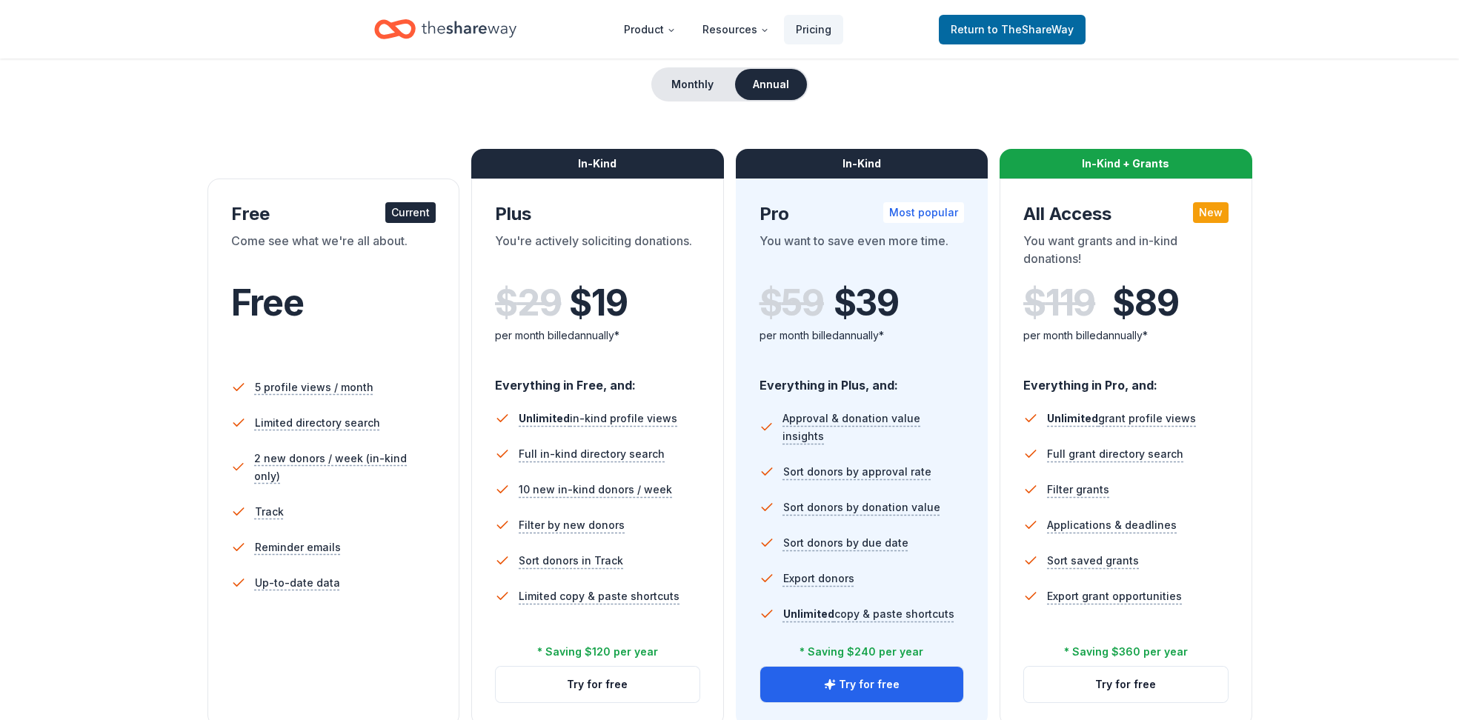
scroll to position [139, 0]
click at [345, 216] on div "Free Current" at bounding box center [333, 215] width 205 height 24
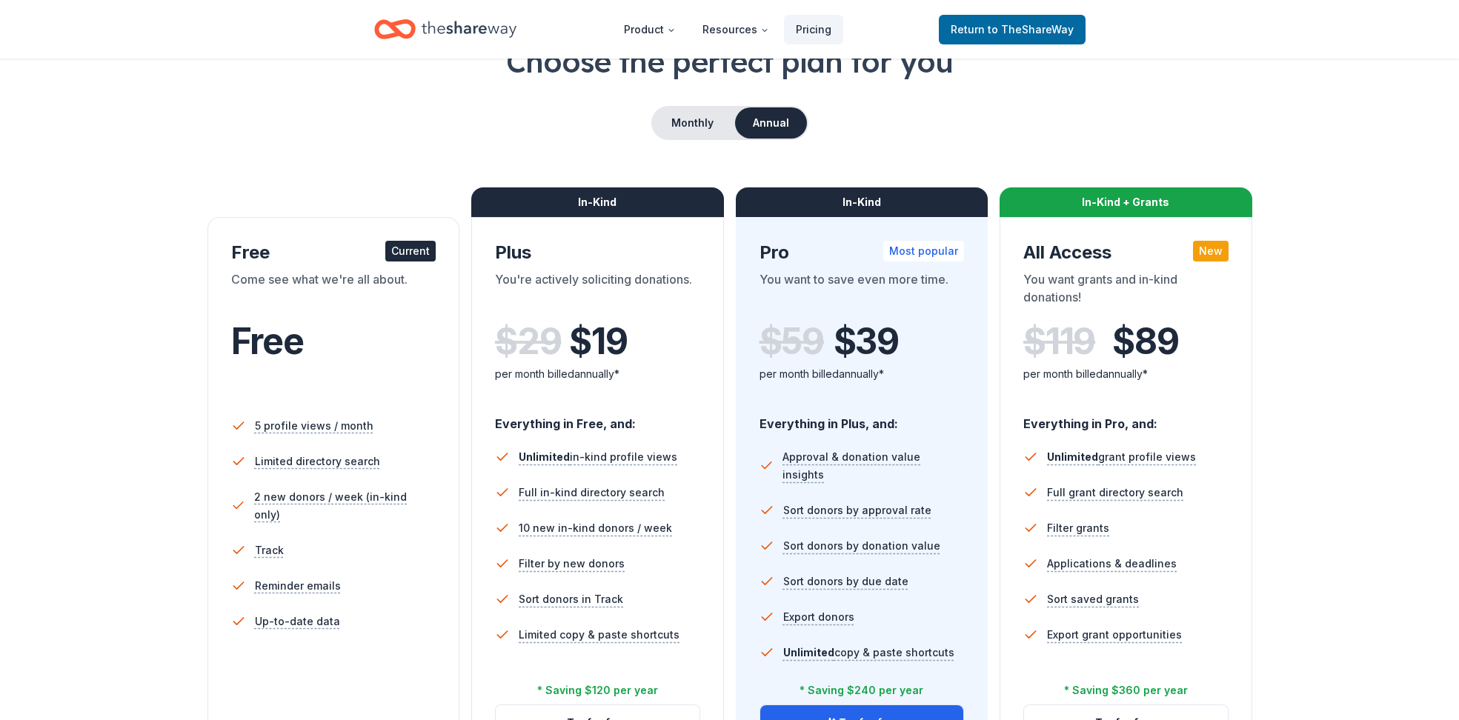
scroll to position [116, 0]
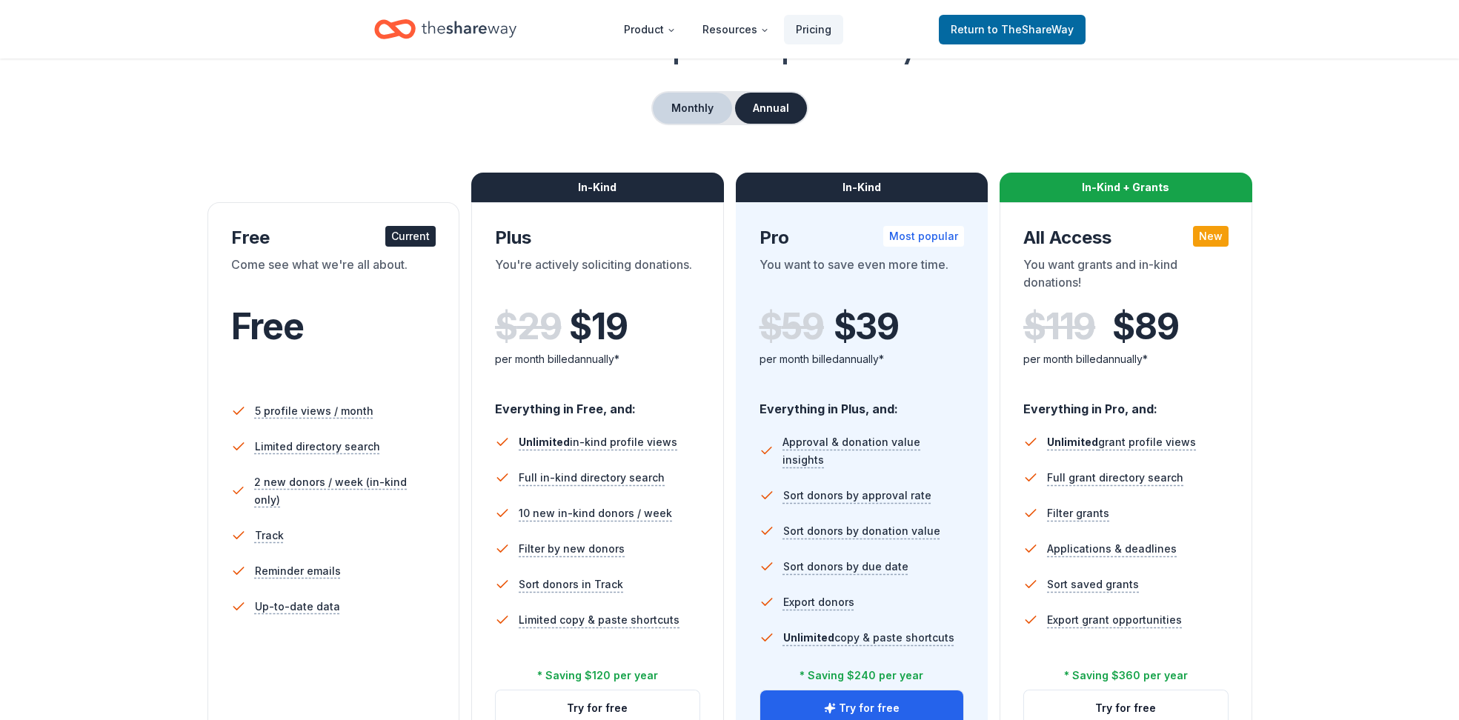
click at [700, 118] on button "Monthly" at bounding box center [692, 108] width 79 height 31
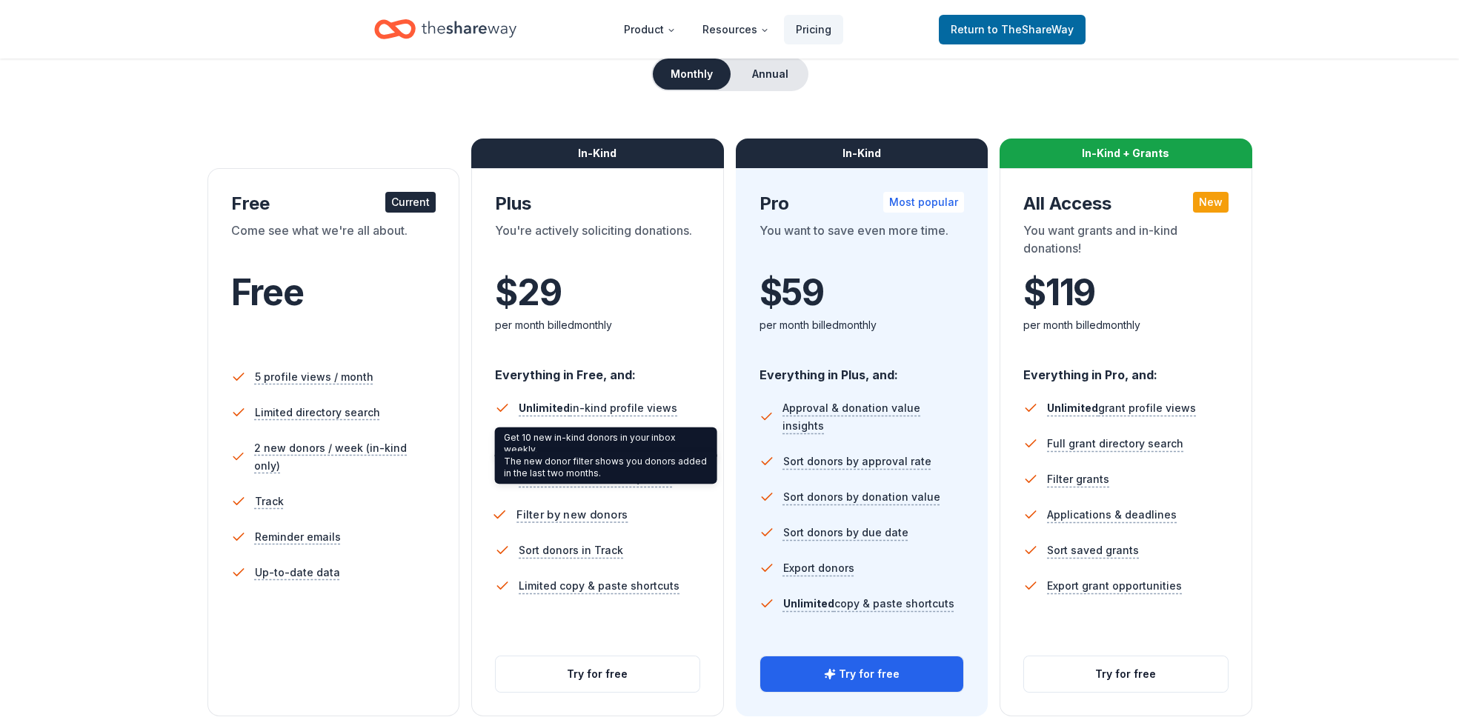
scroll to position [168, 0]
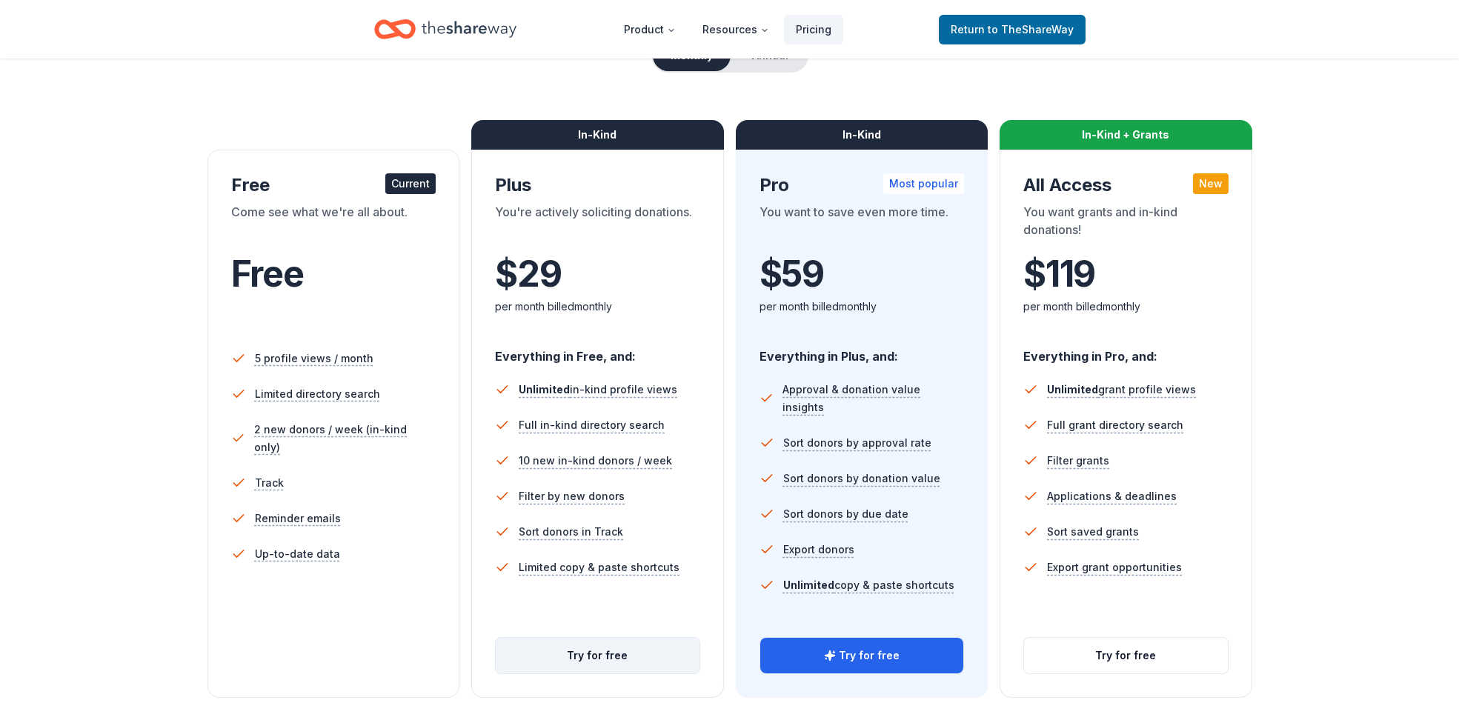
click at [636, 652] on button "Try for free" at bounding box center [598, 656] width 204 height 36
